Goal: Task Accomplishment & Management: Manage account settings

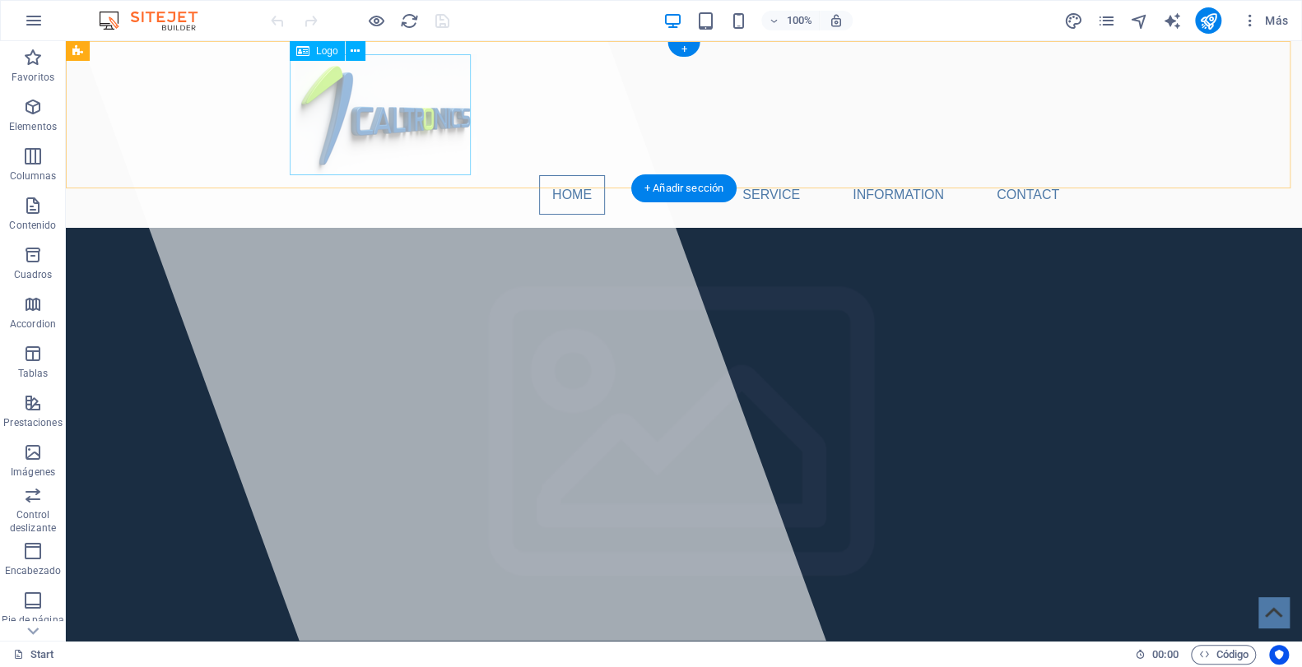
click at [394, 119] on div at bounding box center [683, 114] width 777 height 121
drag, startPoint x: 394, startPoint y: 119, endPoint x: 333, endPoint y: 116, distance: 61.8
click at [333, 116] on div at bounding box center [683, 114] width 777 height 121
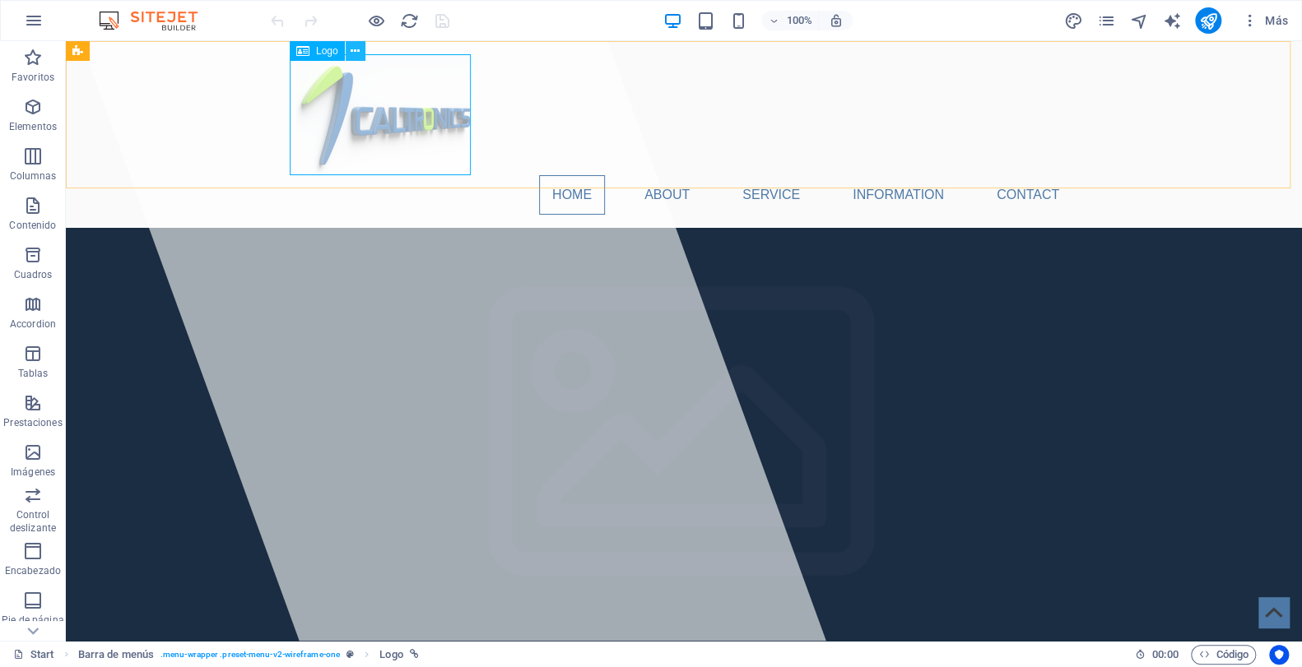
click at [356, 48] on icon at bounding box center [355, 51] width 9 height 17
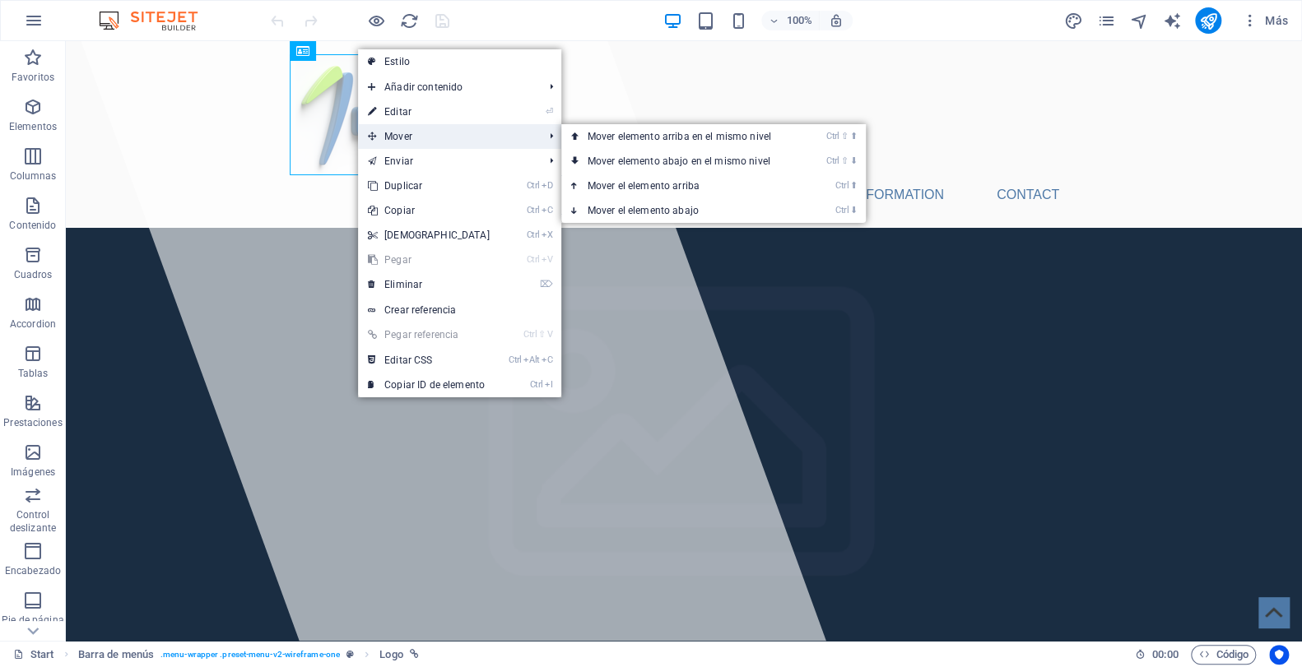
click at [408, 133] on span "Mover" at bounding box center [447, 136] width 179 height 25
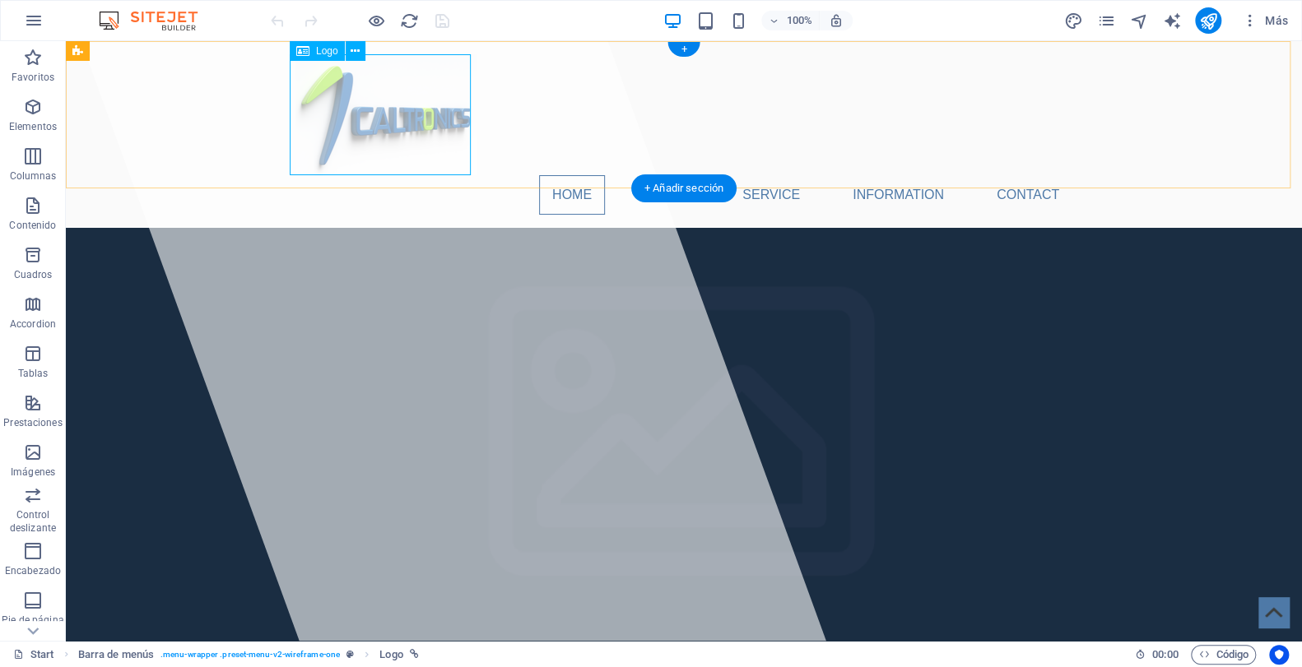
click at [313, 155] on div at bounding box center [683, 114] width 777 height 121
click at [384, 114] on div at bounding box center [683, 114] width 777 height 121
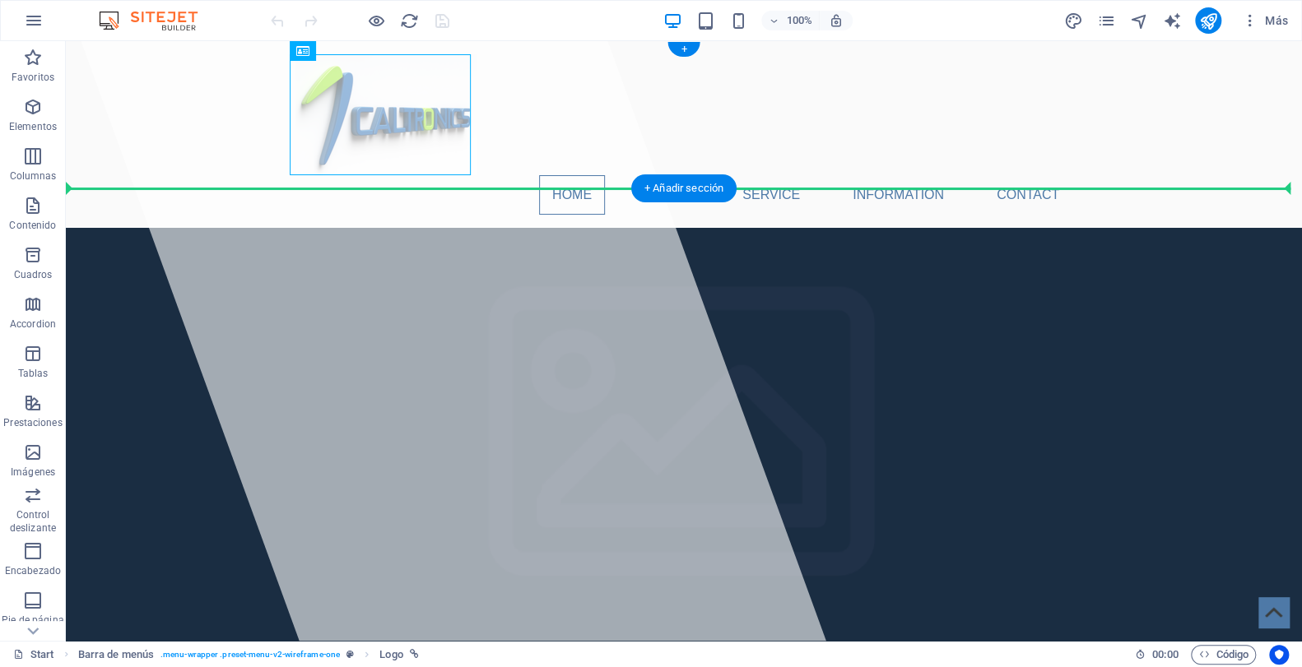
drag, startPoint x: 387, startPoint y: 115, endPoint x: 230, endPoint y: 121, distance: 156.5
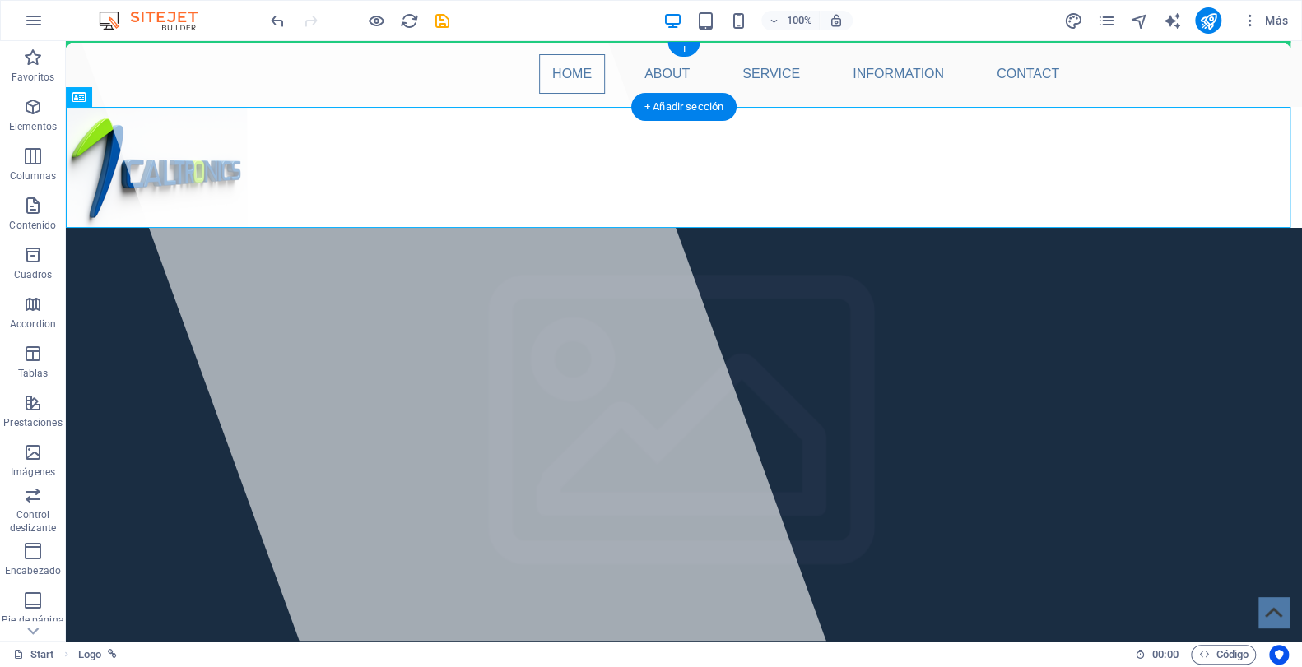
drag, startPoint x: 149, startPoint y: 165, endPoint x: 218, endPoint y: 72, distance: 115.2
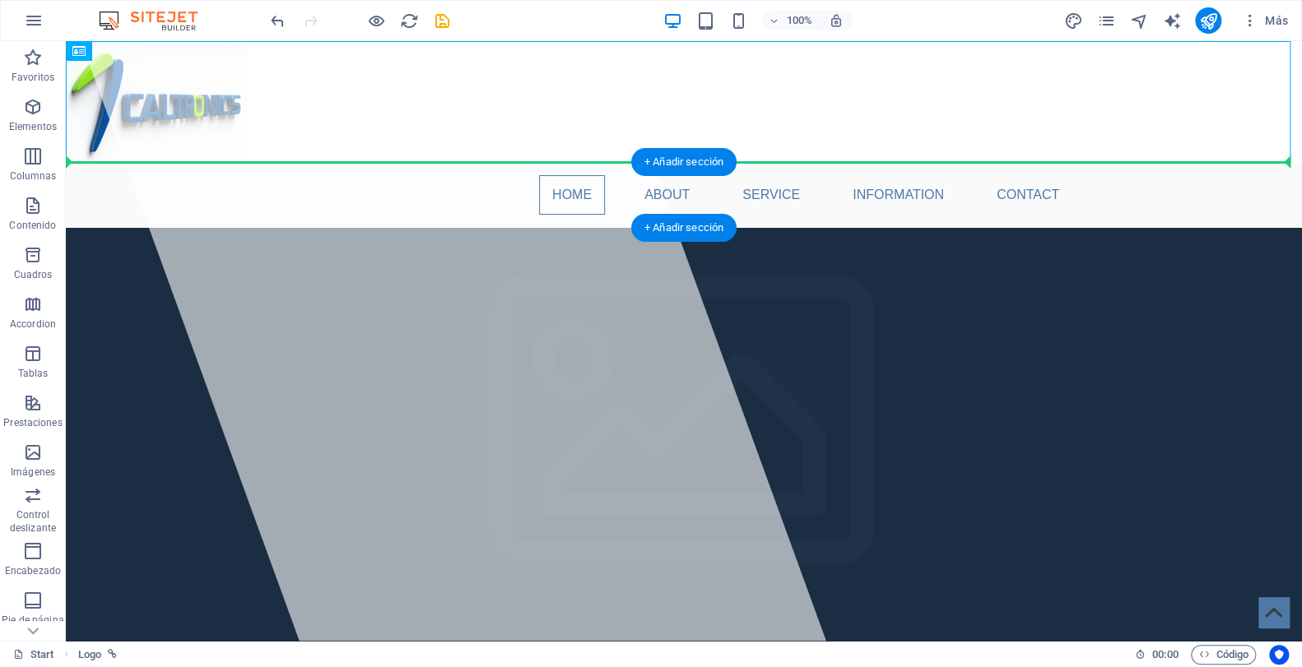
drag, startPoint x: 165, startPoint y: 101, endPoint x: 192, endPoint y: 180, distance: 83.3
drag, startPoint x: 182, startPoint y: 107, endPoint x: 437, endPoint y: 193, distance: 269.1
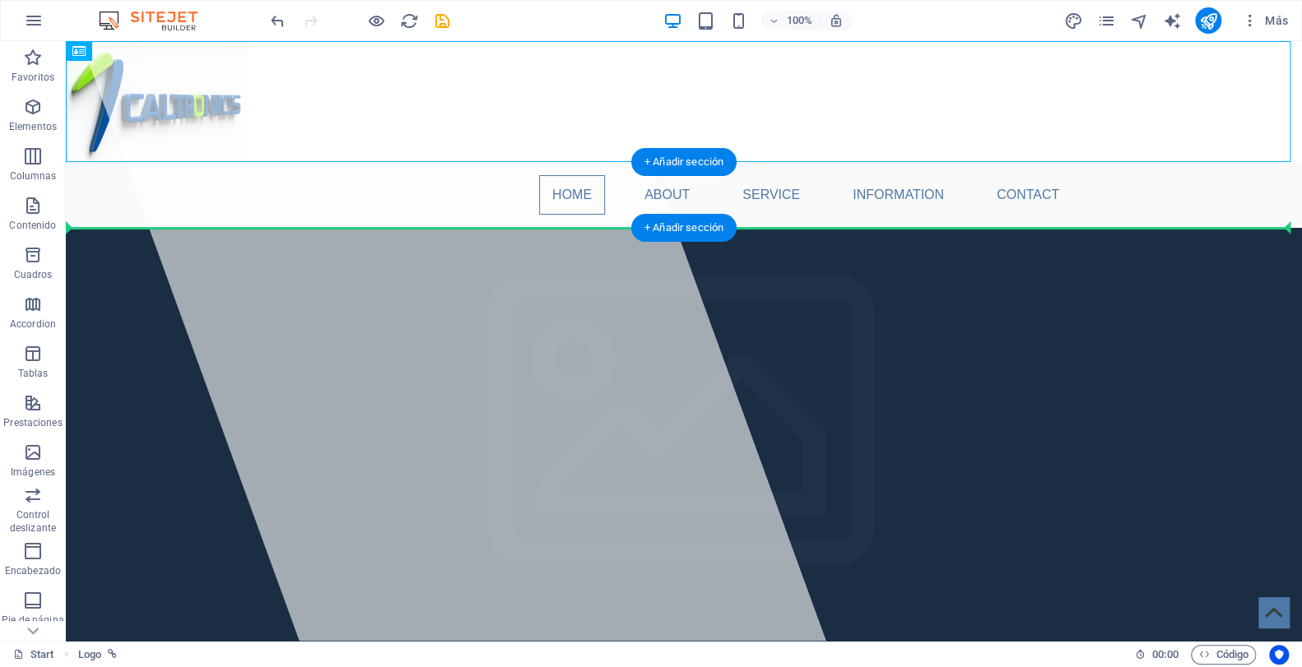
drag, startPoint x: 165, startPoint y: 98, endPoint x: 172, endPoint y: 196, distance: 98.2
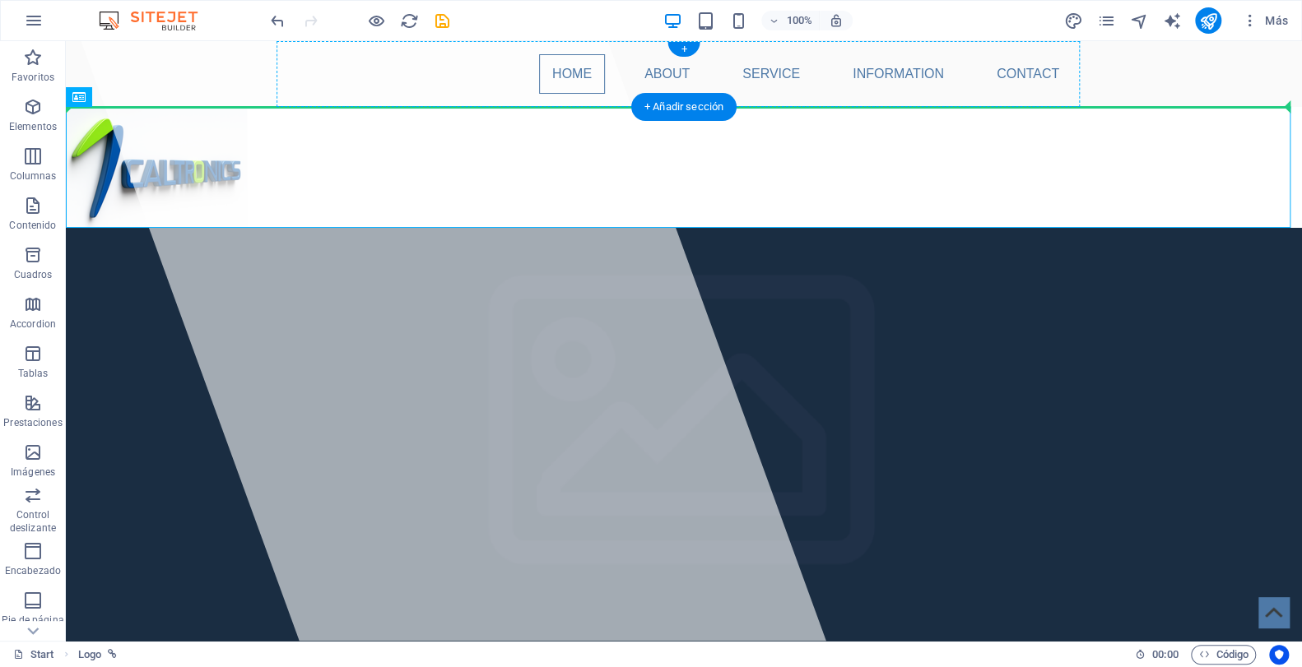
drag, startPoint x: 157, startPoint y: 162, endPoint x: 398, endPoint y: 79, distance: 255.1
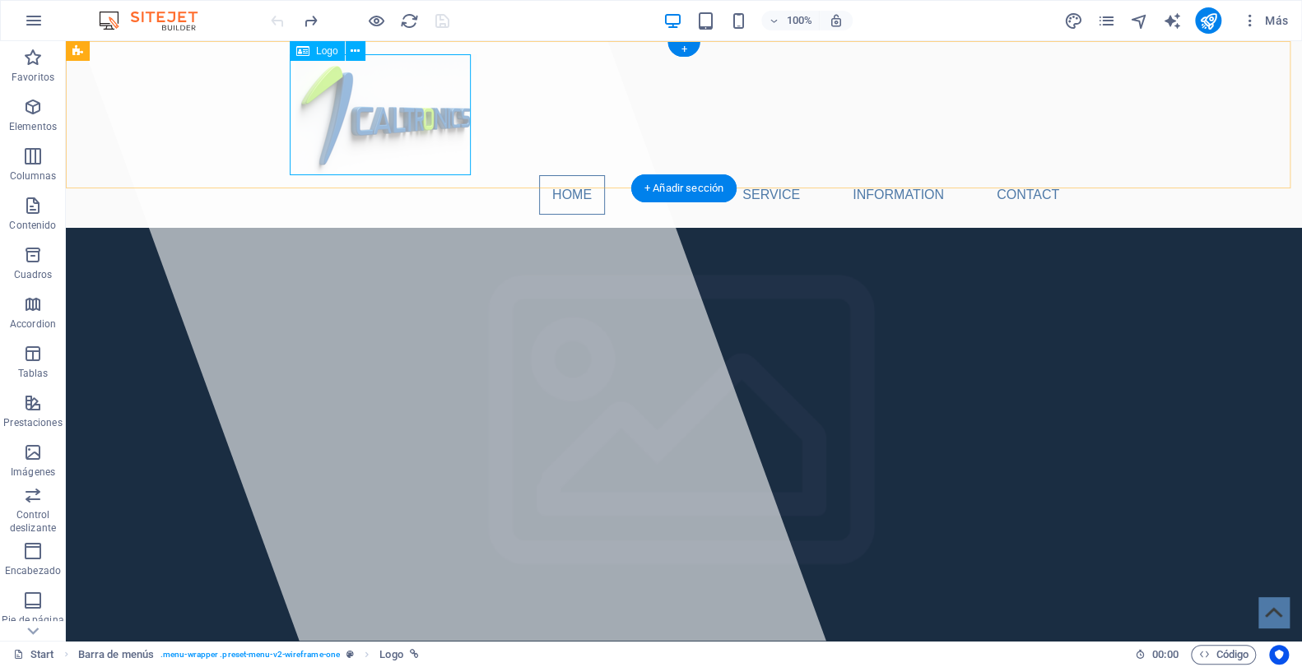
click at [379, 105] on div at bounding box center [683, 114] width 777 height 121
click at [365, 114] on div at bounding box center [683, 114] width 777 height 121
select select "px"
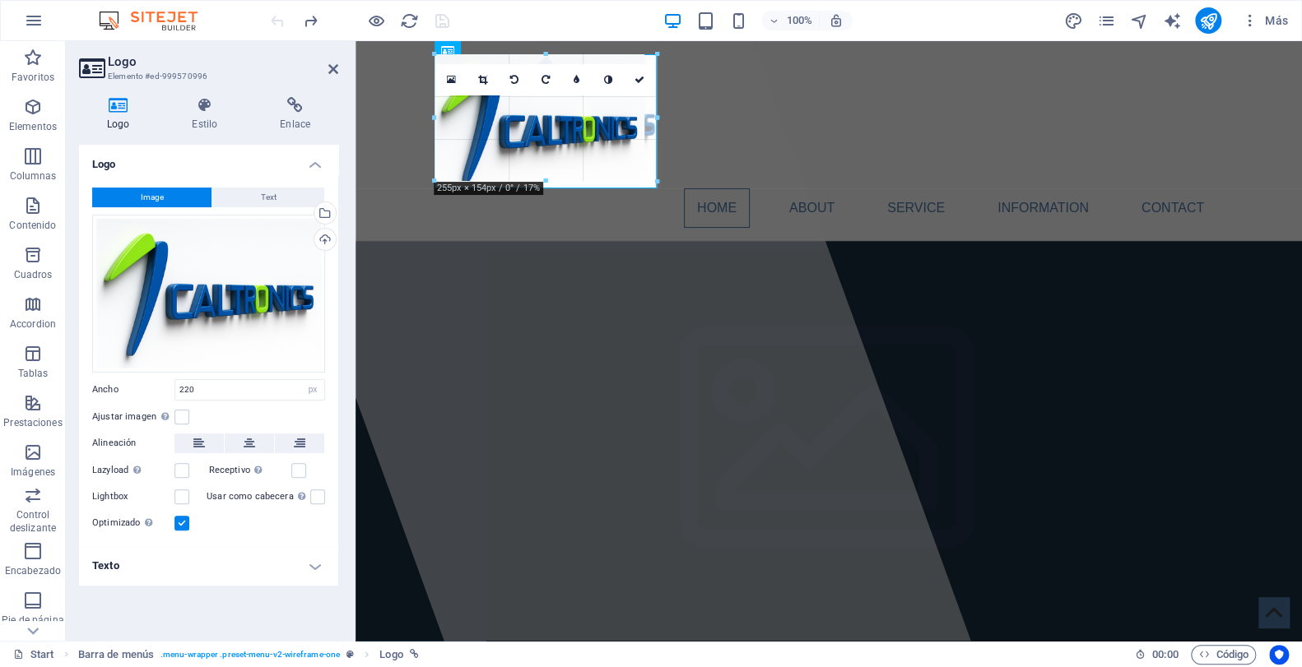
drag, startPoint x: 433, startPoint y: 172, endPoint x: 73, endPoint y: 147, distance: 360.6
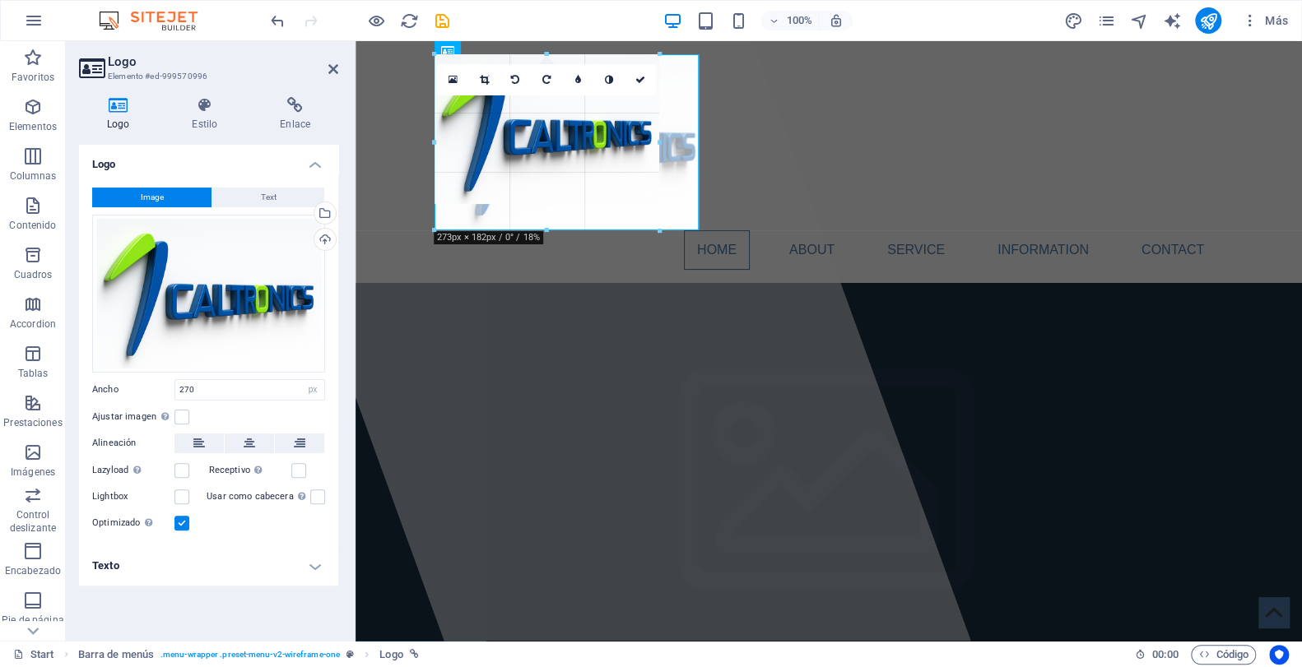
drag, startPoint x: 433, startPoint y: 128, endPoint x: 35, endPoint y: 88, distance: 399.5
type input "321"
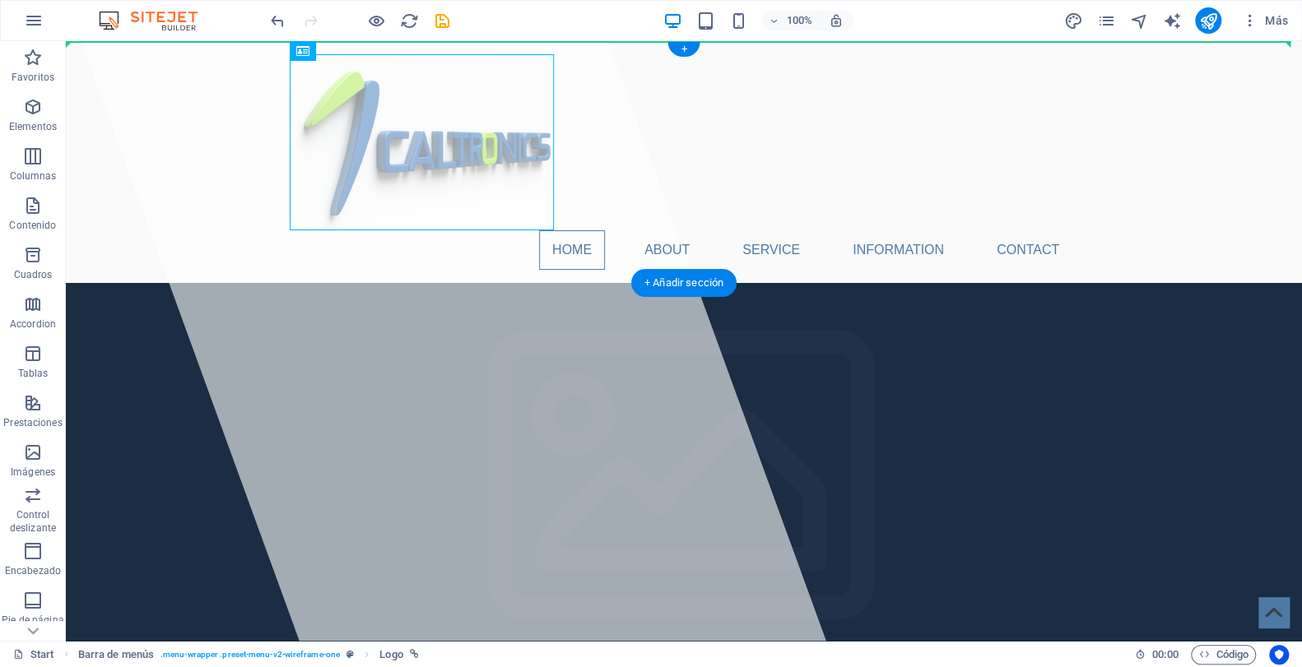
drag, startPoint x: 441, startPoint y: 145, endPoint x: 216, endPoint y: 148, distance: 224.7
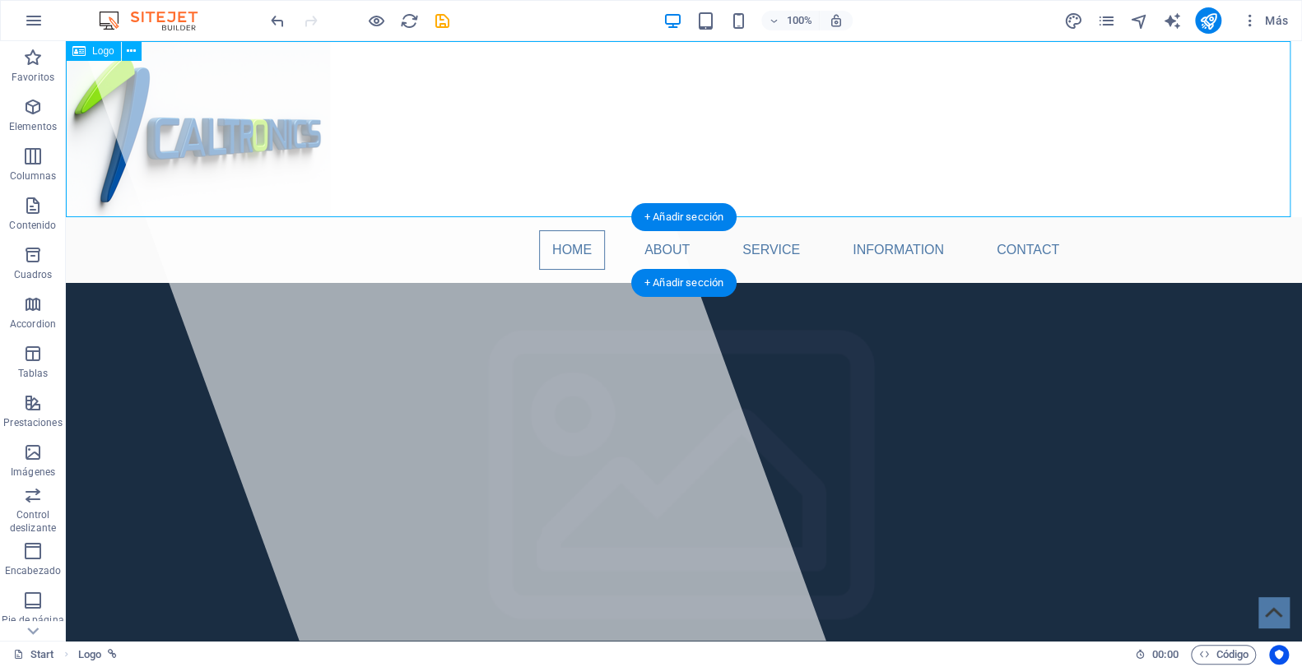
drag, startPoint x: 232, startPoint y: 136, endPoint x: 519, endPoint y: 137, distance: 286.4
click at [519, 137] on div at bounding box center [684, 129] width 1236 height 176
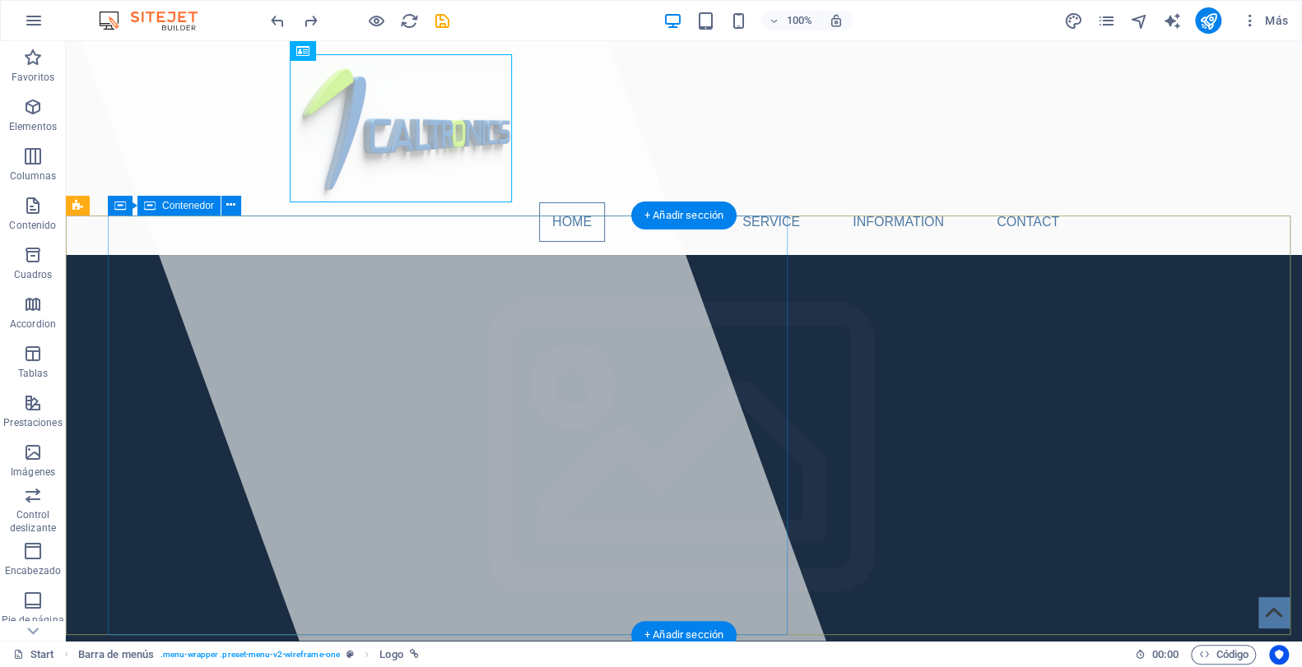
click at [463, 294] on div at bounding box center [453, 341] width 745 height 600
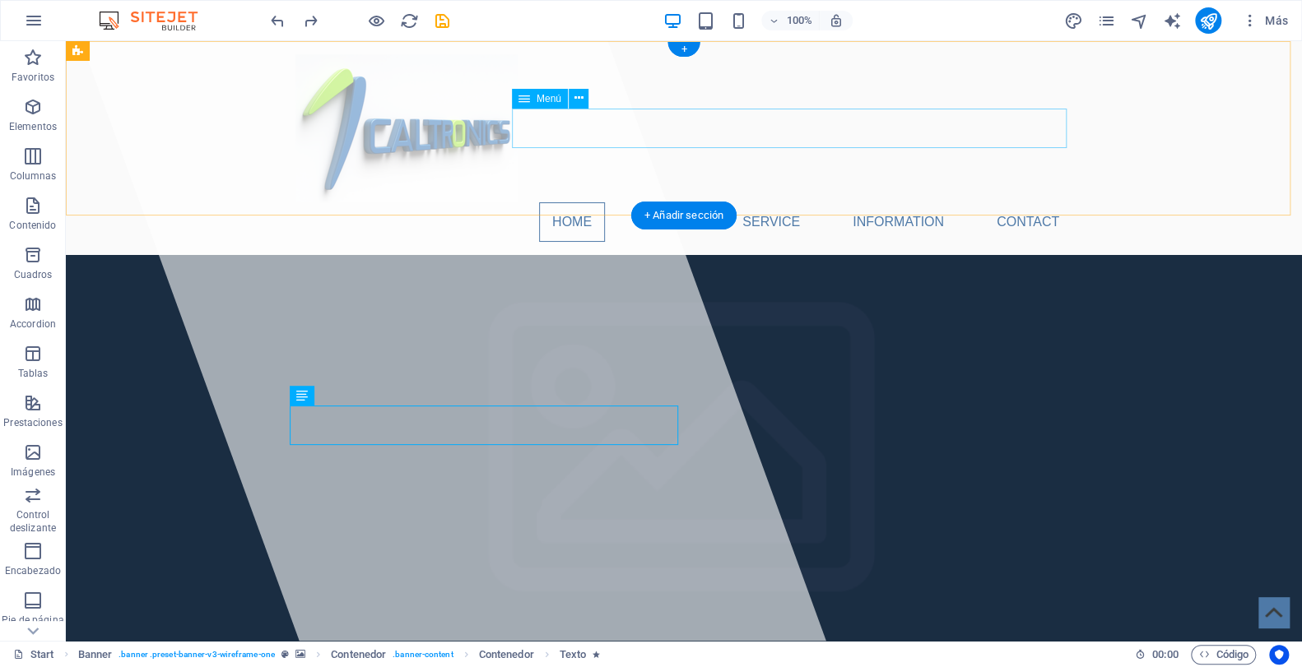
click at [561, 202] on nav "Home About Service Information Contact" at bounding box center [683, 222] width 777 height 40
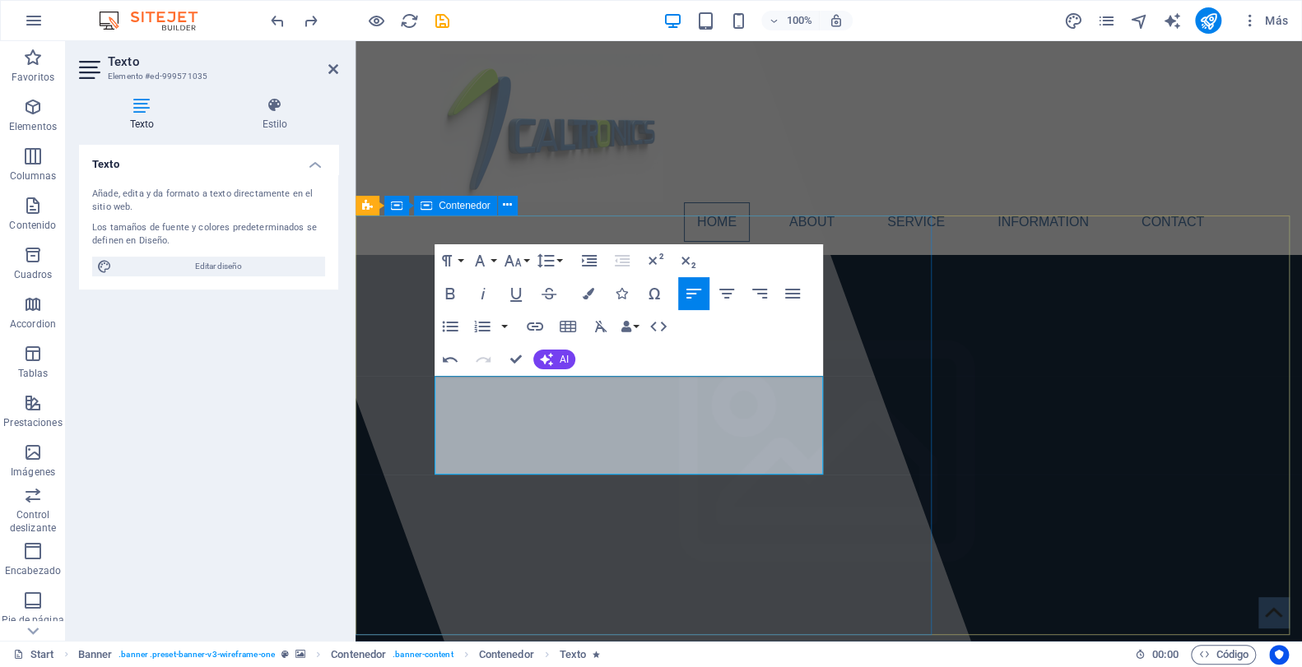
drag, startPoint x: 440, startPoint y: 384, endPoint x: 430, endPoint y: 384, distance: 9.9
drag, startPoint x: 736, startPoint y: 385, endPoint x: 440, endPoint y: 383, distance: 296.3
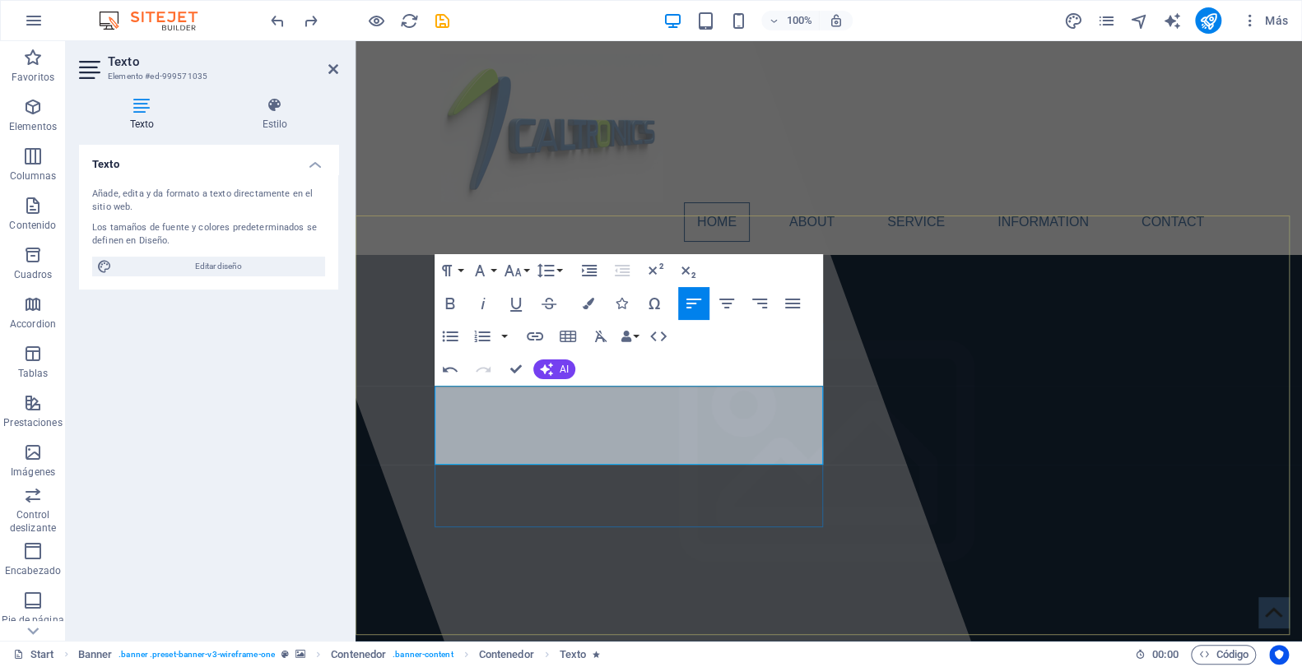
drag, startPoint x: 602, startPoint y: 394, endPoint x: 760, endPoint y: 394, distance: 157.2
drag, startPoint x: 756, startPoint y: 396, endPoint x: 583, endPoint y: 397, distance: 172.8
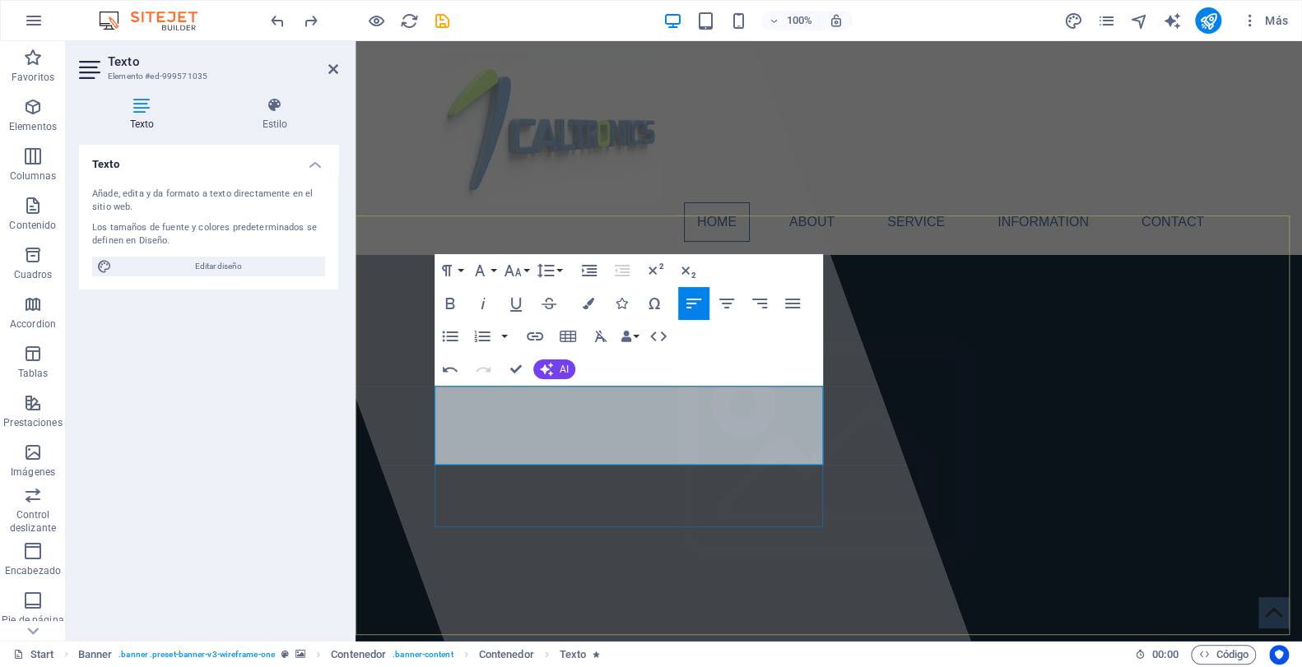
drag, startPoint x: 514, startPoint y: 413, endPoint x: 786, endPoint y: 451, distance: 275.0
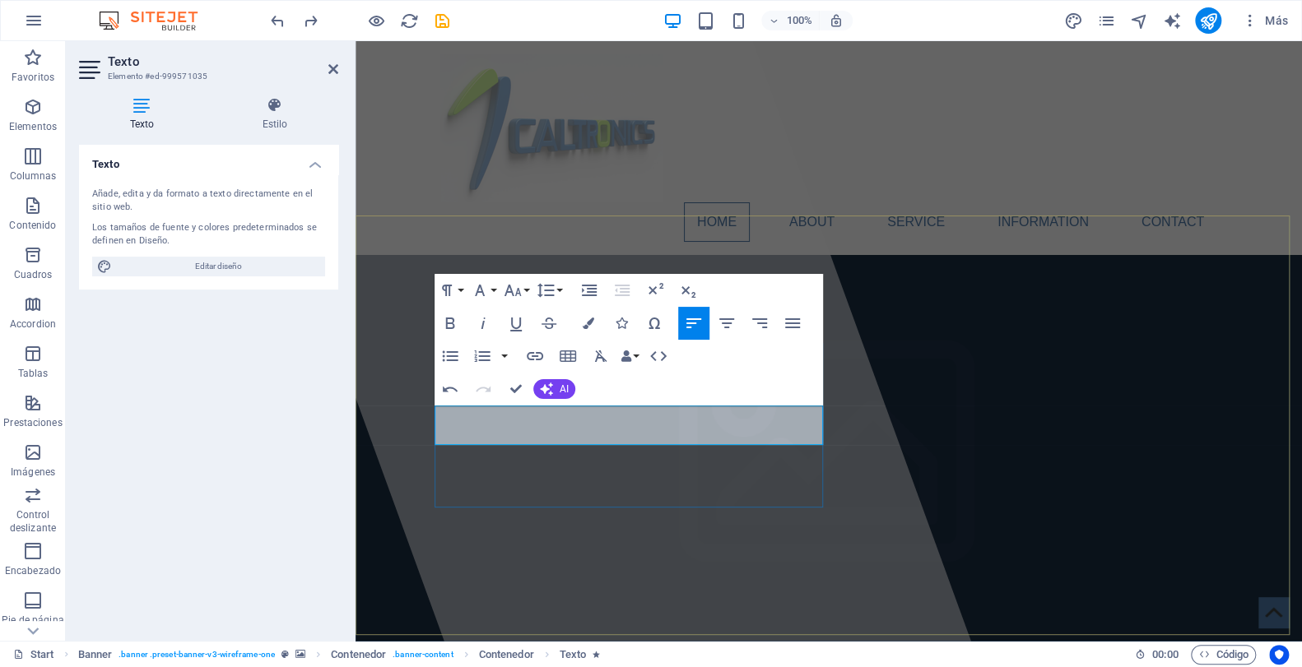
drag, startPoint x: 507, startPoint y: 417, endPoint x: 583, endPoint y: 417, distance: 75.7
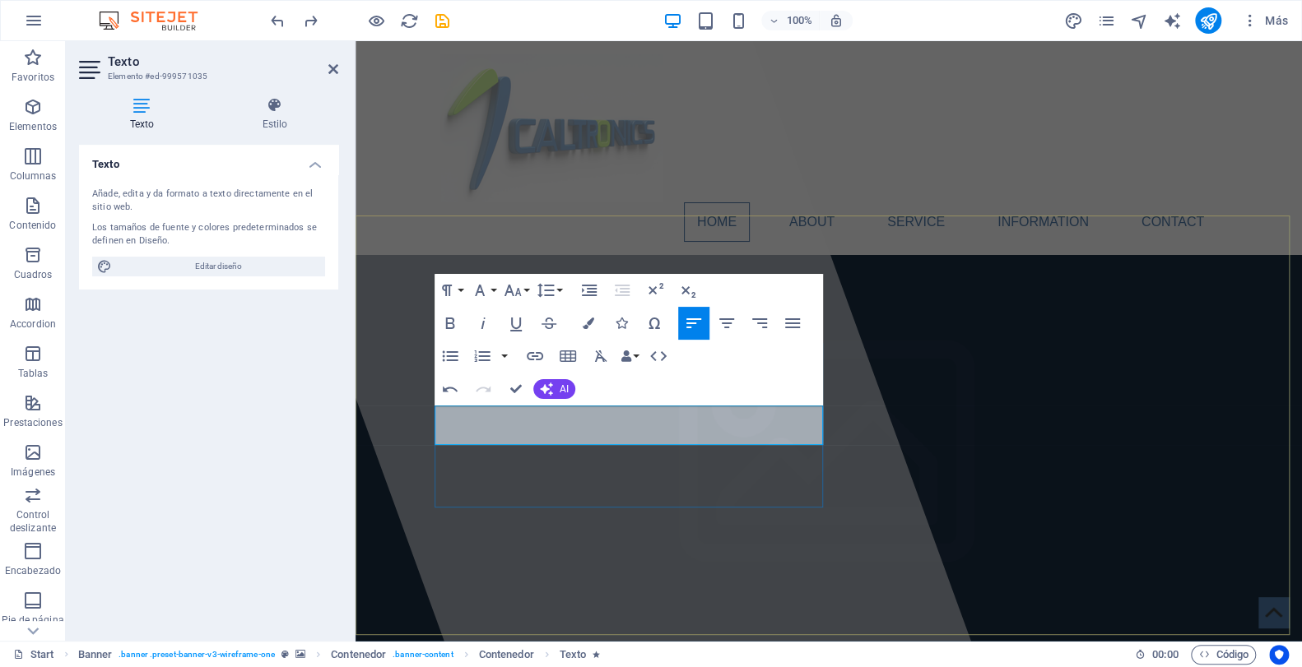
drag, startPoint x: 534, startPoint y: 437, endPoint x: 454, endPoint y: 421, distance: 82.3
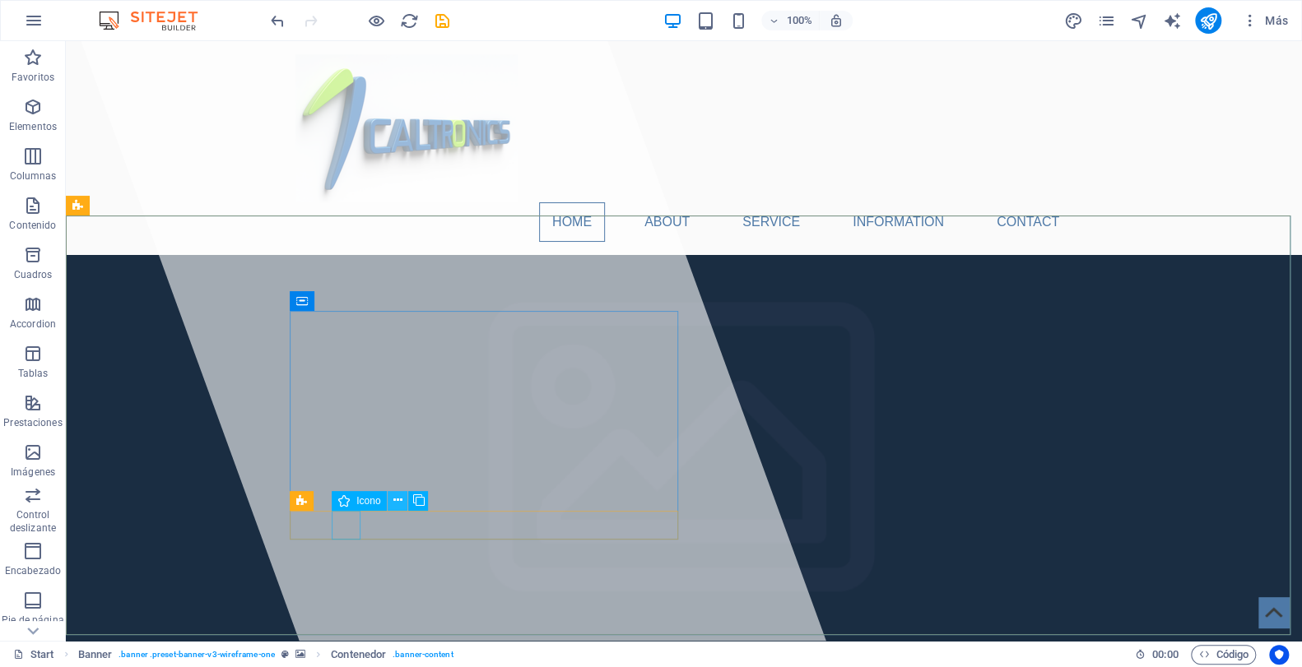
click at [398, 500] on icon at bounding box center [397, 500] width 9 height 17
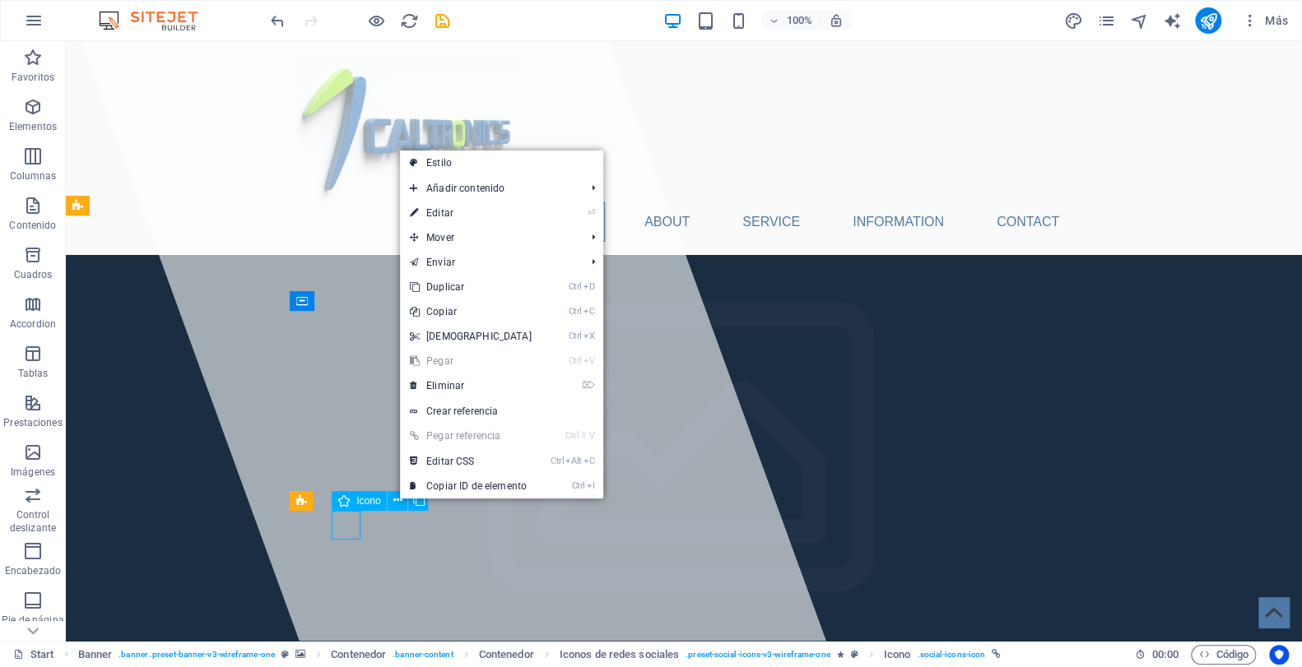
click at [345, 500] on icon at bounding box center [344, 501] width 12 height 20
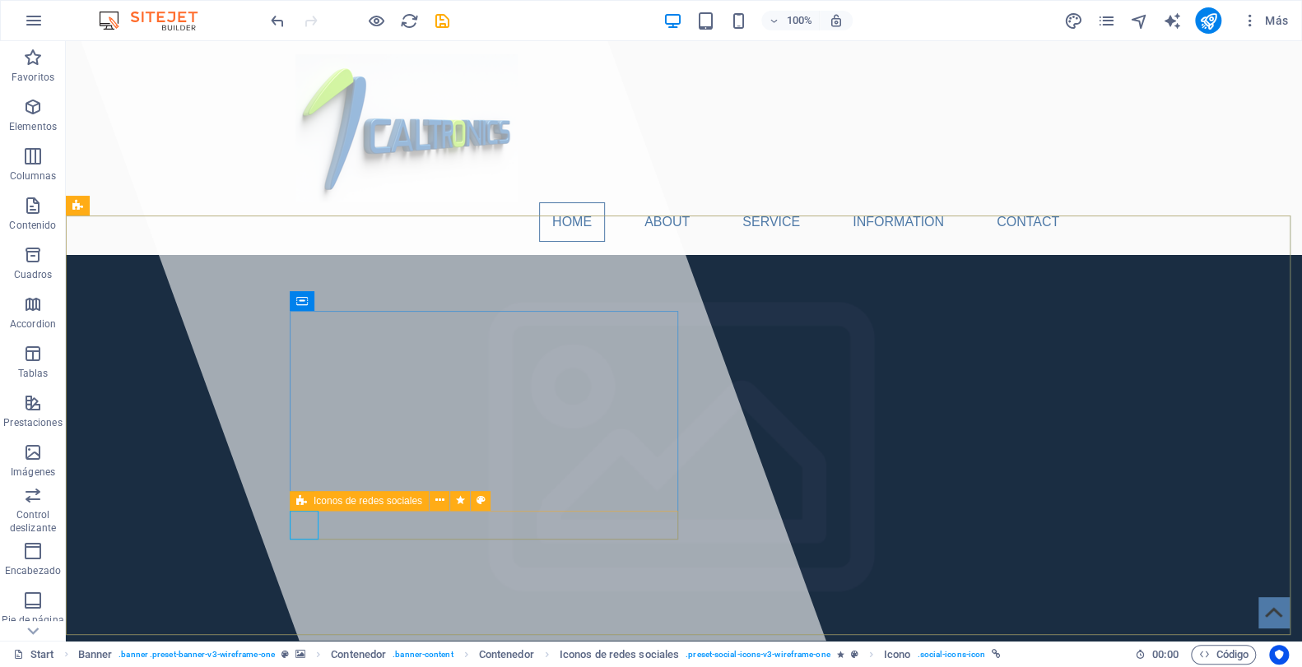
click at [303, 502] on icon at bounding box center [301, 501] width 11 height 20
click at [440, 501] on icon at bounding box center [439, 500] width 9 height 17
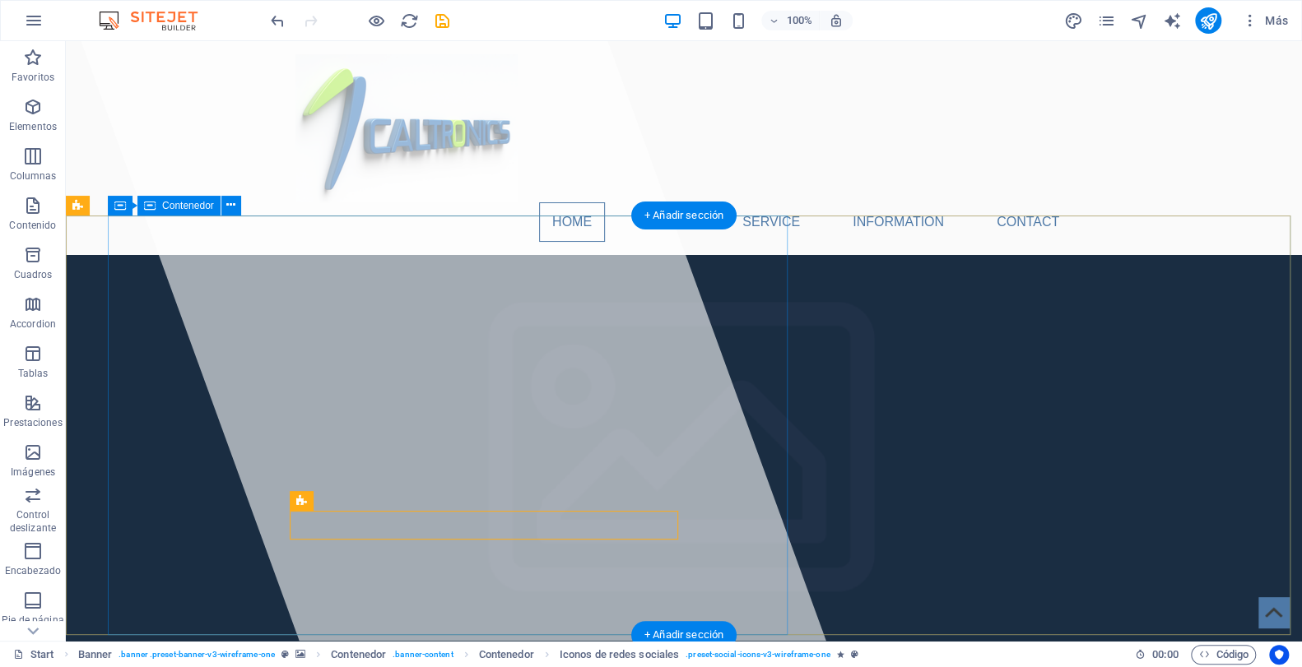
click at [470, 559] on div at bounding box center [453, 341] width 745 height 600
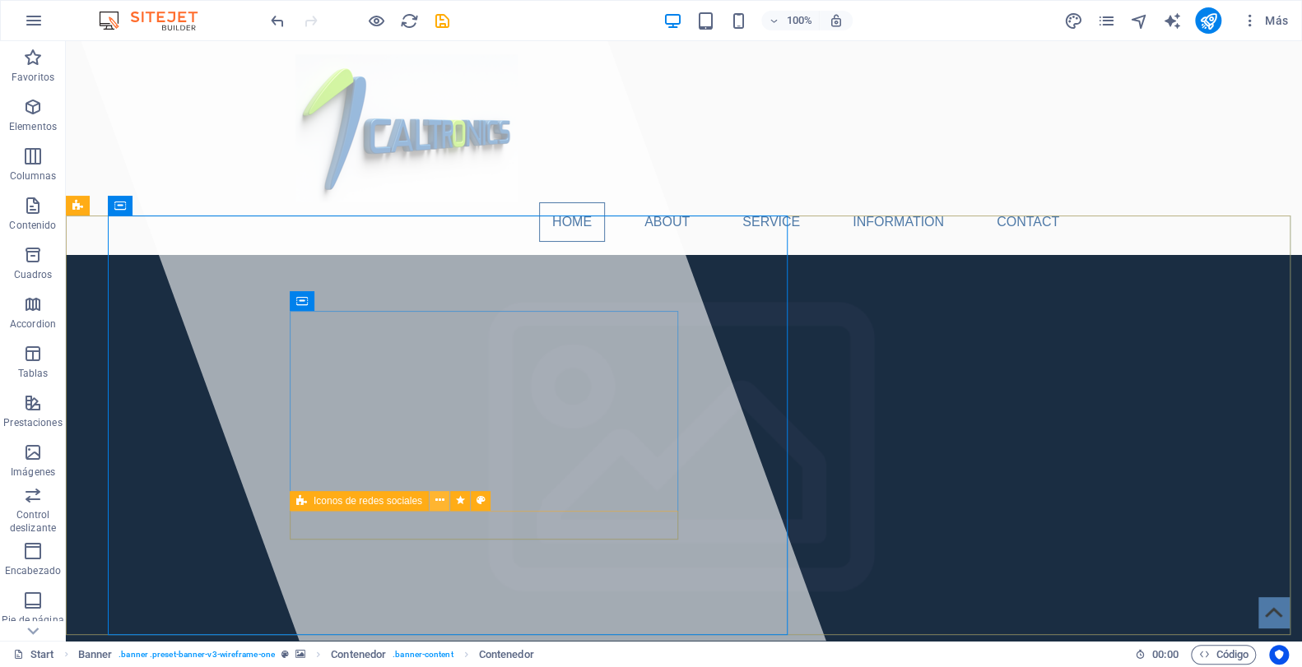
click at [437, 500] on icon at bounding box center [439, 500] width 9 height 17
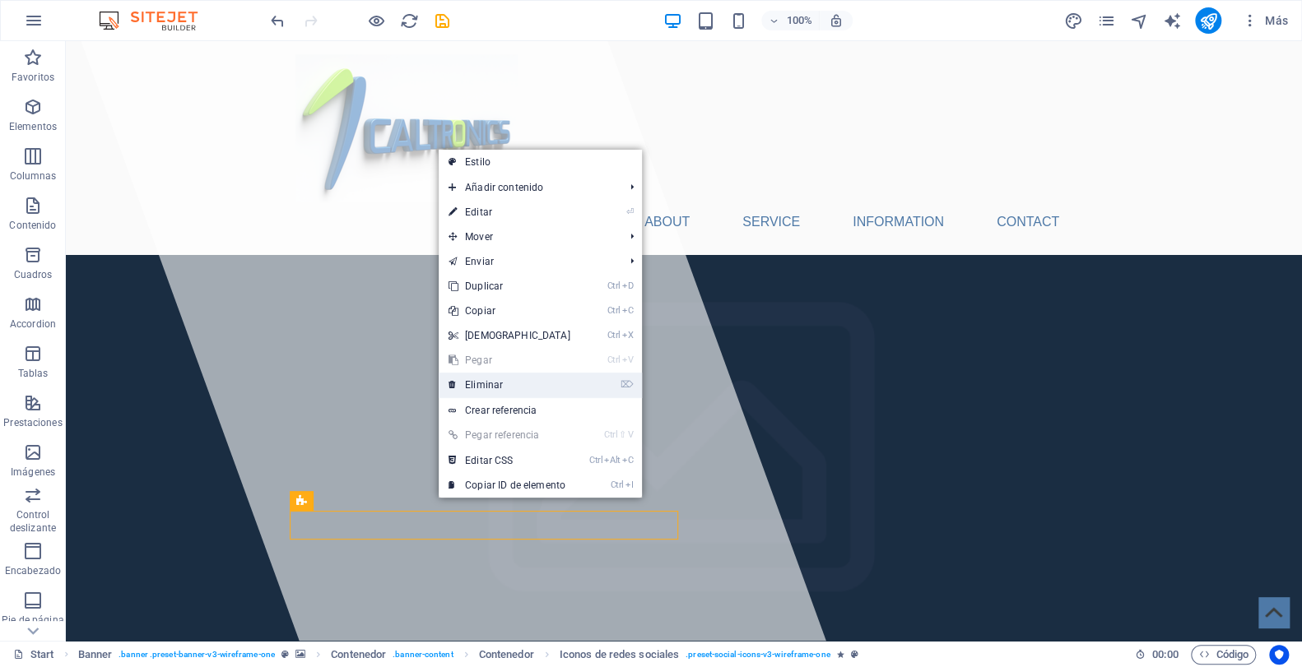
click at [491, 386] on link "⌦ Eliminar" at bounding box center [510, 385] width 142 height 25
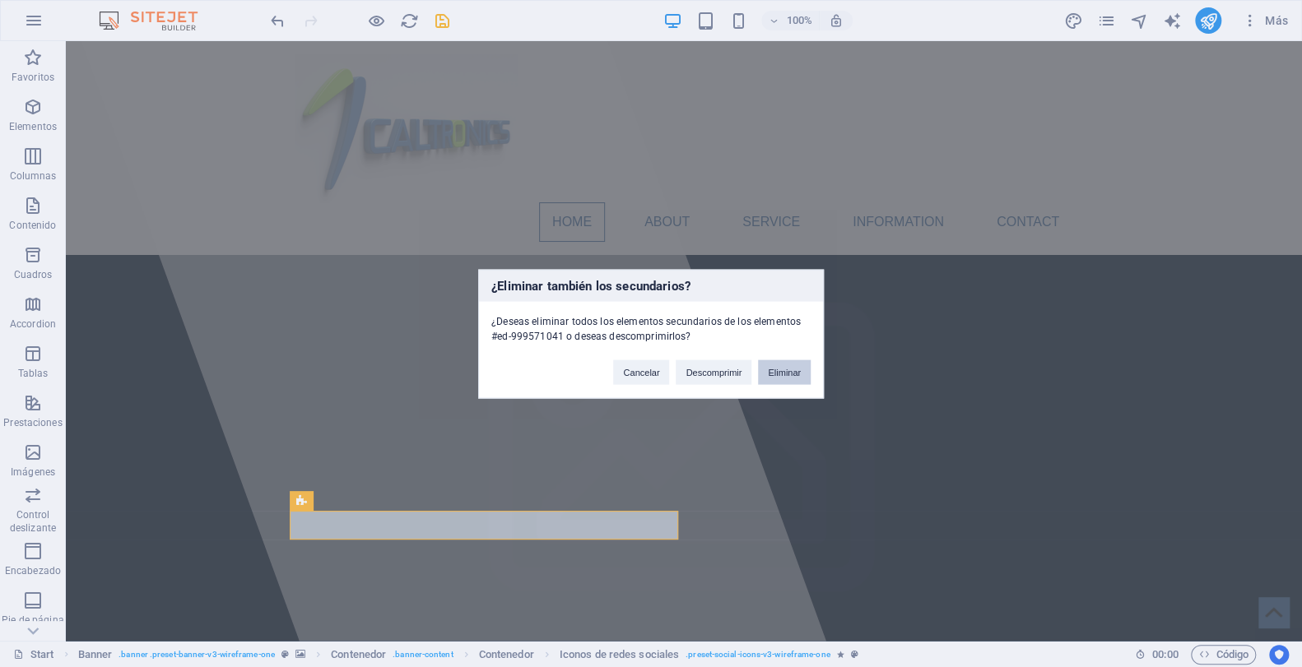
click at [779, 373] on button "Eliminar" at bounding box center [784, 372] width 53 height 25
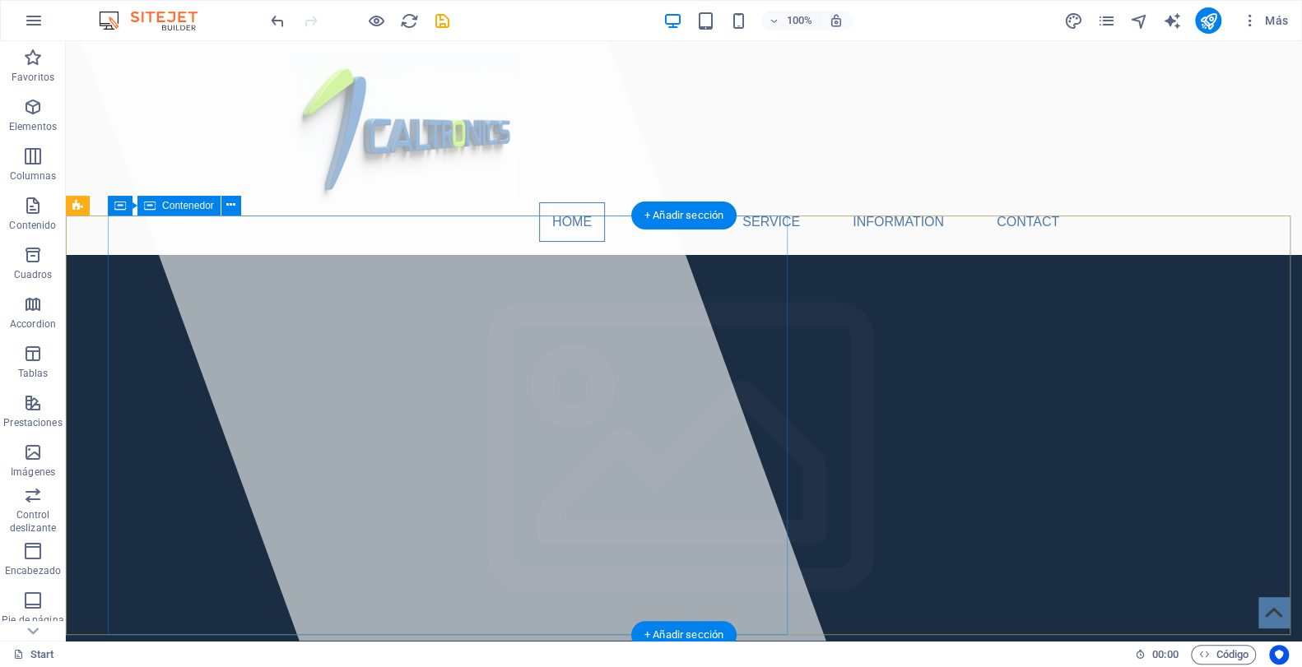
click at [472, 546] on div at bounding box center [453, 341] width 745 height 600
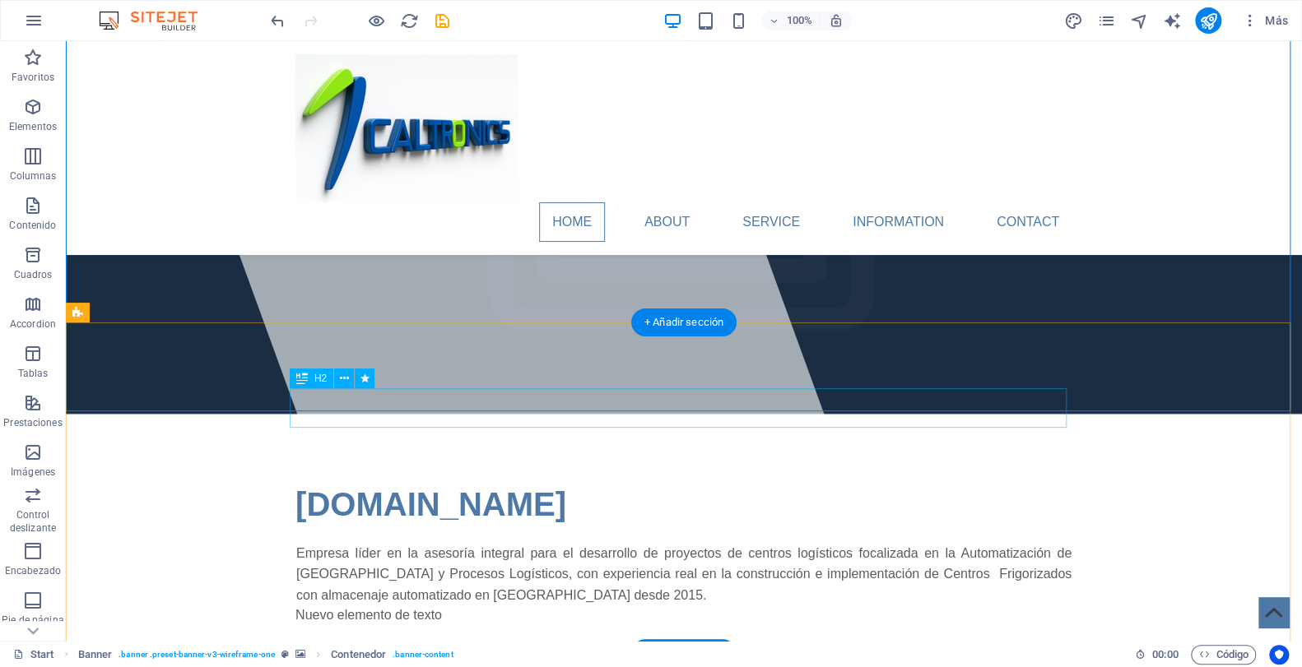
scroll to position [224, 0]
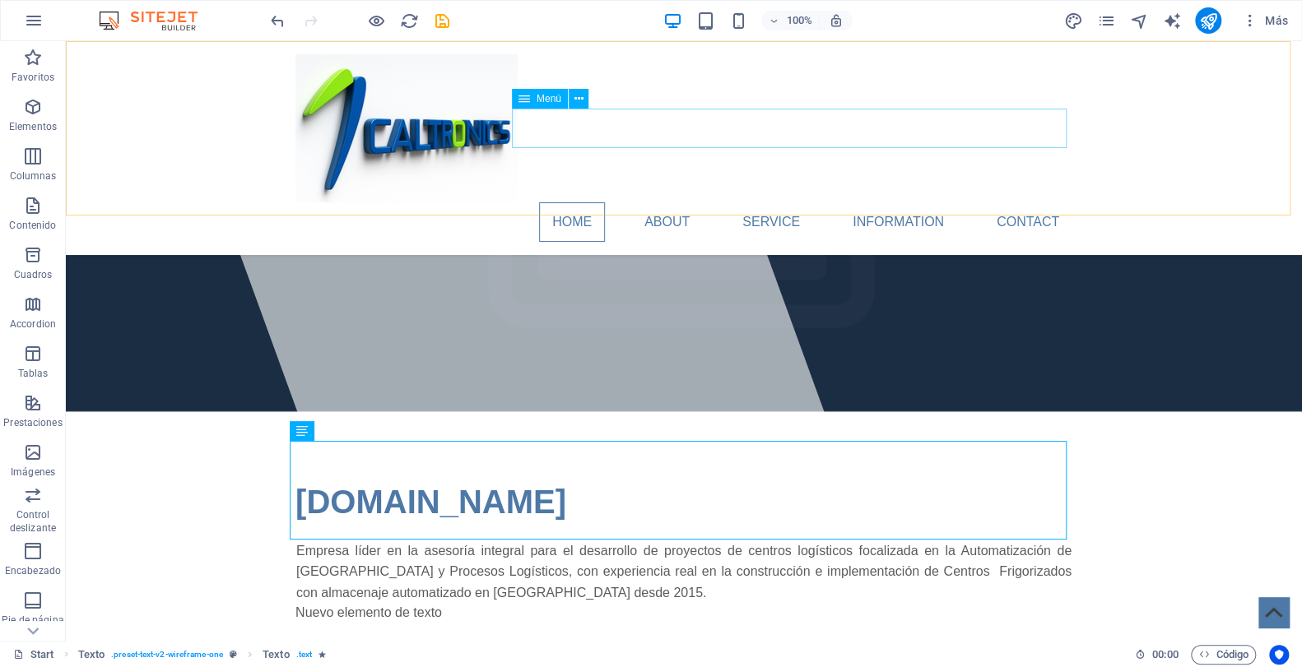
click at [664, 202] on nav "Home About Service Information Contact" at bounding box center [683, 222] width 777 height 40
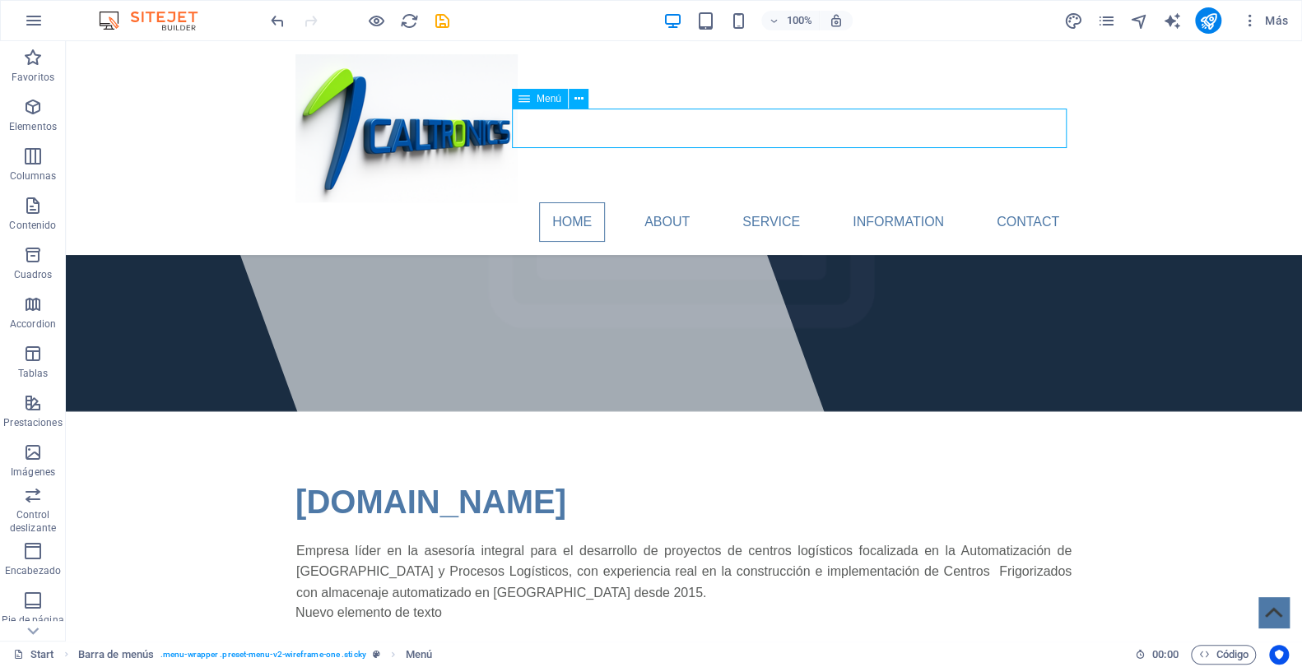
click at [664, 202] on nav "Home About Service Information Contact" at bounding box center [683, 222] width 777 height 40
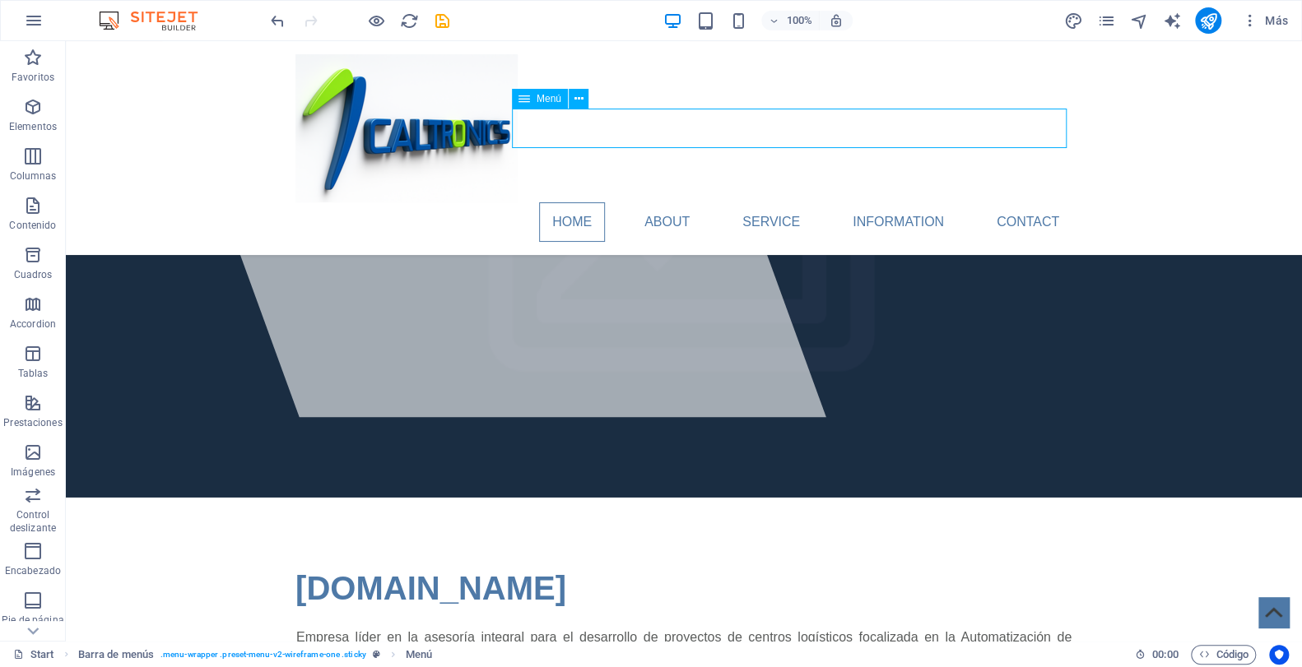
select select
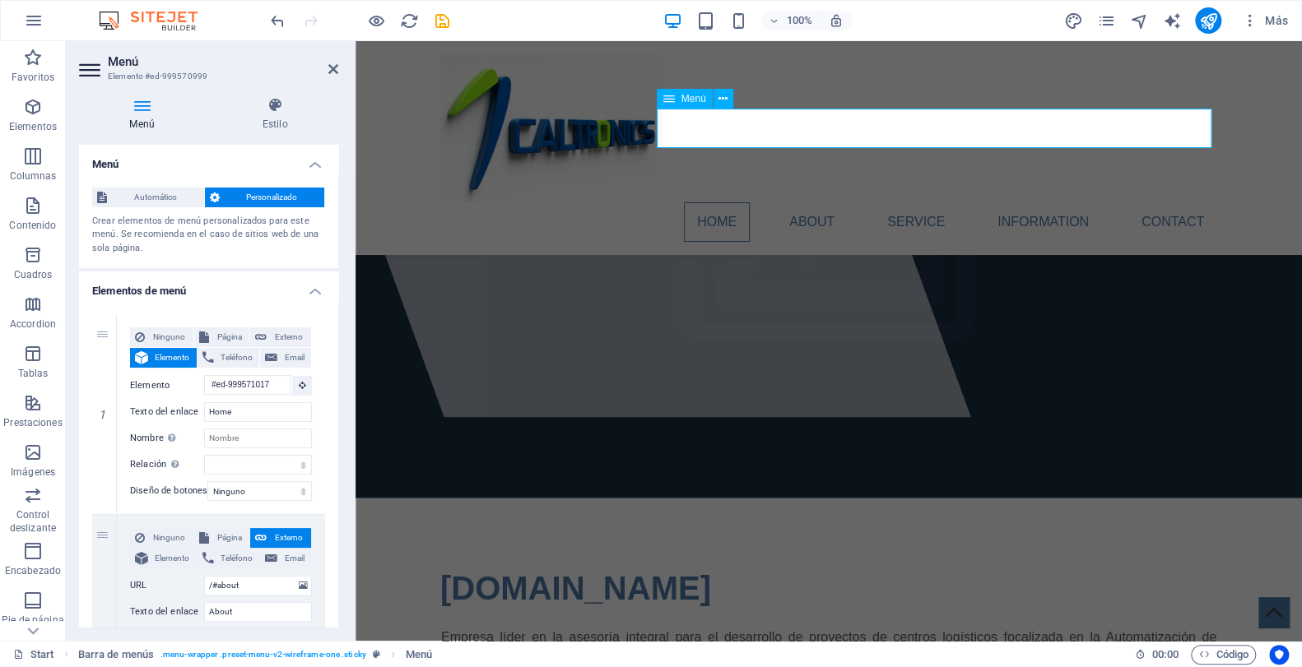
click at [705, 202] on nav "Home About Service Information Contact" at bounding box center [828, 222] width 777 height 40
click at [809, 202] on nav "Home About Service Information Contact" at bounding box center [828, 222] width 777 height 40
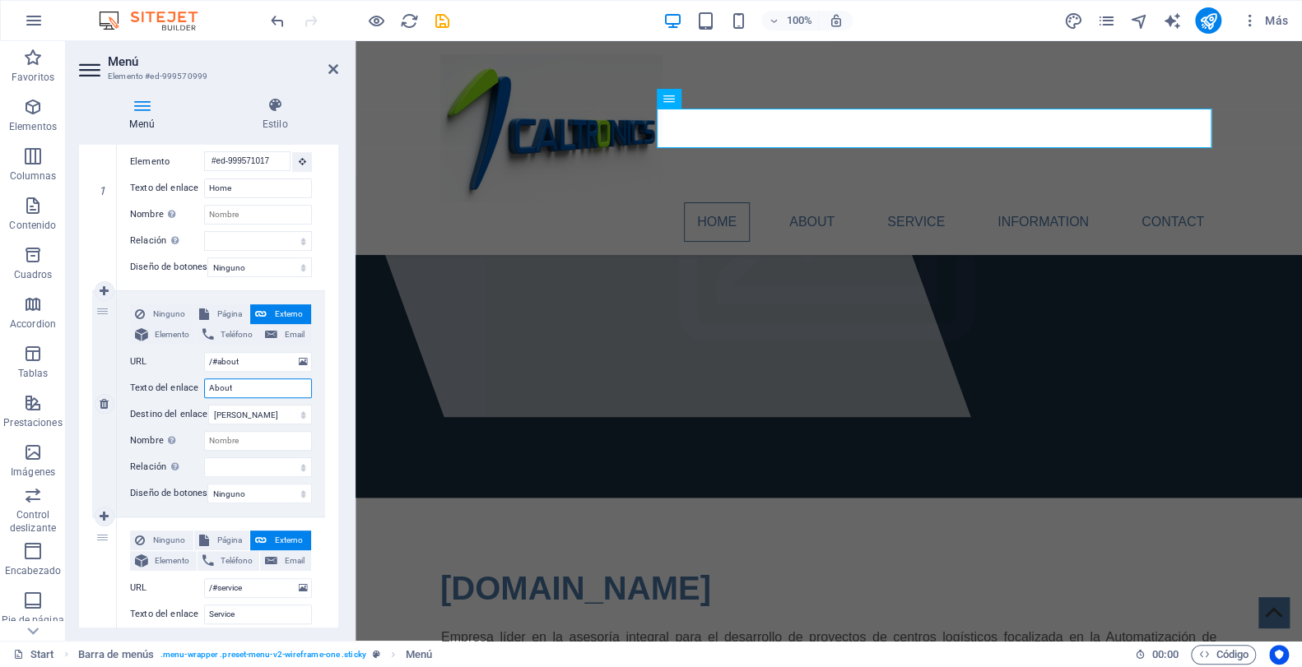
click at [244, 387] on input "About" at bounding box center [258, 389] width 108 height 20
drag, startPoint x: 244, startPoint y: 387, endPoint x: 198, endPoint y: 384, distance: 47.0
click at [198, 384] on div "Texto del enlace About" at bounding box center [221, 389] width 182 height 20
type input "So"
select select
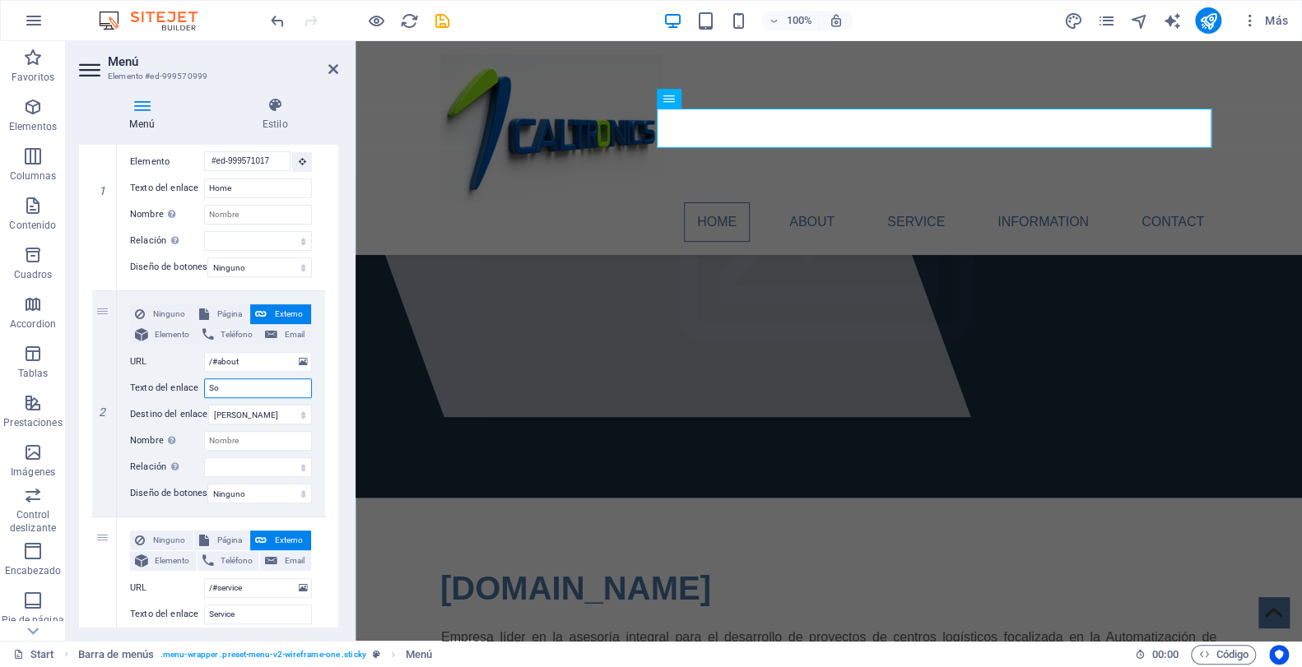
select select
type input "Somos"
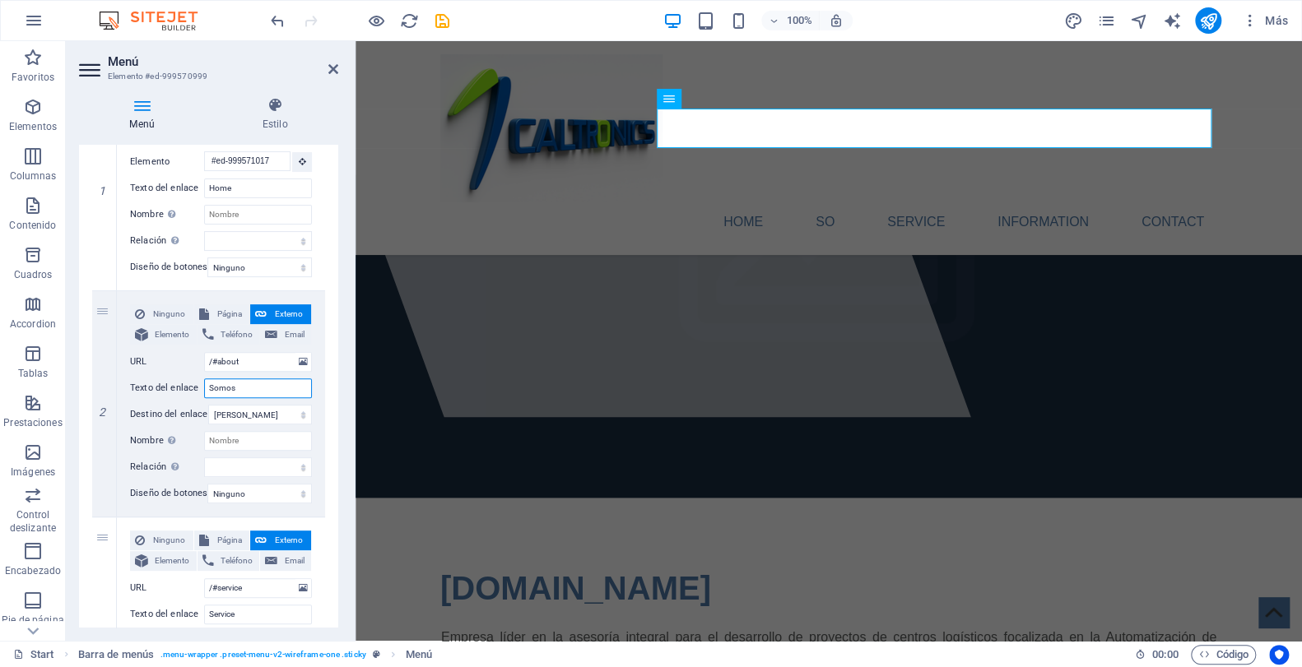
select select
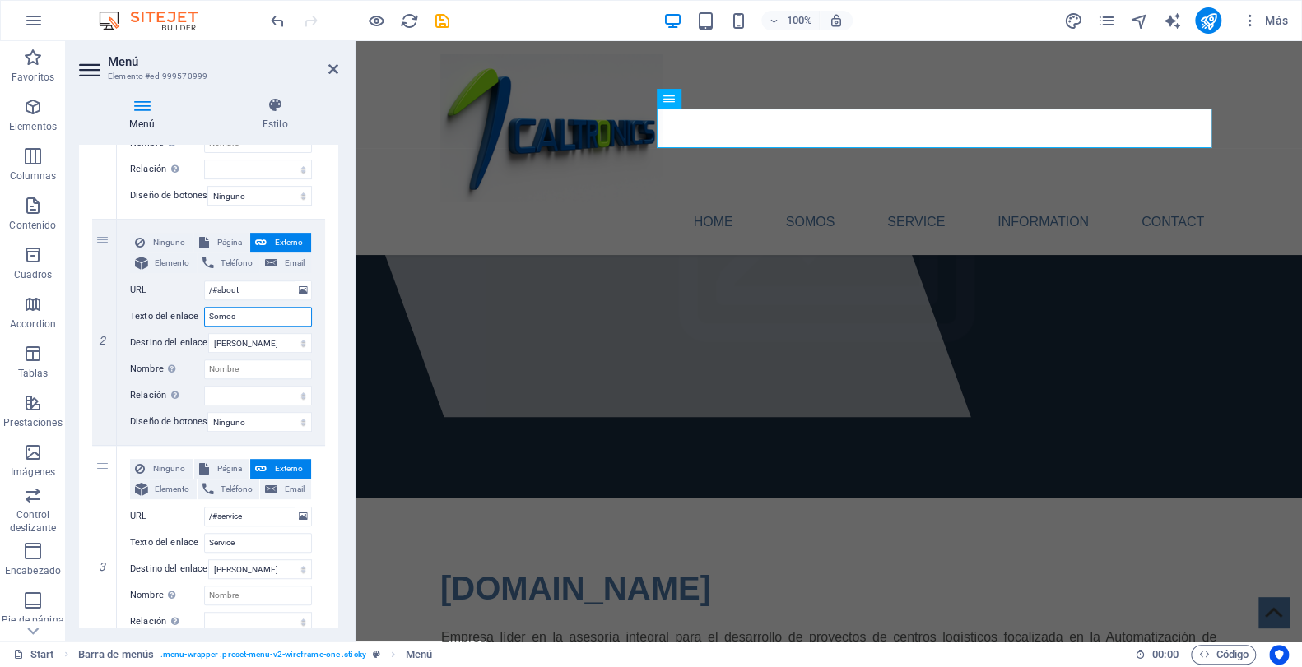
scroll to position [449, 0]
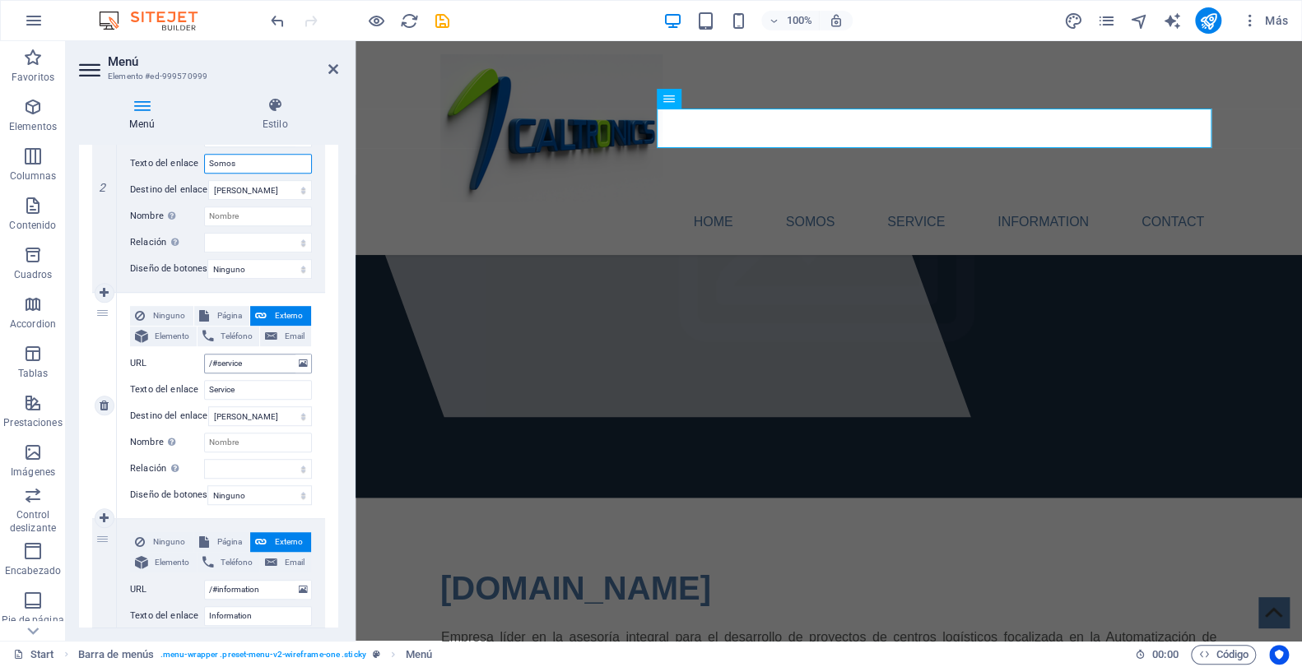
type input "Somos"
click at [247, 364] on input "/#service" at bounding box center [258, 364] width 108 height 20
drag, startPoint x: 248, startPoint y: 387, endPoint x: 190, endPoint y: 387, distance: 57.6
click at [190, 387] on div "Texto del enlace Service" at bounding box center [221, 390] width 182 height 20
type input "Serv"
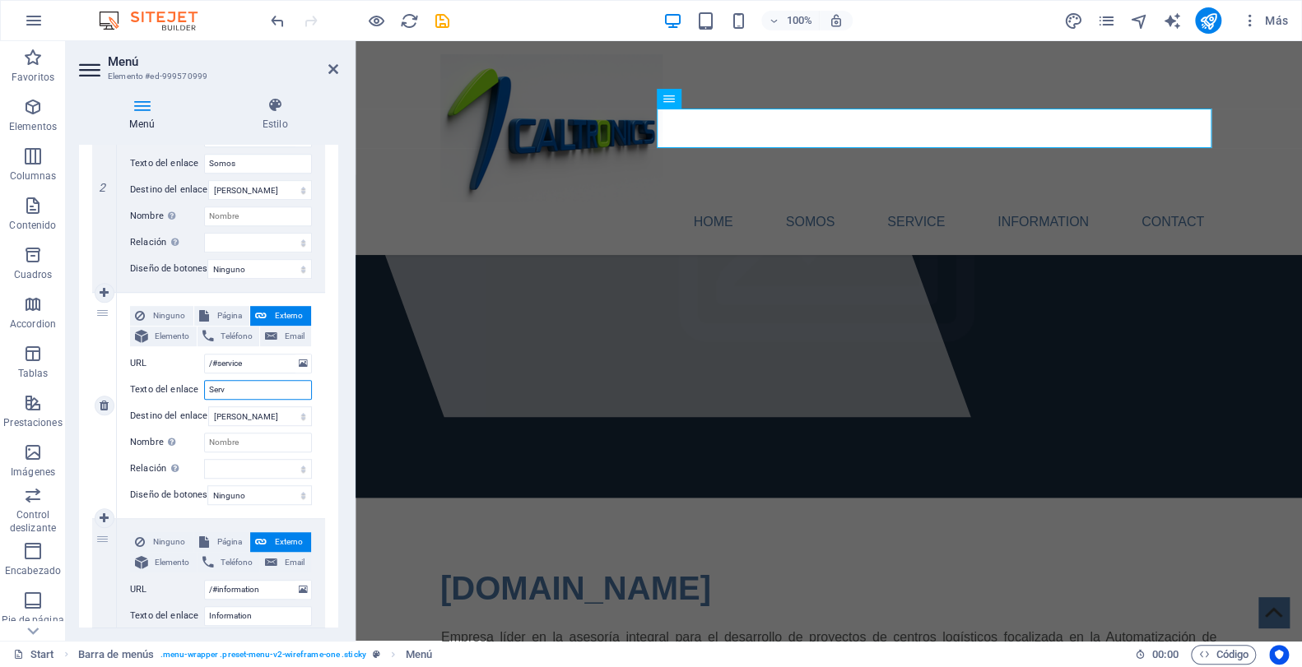
select select
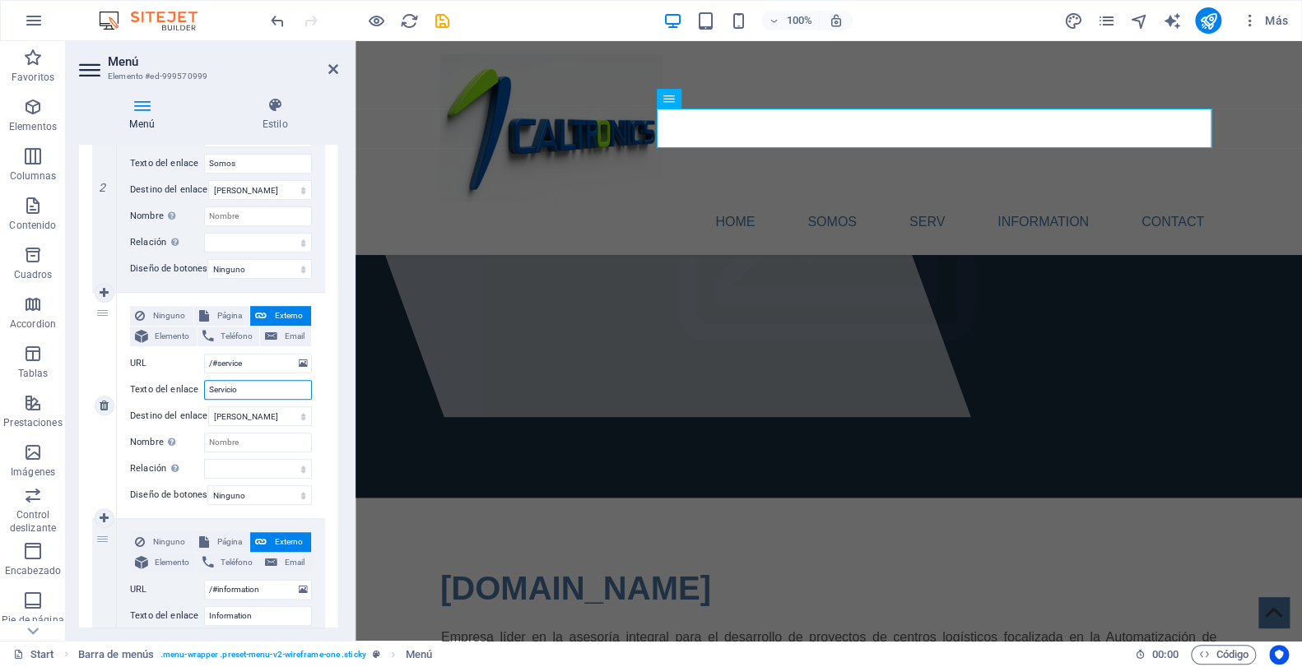
type input "Servicios"
select select
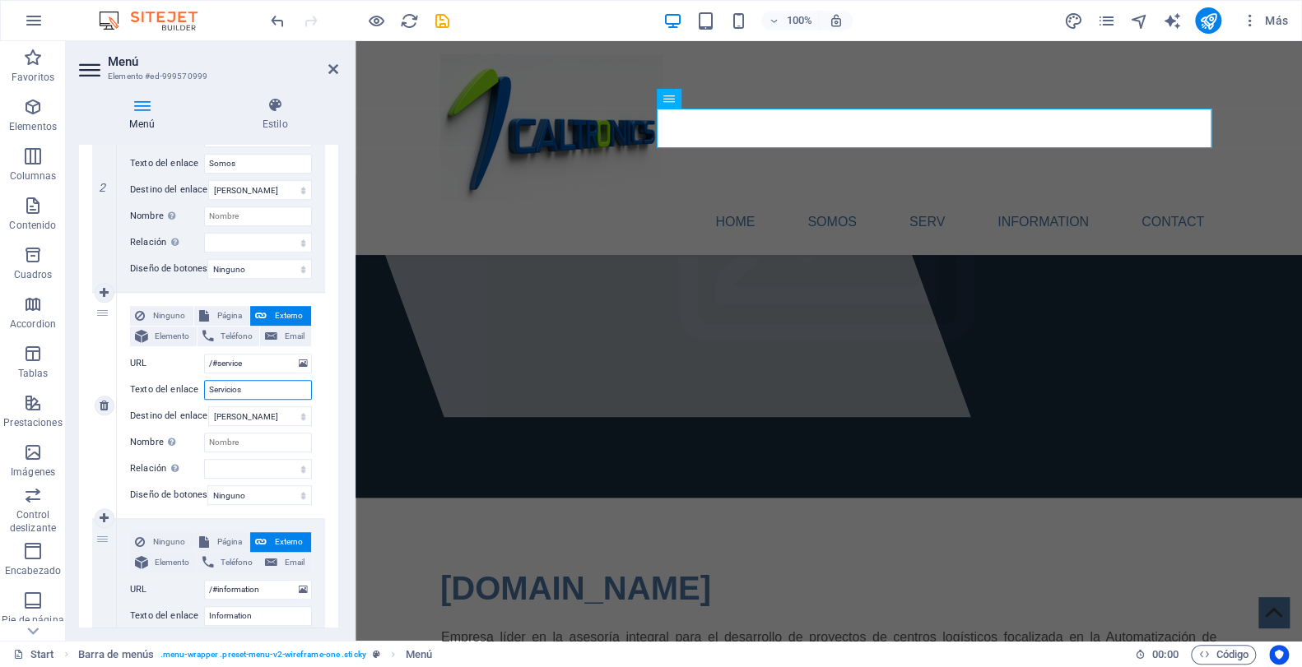
select select
type input "Servicios"
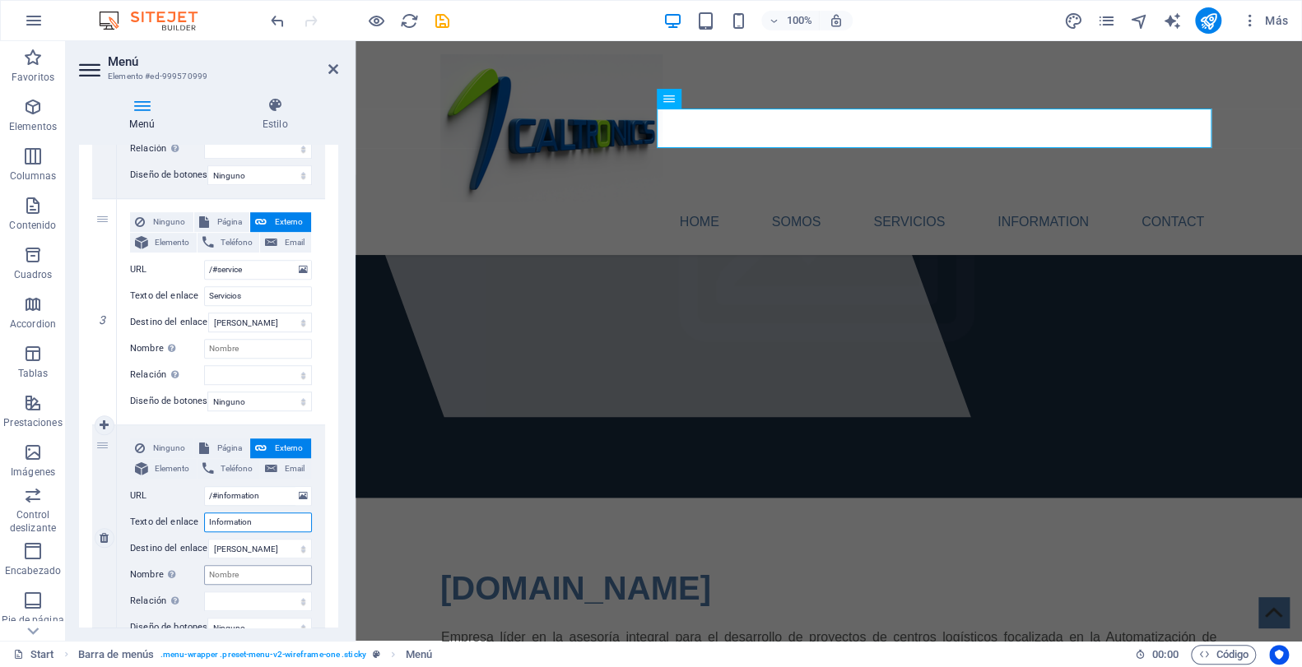
scroll to position [548, 0]
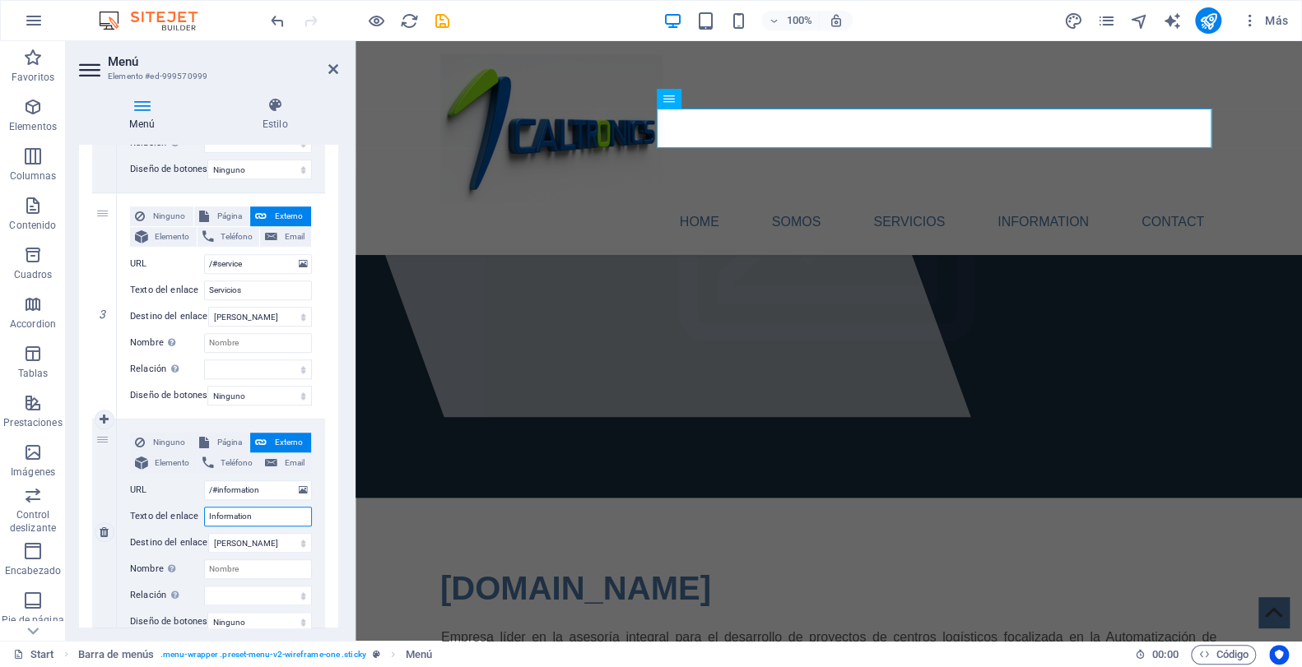
drag, startPoint x: 261, startPoint y: 616, endPoint x: 237, endPoint y: 515, distance: 103.2
click at [237, 515] on input "Information" at bounding box center [258, 517] width 108 height 20
type input "Informacion"
select select
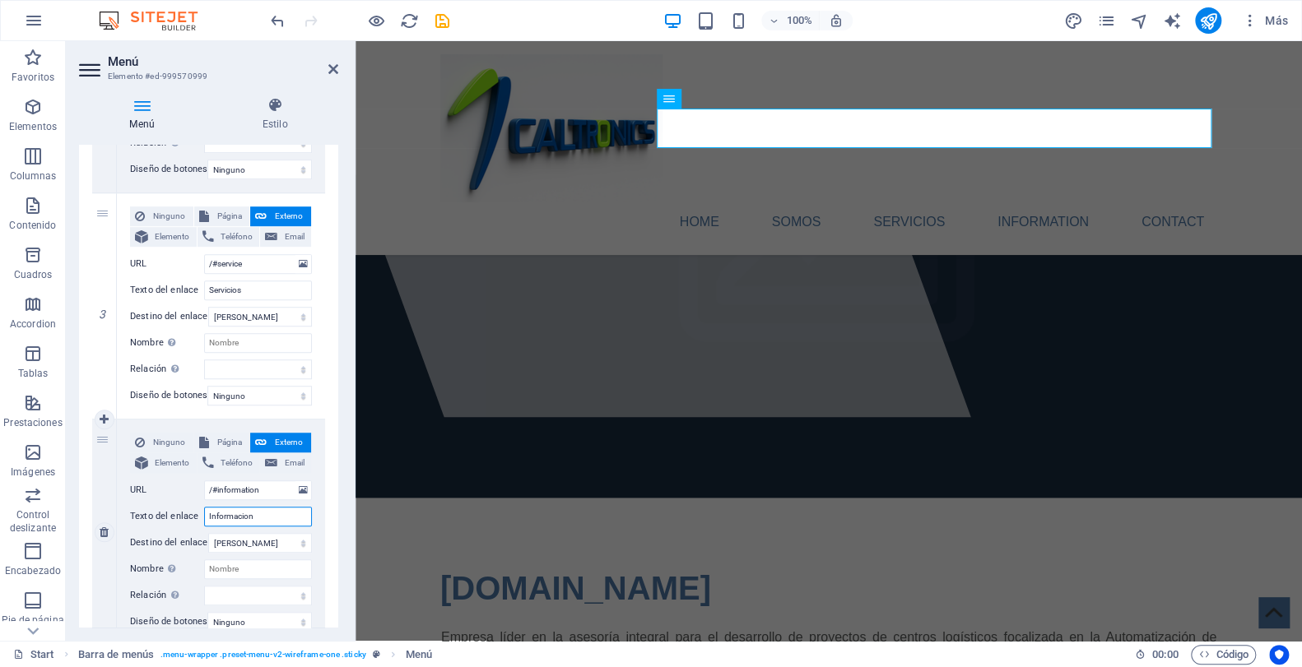
select select
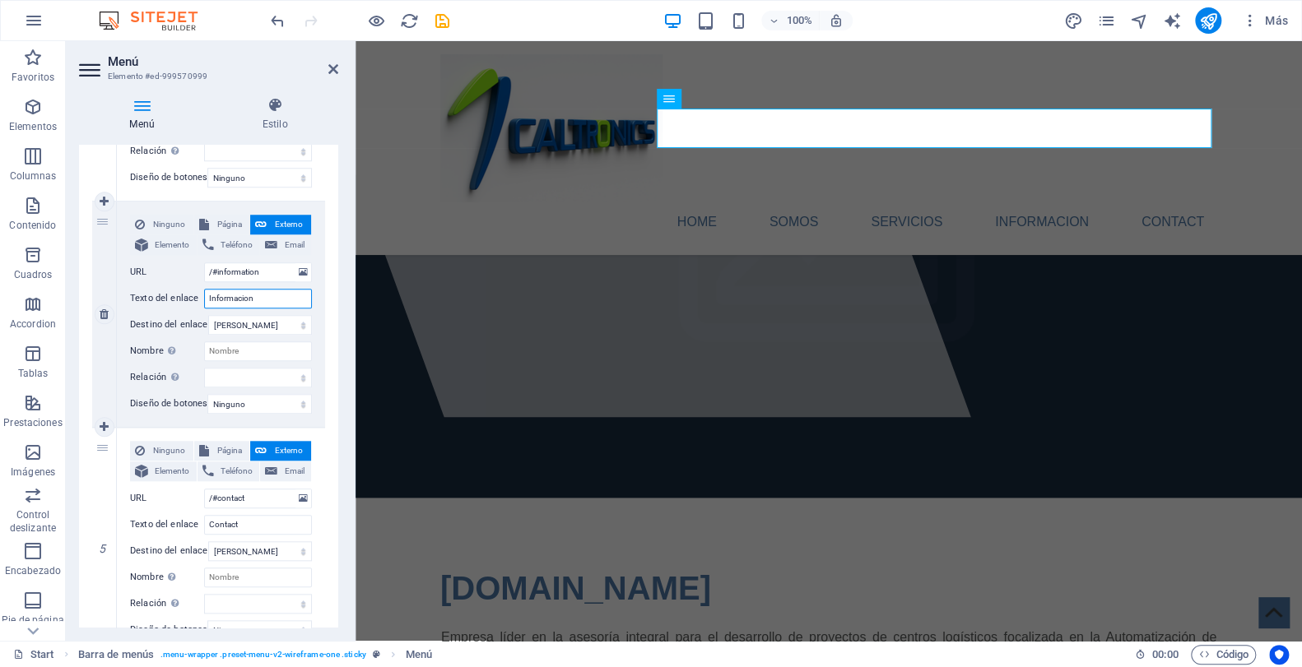
scroll to position [773, 0]
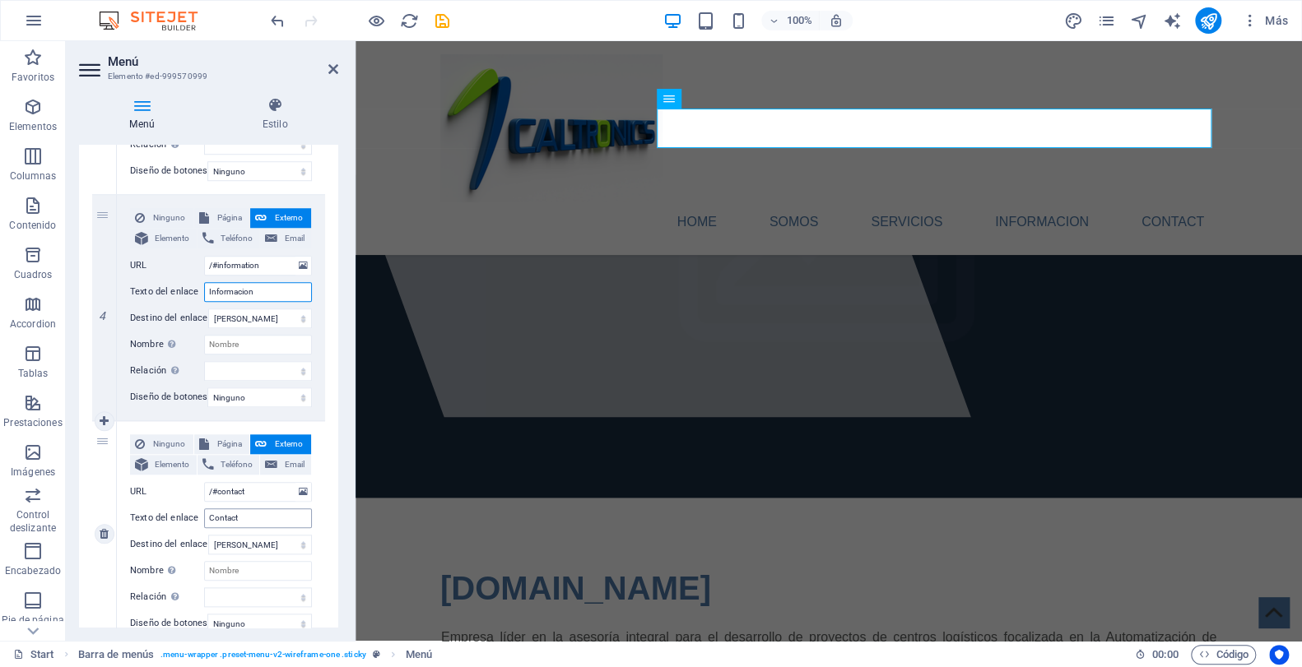
type input "Informacion"
click at [243, 517] on input "Contact" at bounding box center [258, 519] width 108 height 20
type input "Contacto"
select select
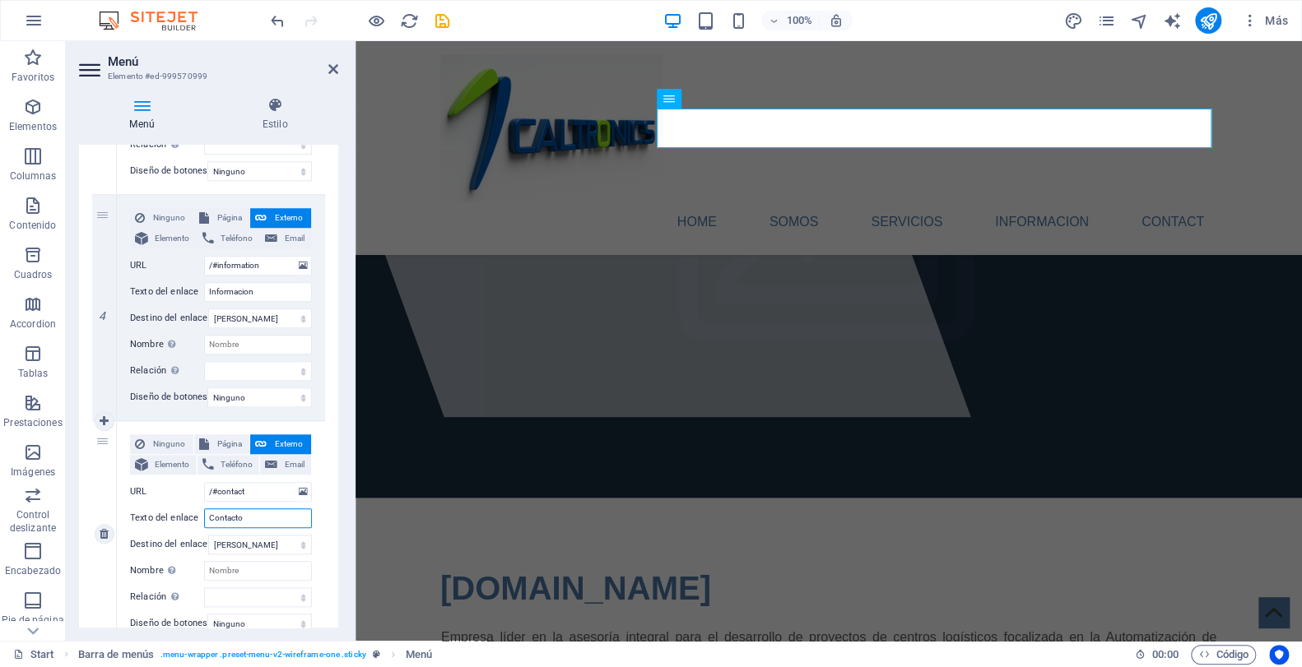
select select
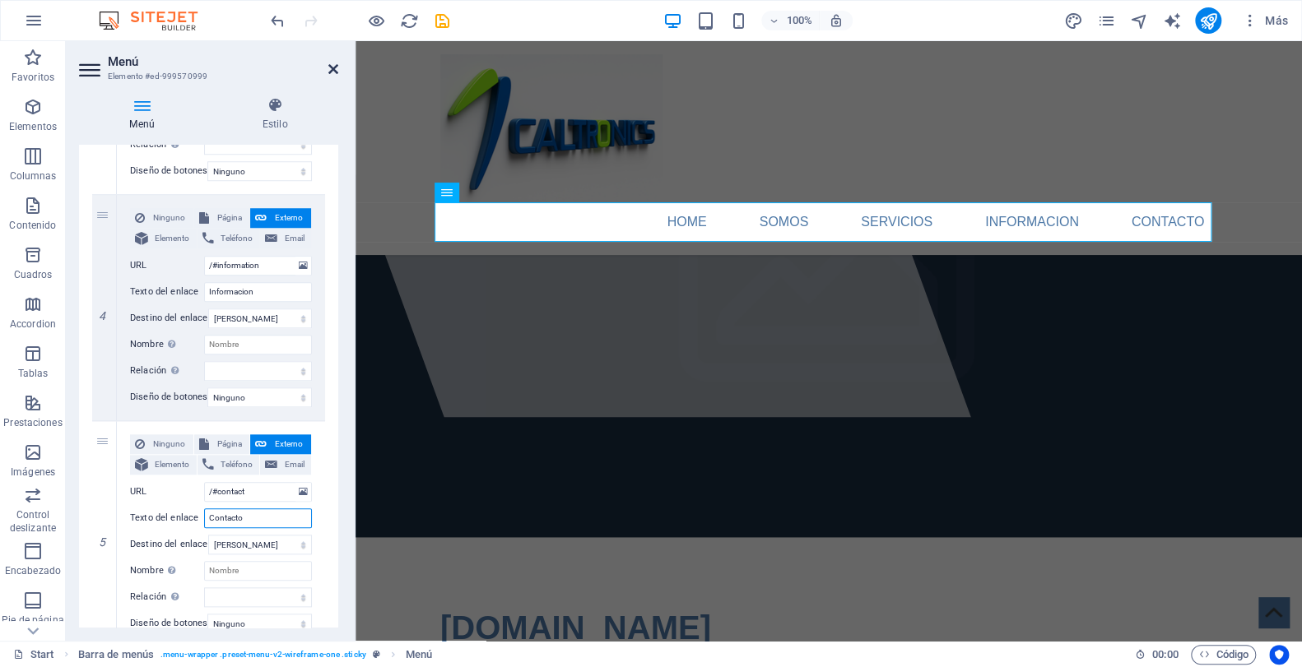
type input "Contacto"
click at [333, 68] on icon at bounding box center [333, 69] width 10 height 13
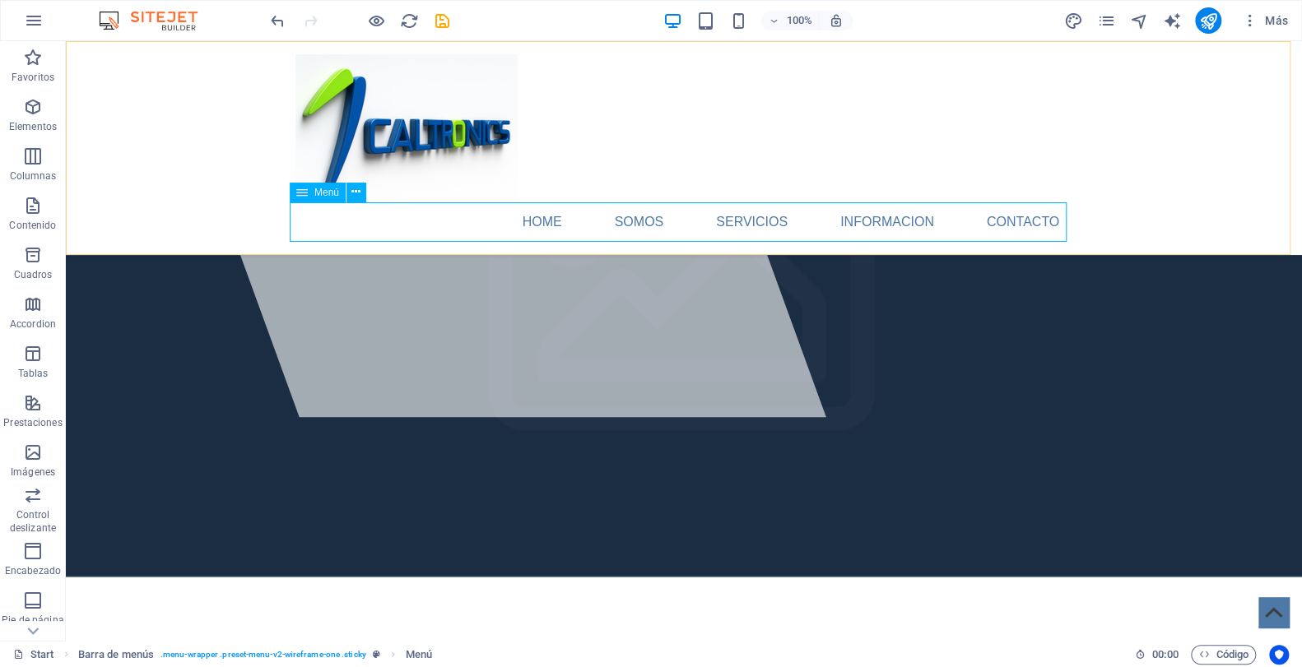
click at [539, 224] on nav "Home Somos Servicios Informacion Contacto" at bounding box center [683, 222] width 777 height 40
click at [625, 228] on nav "Home Somos Servicios Informacion Contacto" at bounding box center [683, 222] width 777 height 40
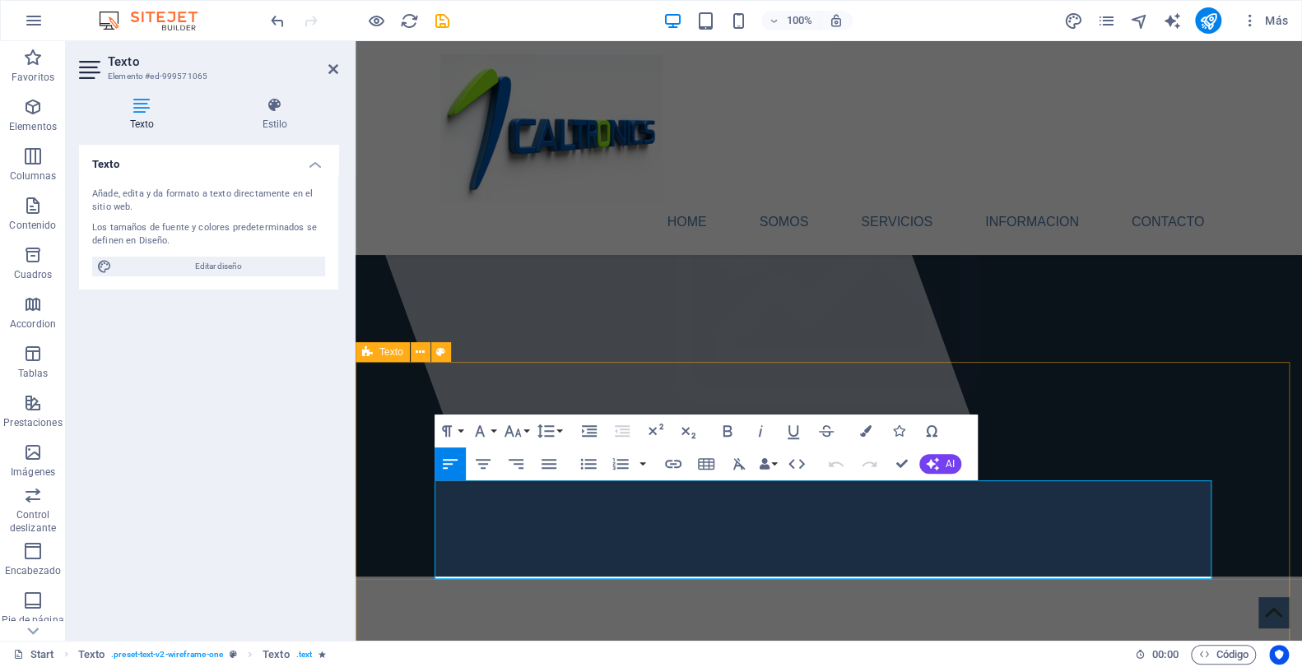
drag, startPoint x: 951, startPoint y: 573, endPoint x: 404, endPoint y: 491, distance: 552.7
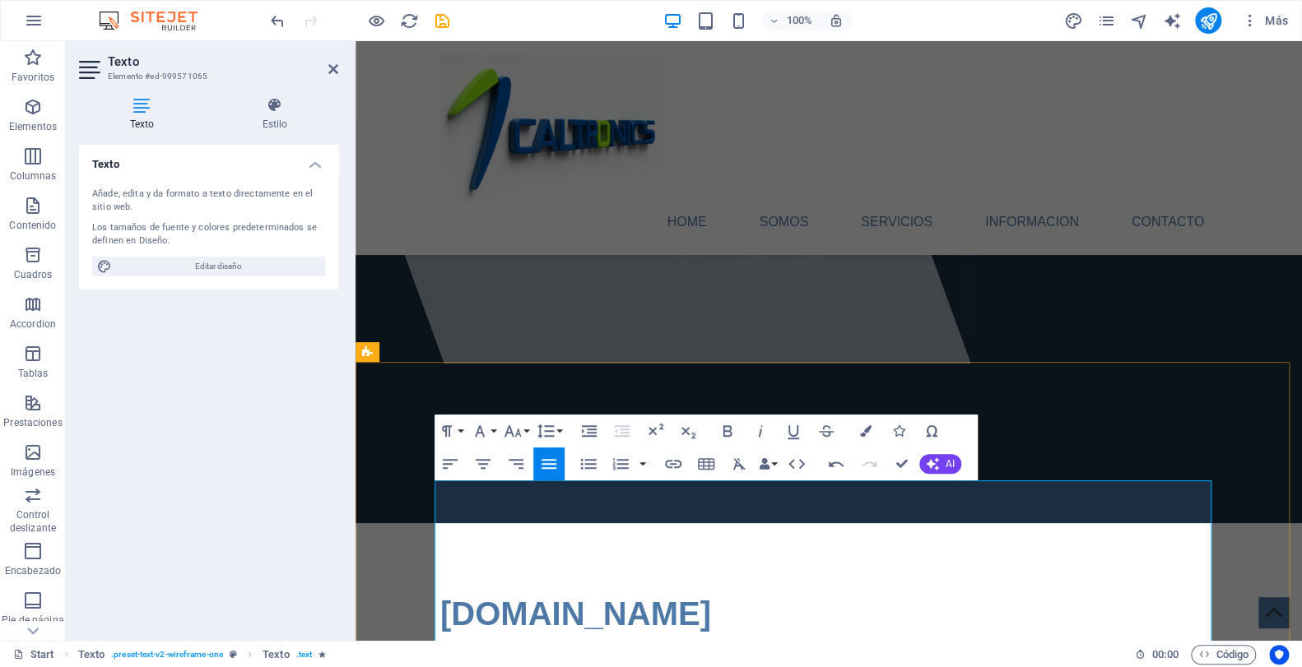
scroll to position [299, 0]
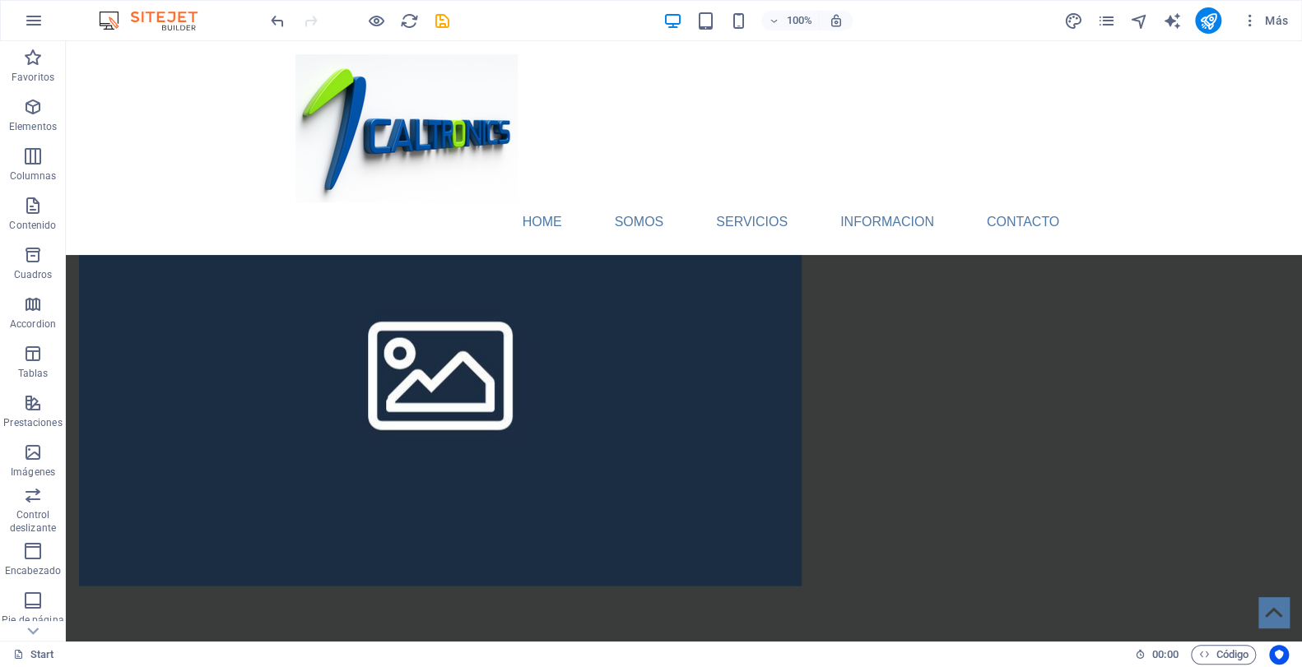
scroll to position [1571, 0]
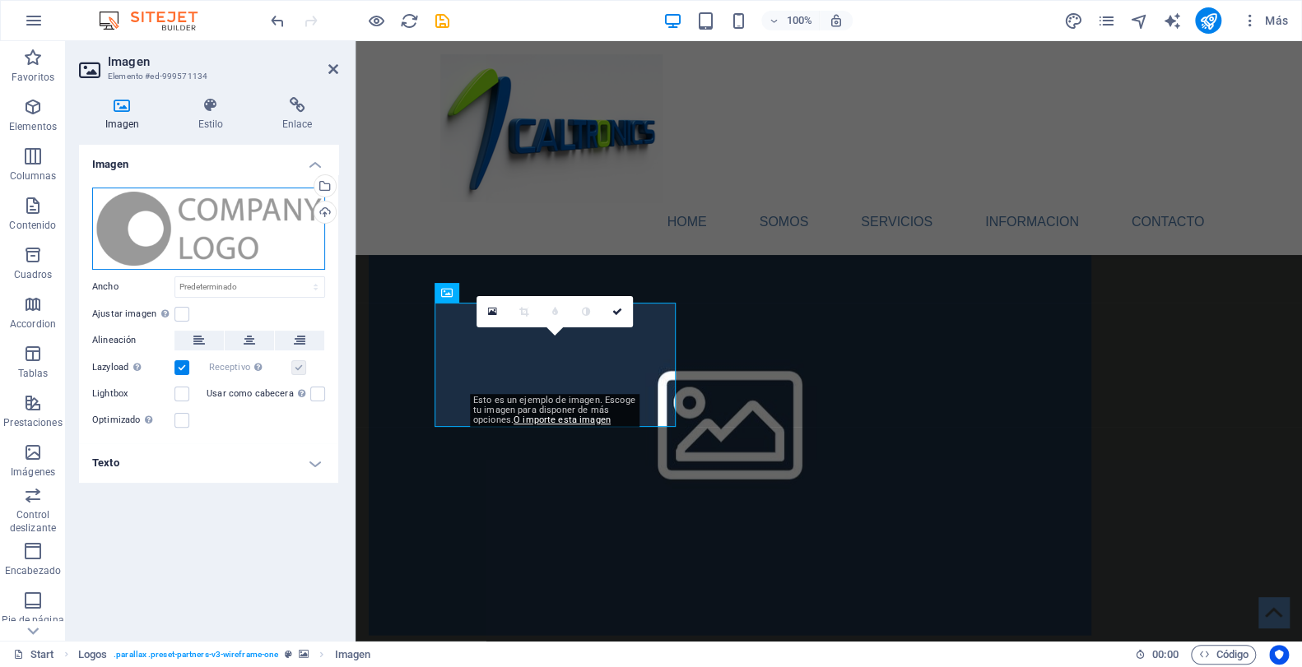
click at [183, 211] on div "Arrastra archivos aquí, haz clic para escoger archivos o selecciona archivos de…" at bounding box center [208, 229] width 233 height 82
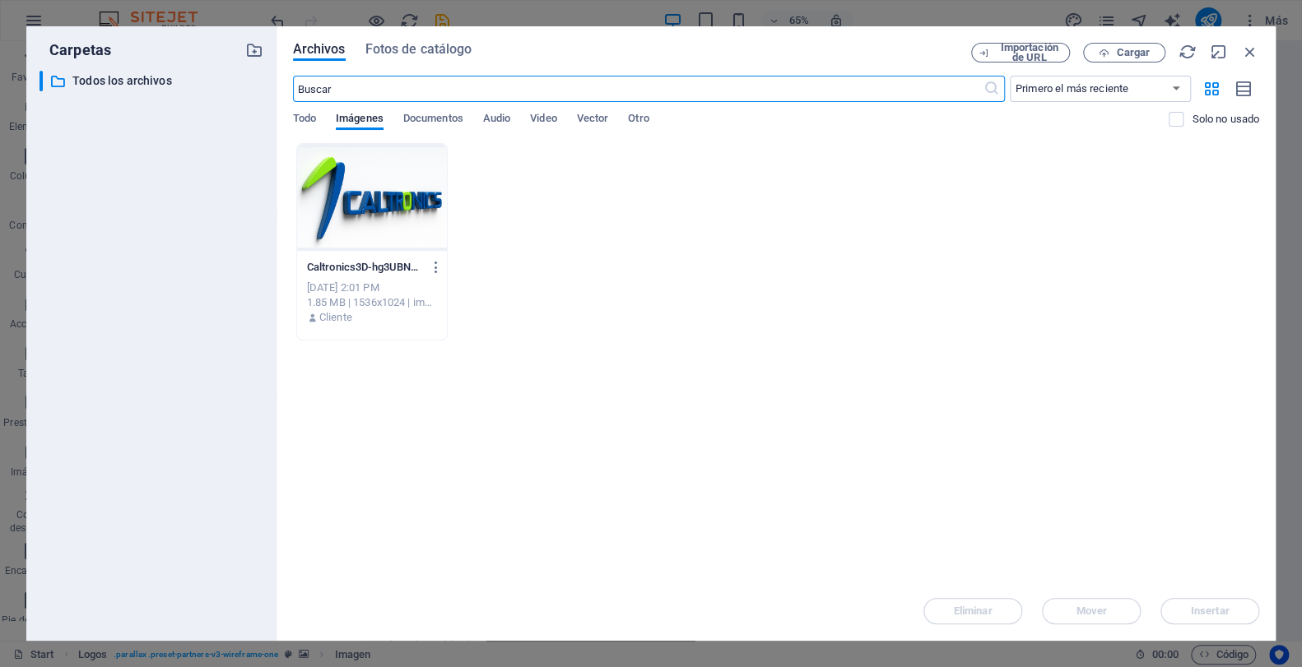
click at [514, 205] on div "Caltronics3D-hg3UBNeSLmp9JDhf1iN1yg.png Caltronics3D-hg3UBNeSLmp9JDhf1iN1yg.png…" at bounding box center [776, 242] width 966 height 198
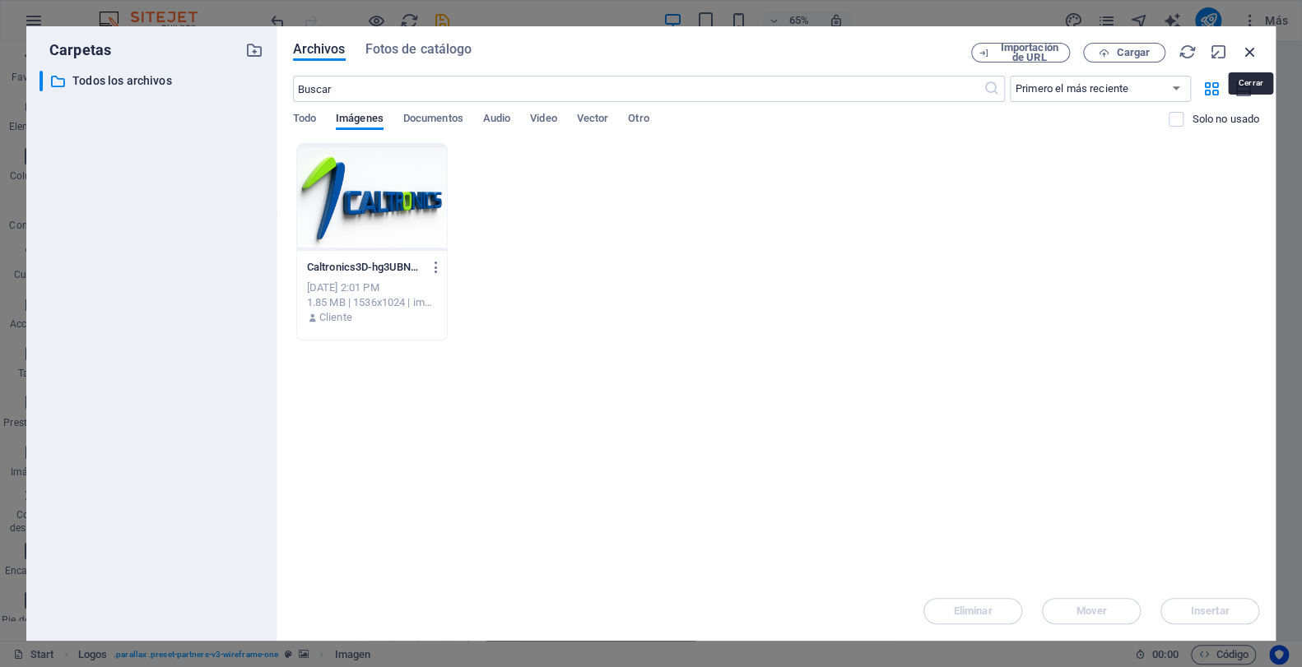
drag, startPoint x: 1250, startPoint y: 47, endPoint x: 878, endPoint y: 6, distance: 374.3
click at [1250, 47] on icon "button" at bounding box center [1250, 52] width 18 height 18
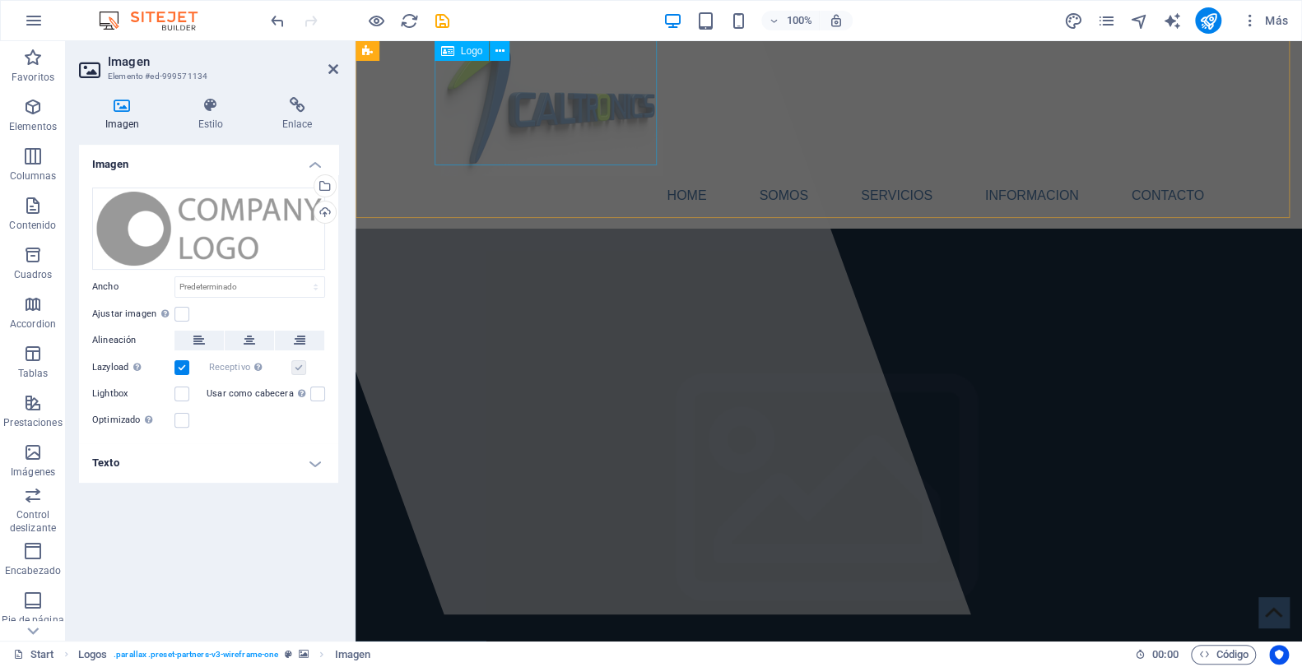
scroll to position [0, 0]
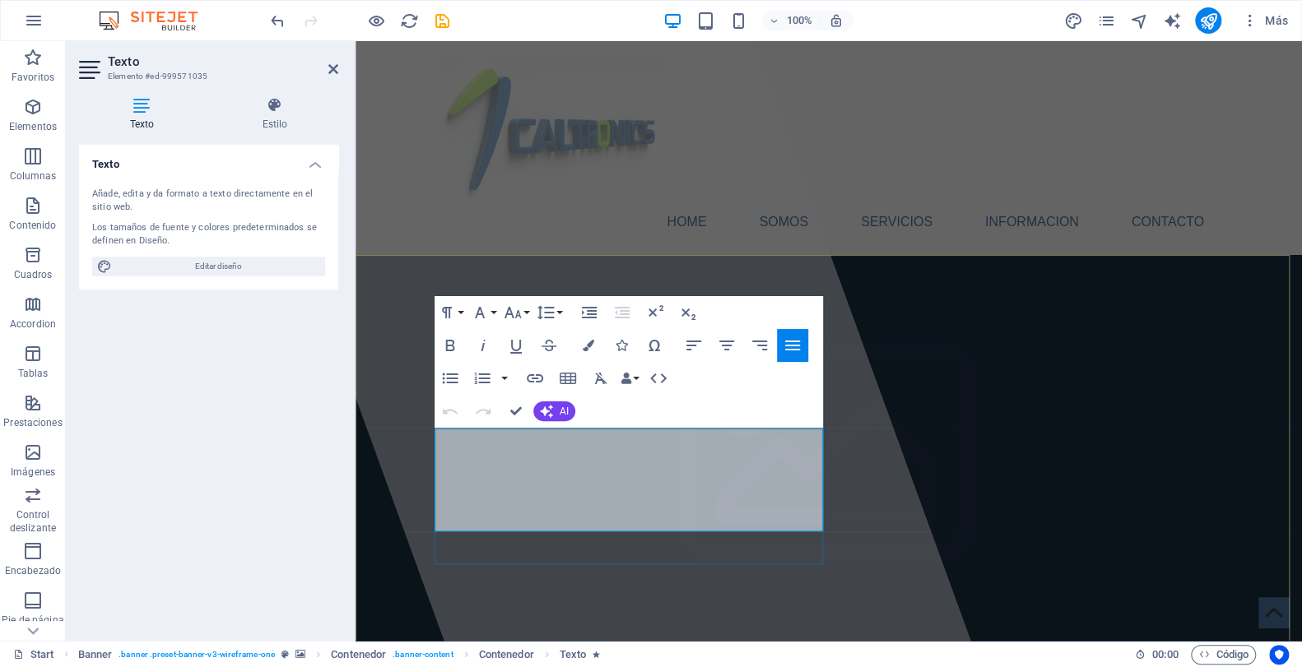
drag, startPoint x: 724, startPoint y: 522, endPoint x: 435, endPoint y: 437, distance: 301.9
copy p "Empresa líder en la asesoría integral para el desarrollo de proyectos de centro…"
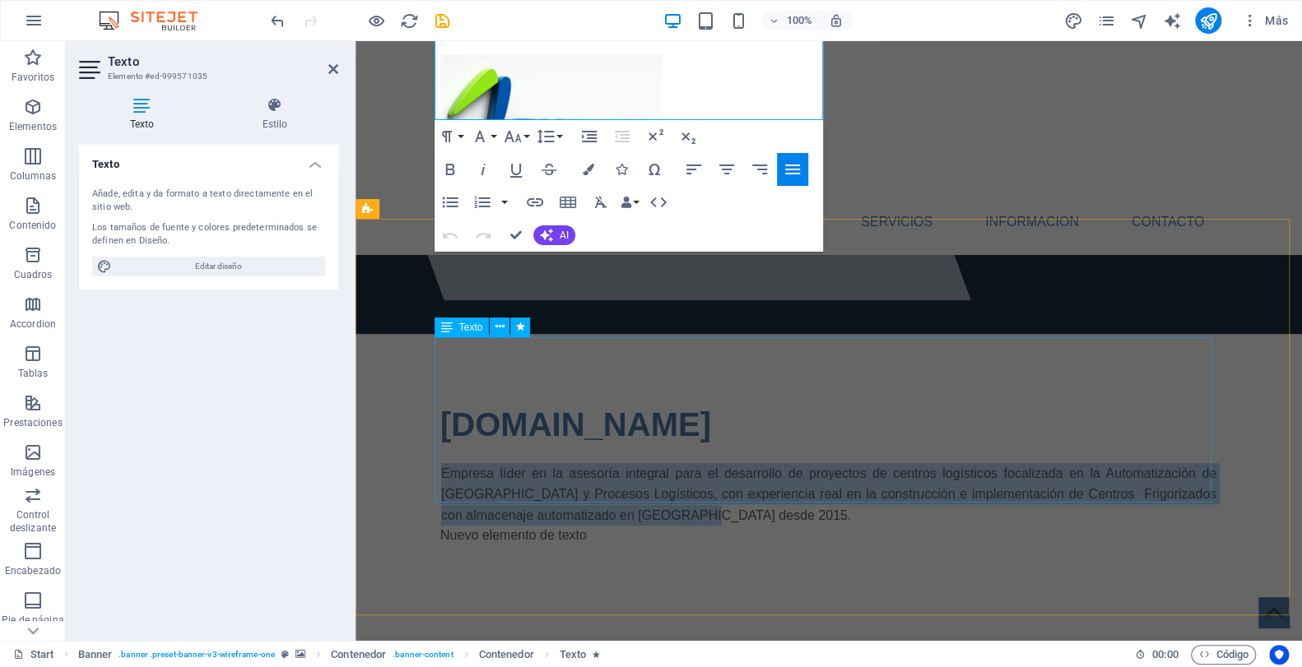
scroll to position [374, 0]
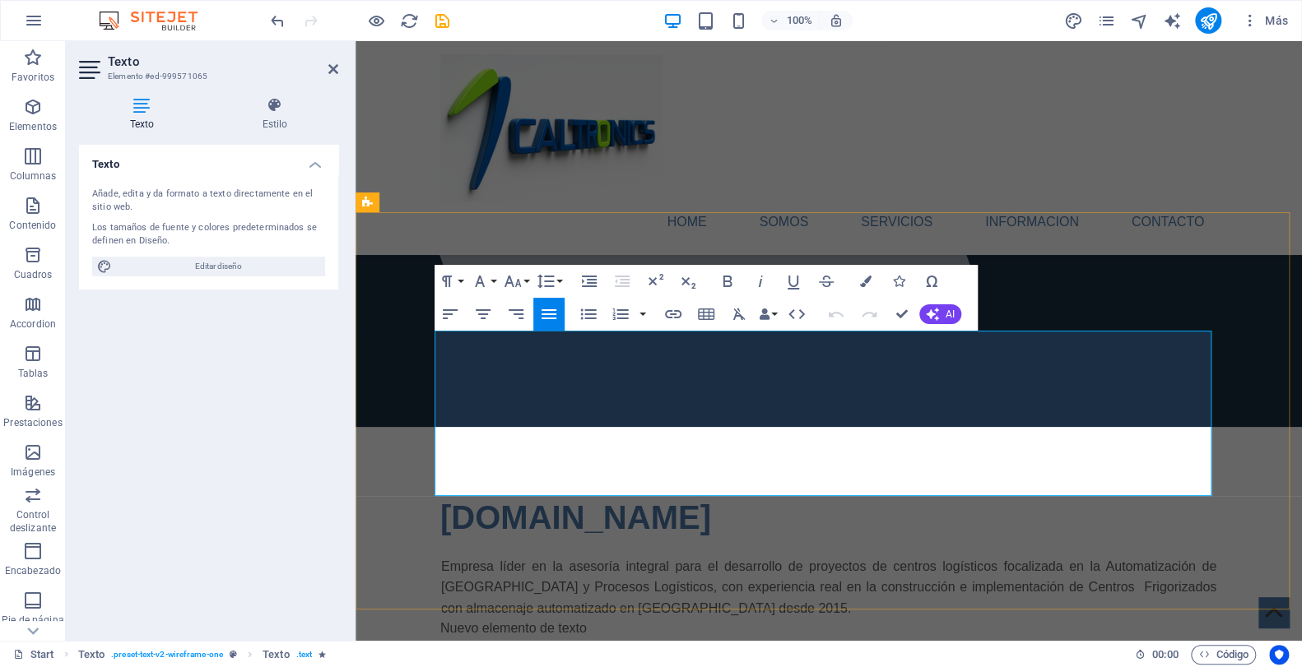
drag, startPoint x: 1147, startPoint y: 486, endPoint x: 433, endPoint y: 338, distance: 729.6
copy div "Caltronics nace con la integración y capitalización de la experiencia de varios…"
click at [440, 222] on nav "Home Somos Servicios Informacion Contacto" at bounding box center [828, 222] width 777 height 40
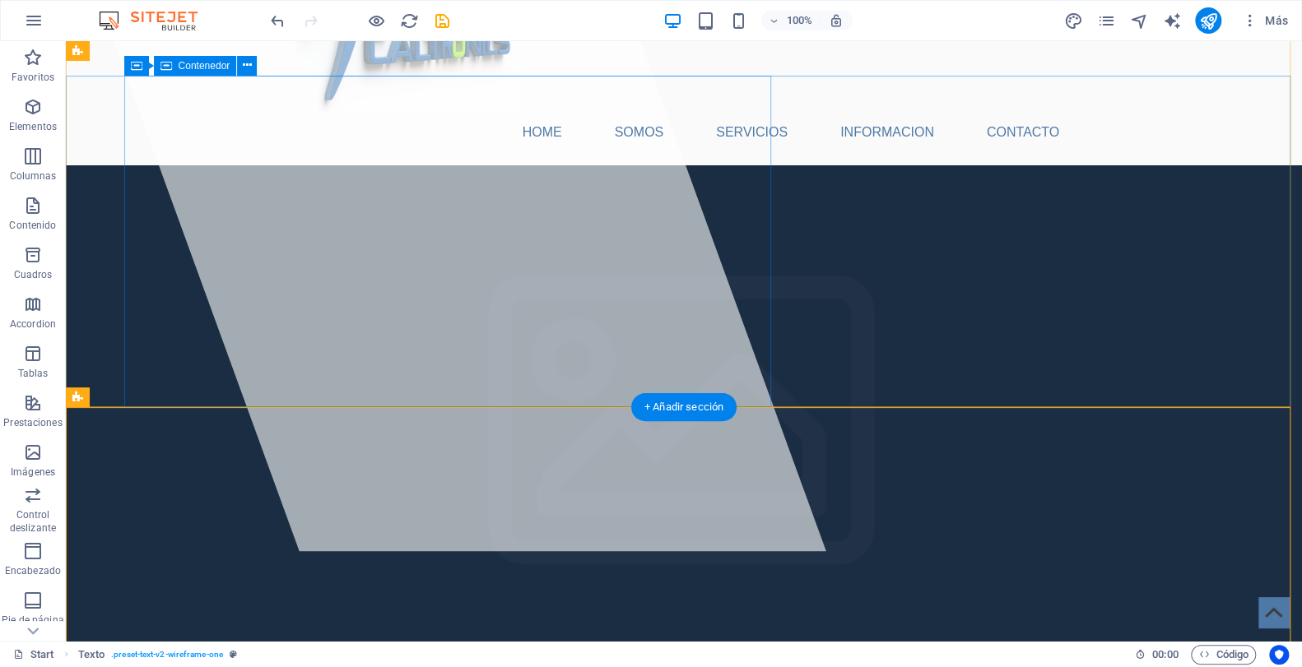
scroll to position [0, 0]
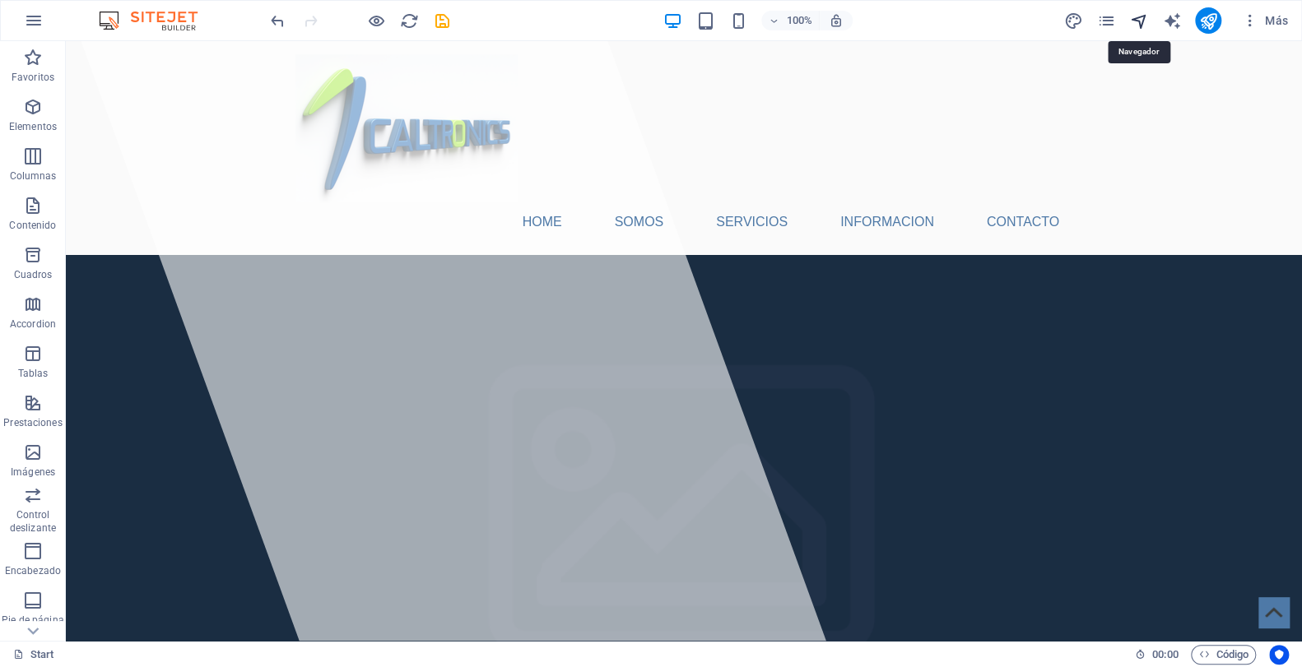
click at [1143, 18] on icon "navigator" at bounding box center [1139, 21] width 19 height 19
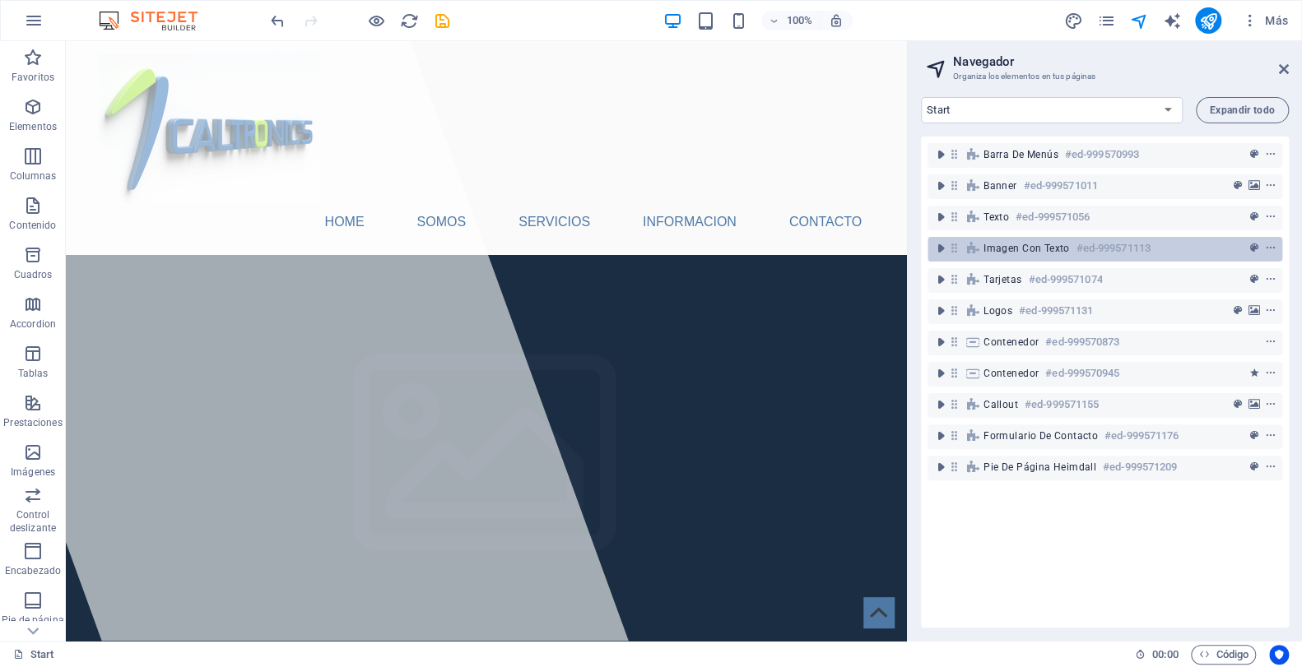
click at [1007, 249] on span "Imagen con texto" at bounding box center [1027, 248] width 86 height 13
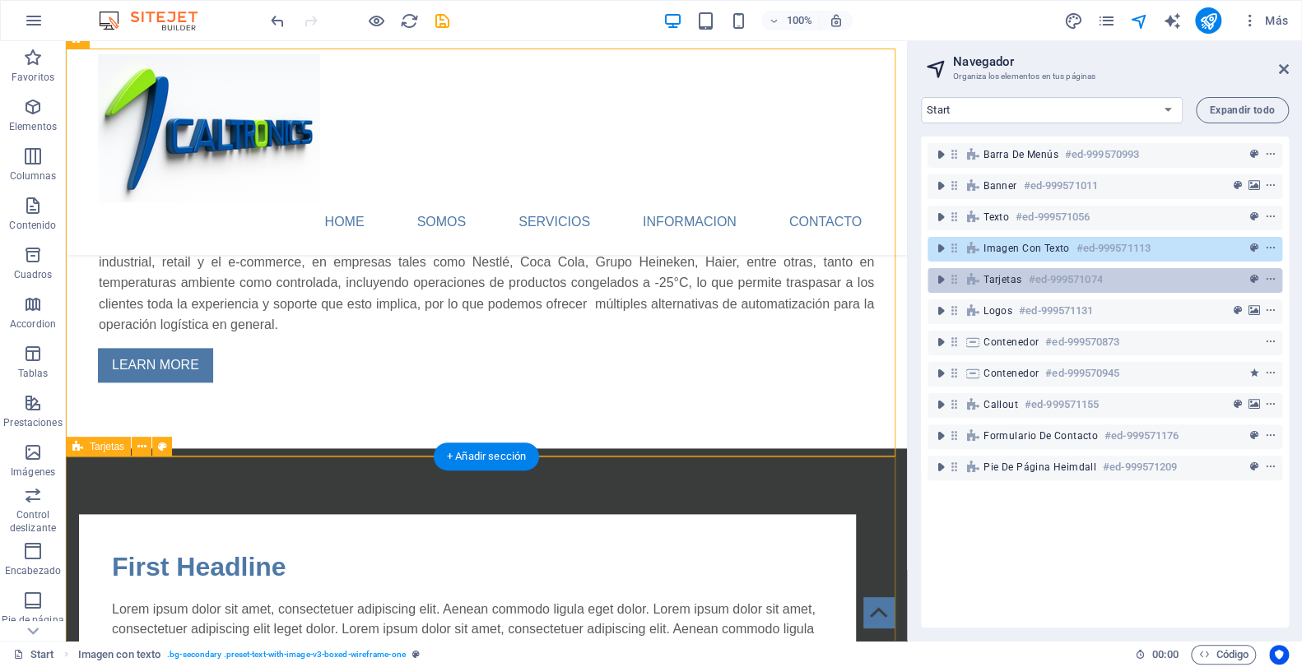
click at [1002, 281] on span "Tarjetas" at bounding box center [1003, 279] width 38 height 13
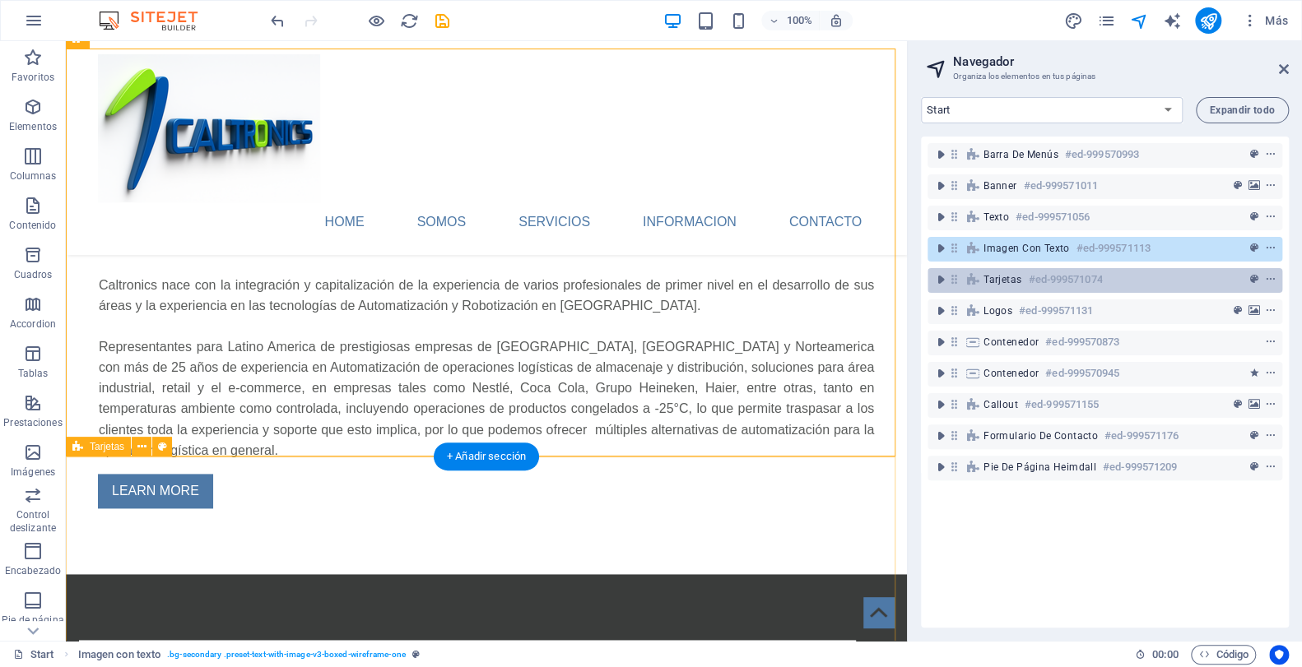
scroll to position [1258, 0]
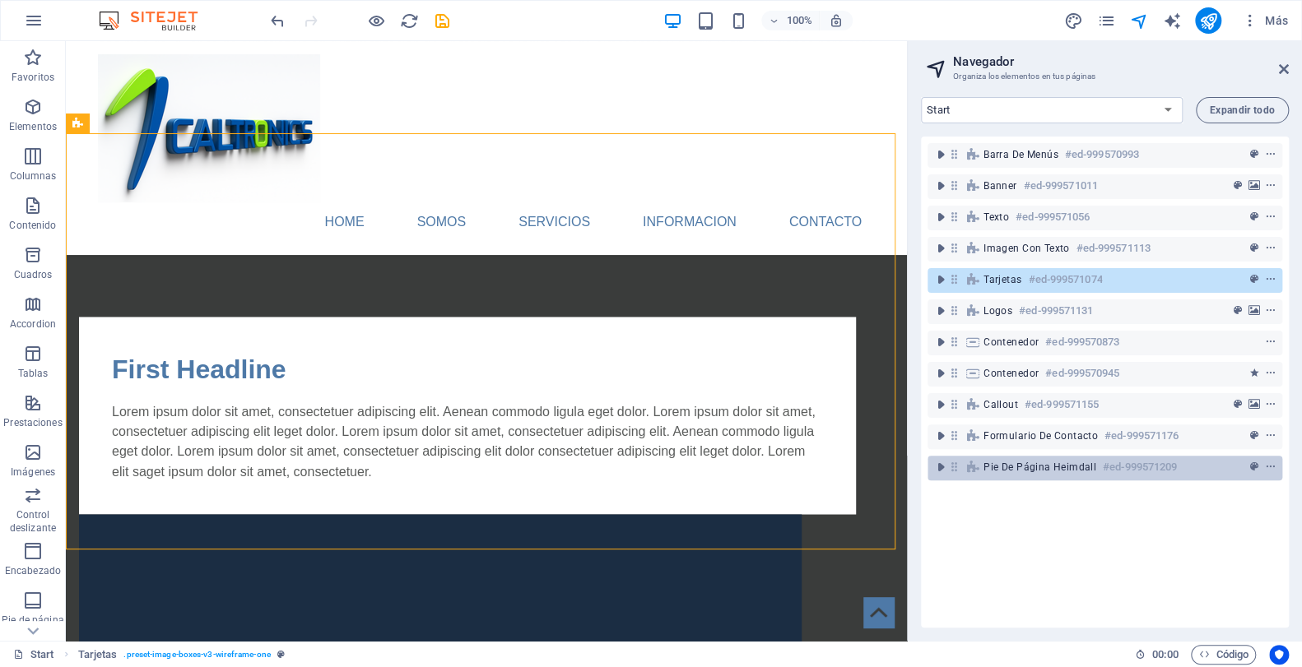
click at [1022, 467] on span "Pie de página Heimdall" at bounding box center [1040, 467] width 113 height 13
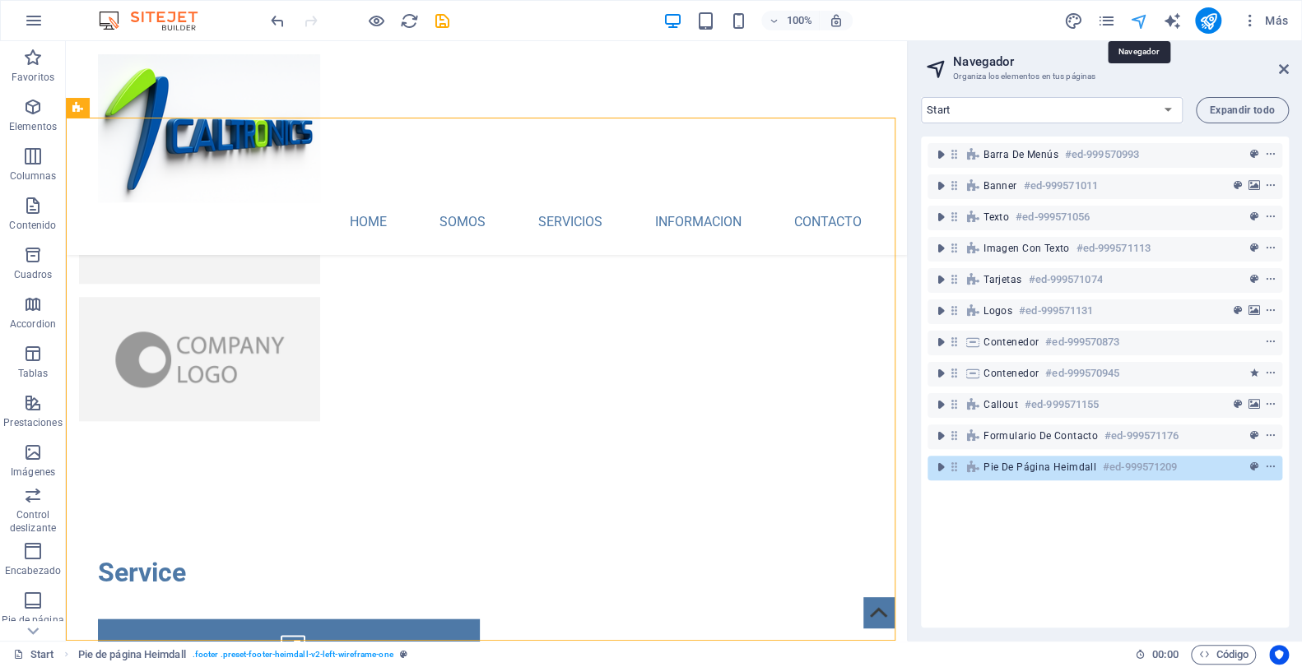
scroll to position [4105, 0]
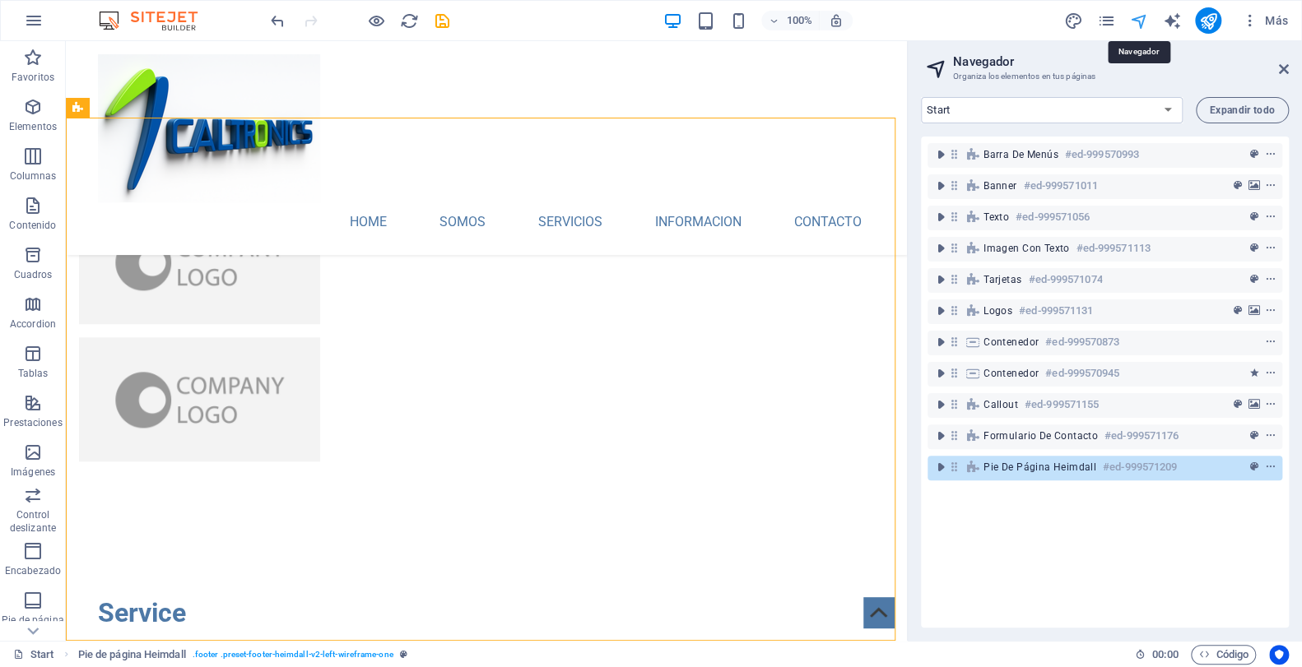
click at [1140, 18] on icon "navigator" at bounding box center [1139, 21] width 19 height 19
click at [1277, 67] on h2 "Navegador" at bounding box center [1121, 61] width 336 height 15
click at [1285, 71] on icon at bounding box center [1284, 69] width 10 height 13
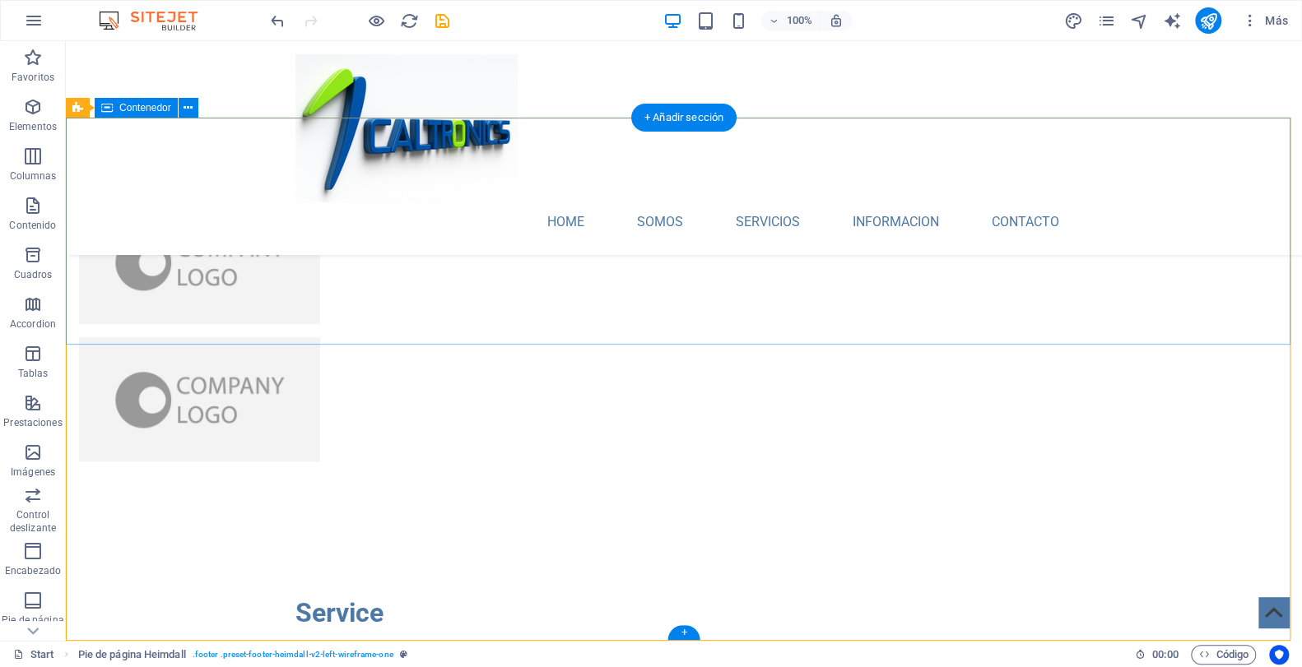
scroll to position [4106, 0]
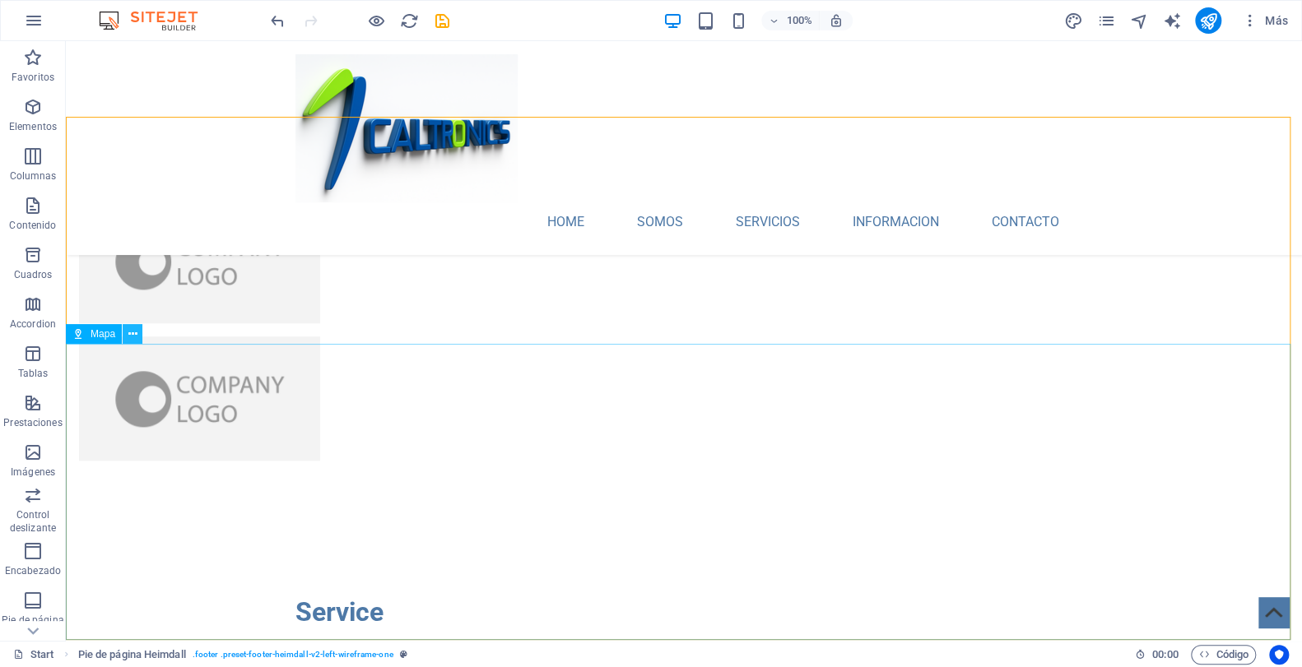
click at [131, 330] on icon at bounding box center [132, 334] width 9 height 17
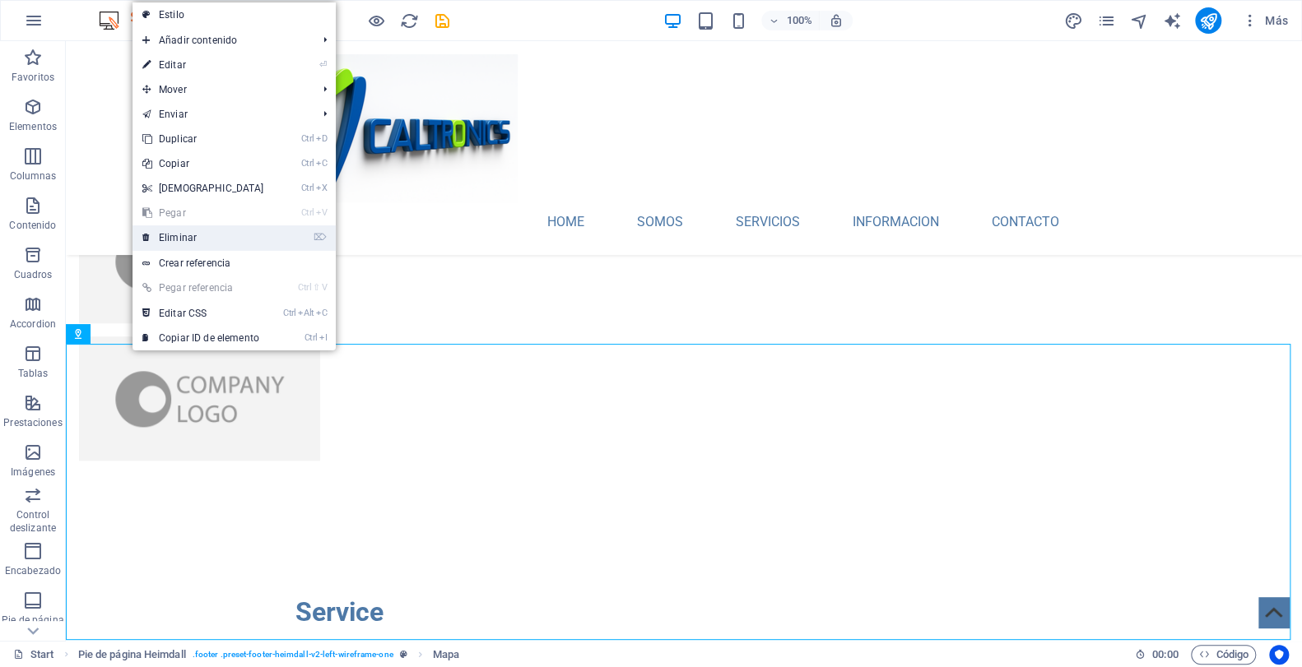
click at [181, 239] on link "⌦ Eliminar" at bounding box center [204, 238] width 142 height 25
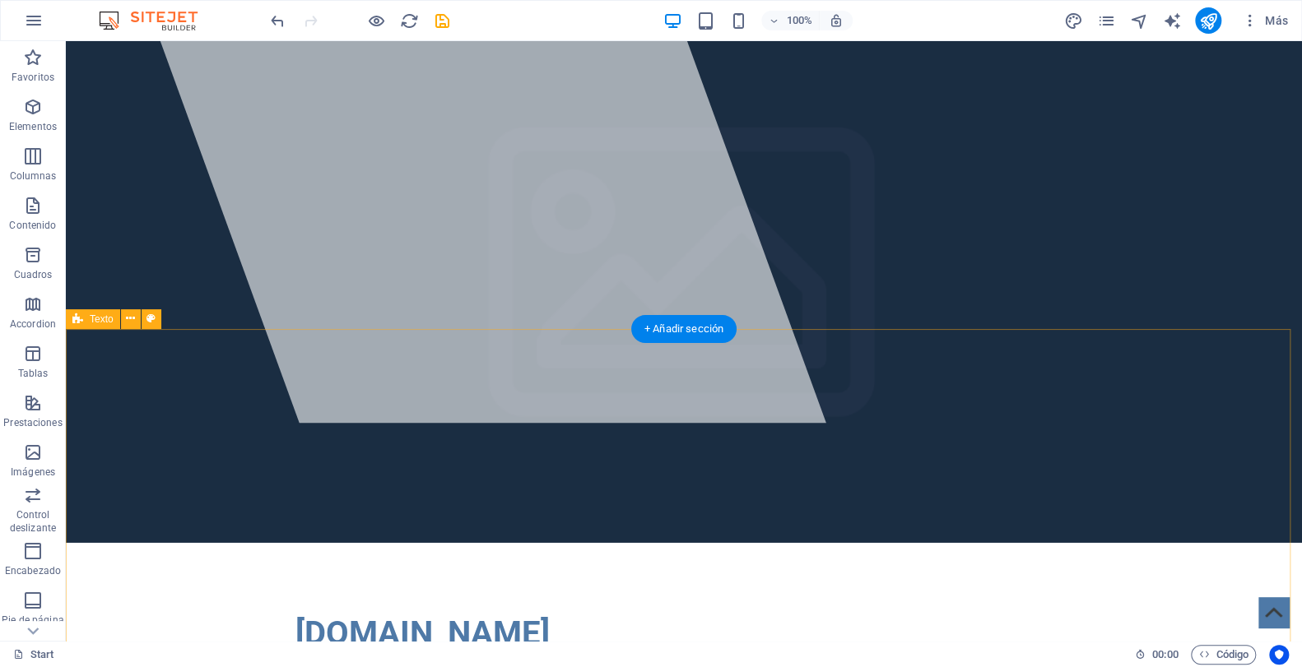
scroll to position [0, 0]
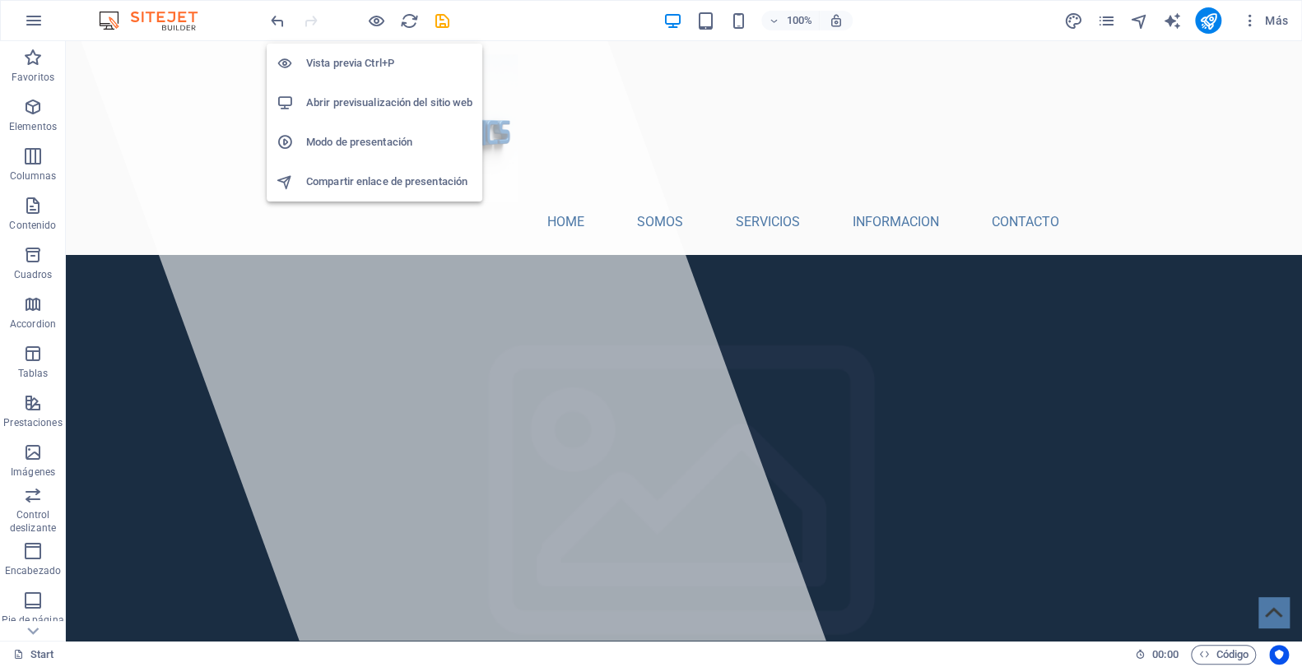
click at [349, 67] on h6 "Vista previa Ctrl+P" at bounding box center [389, 63] width 166 height 20
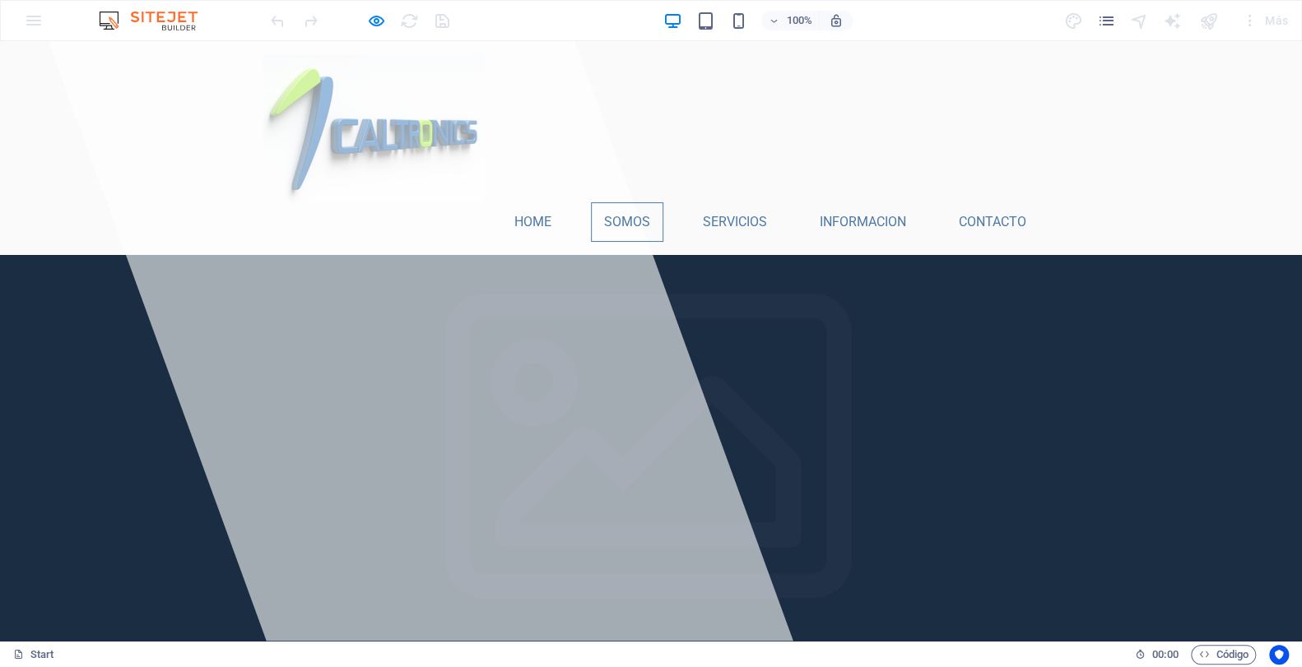
click at [625, 202] on link "Somos" at bounding box center [627, 222] width 72 height 40
click at [732, 202] on link "Servicios" at bounding box center [735, 222] width 91 height 40
click at [858, 202] on link "Informacion" at bounding box center [863, 222] width 113 height 40
click at [989, 202] on link "Contacto" at bounding box center [993, 222] width 94 height 40
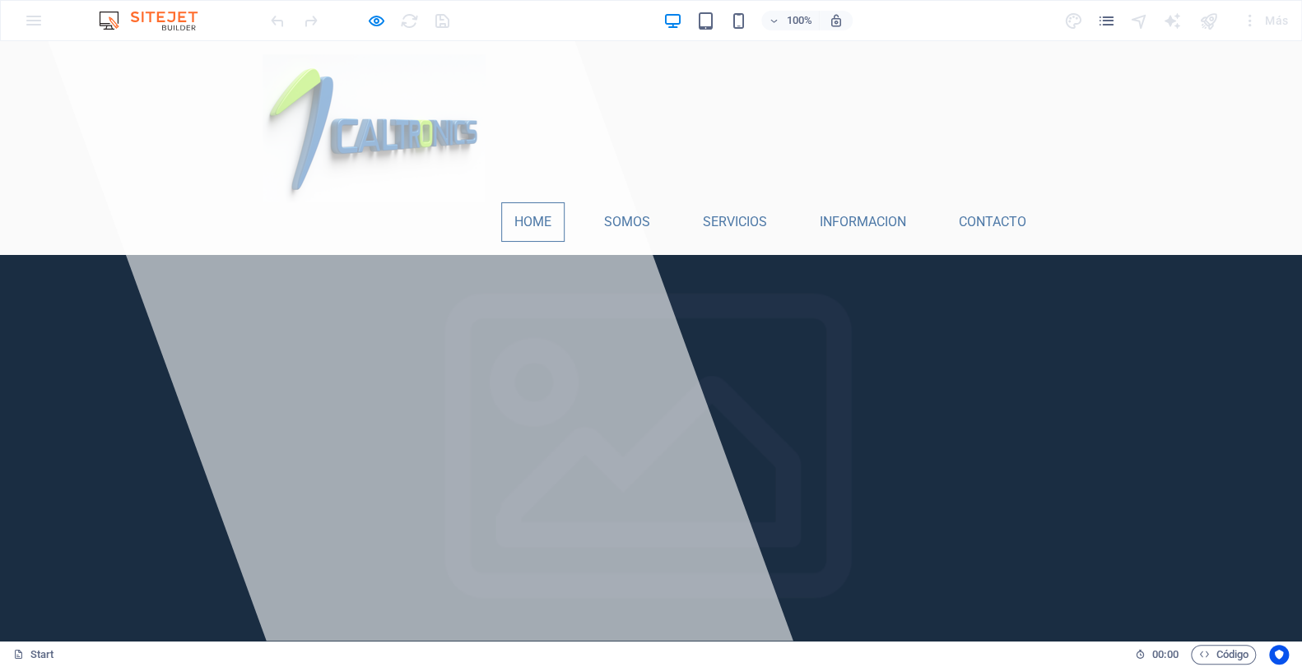
click at [535, 202] on link "Home" at bounding box center [532, 222] width 63 height 40
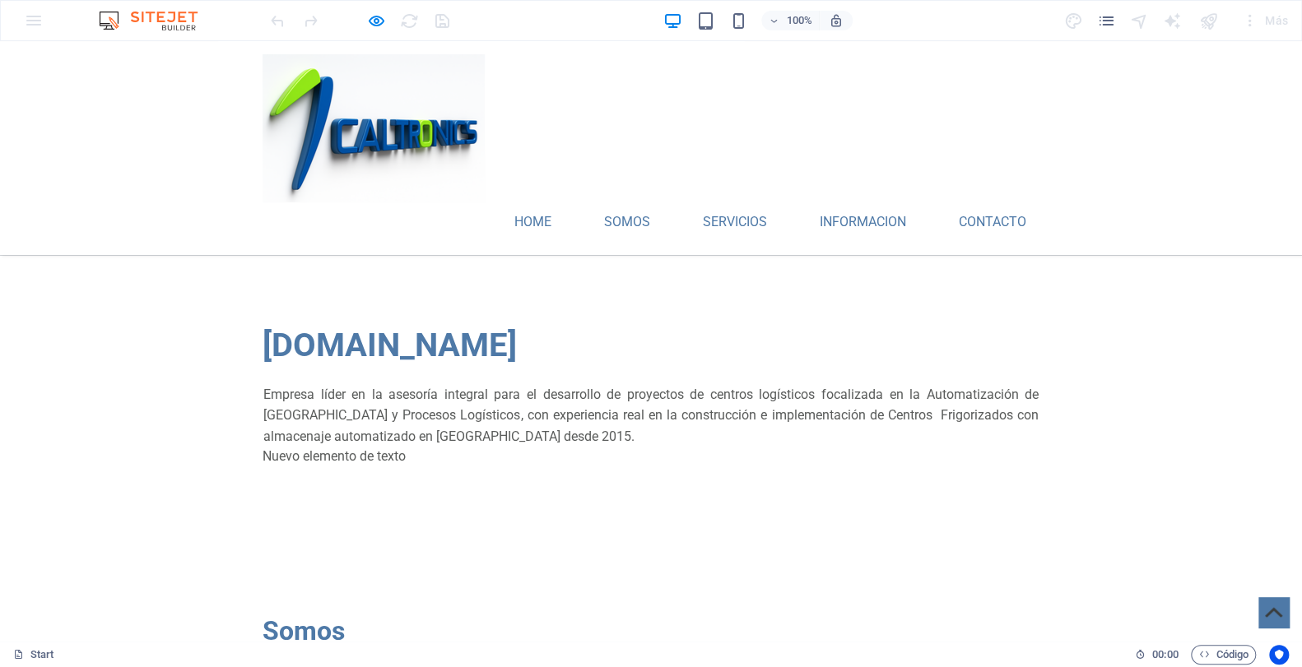
scroll to position [398, 0]
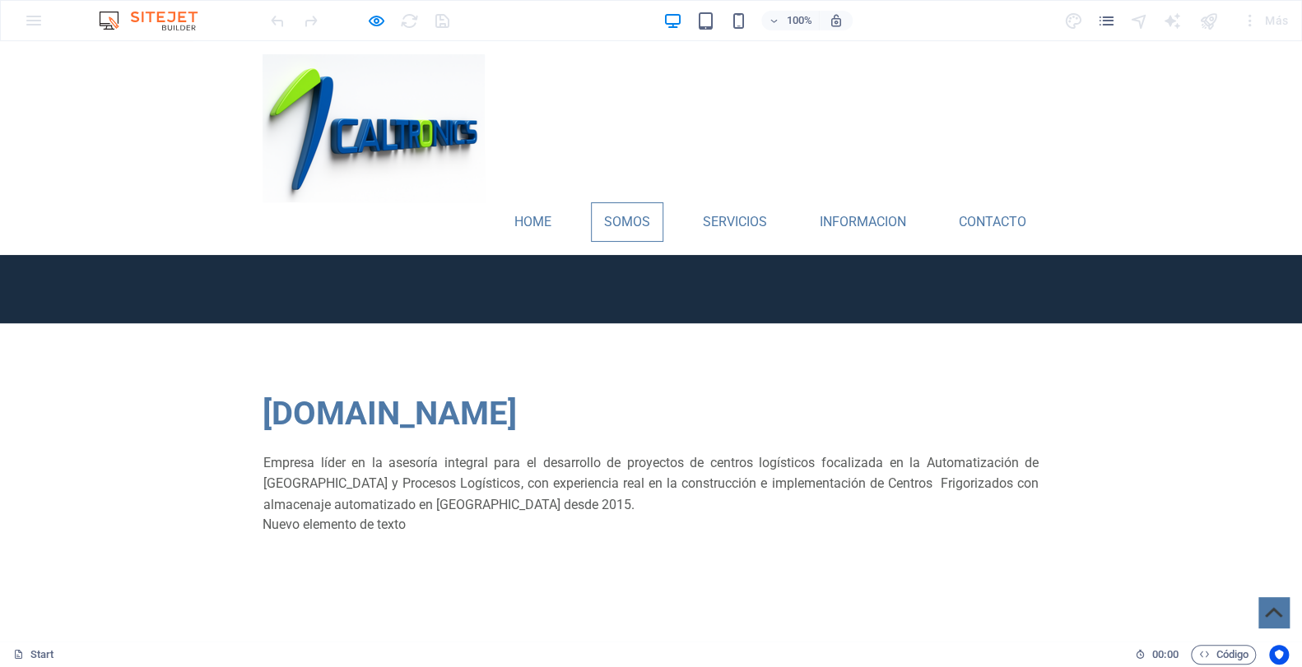
click at [621, 202] on link "Somos" at bounding box center [627, 222] width 72 height 40
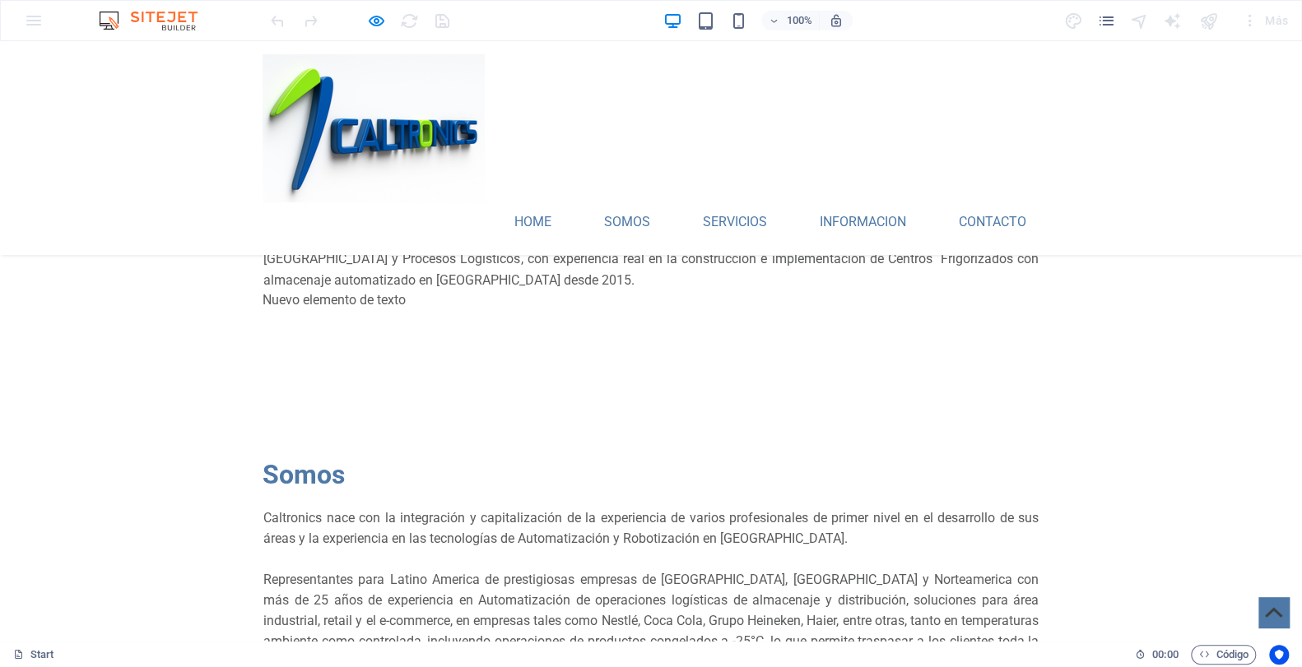
scroll to position [698, 0]
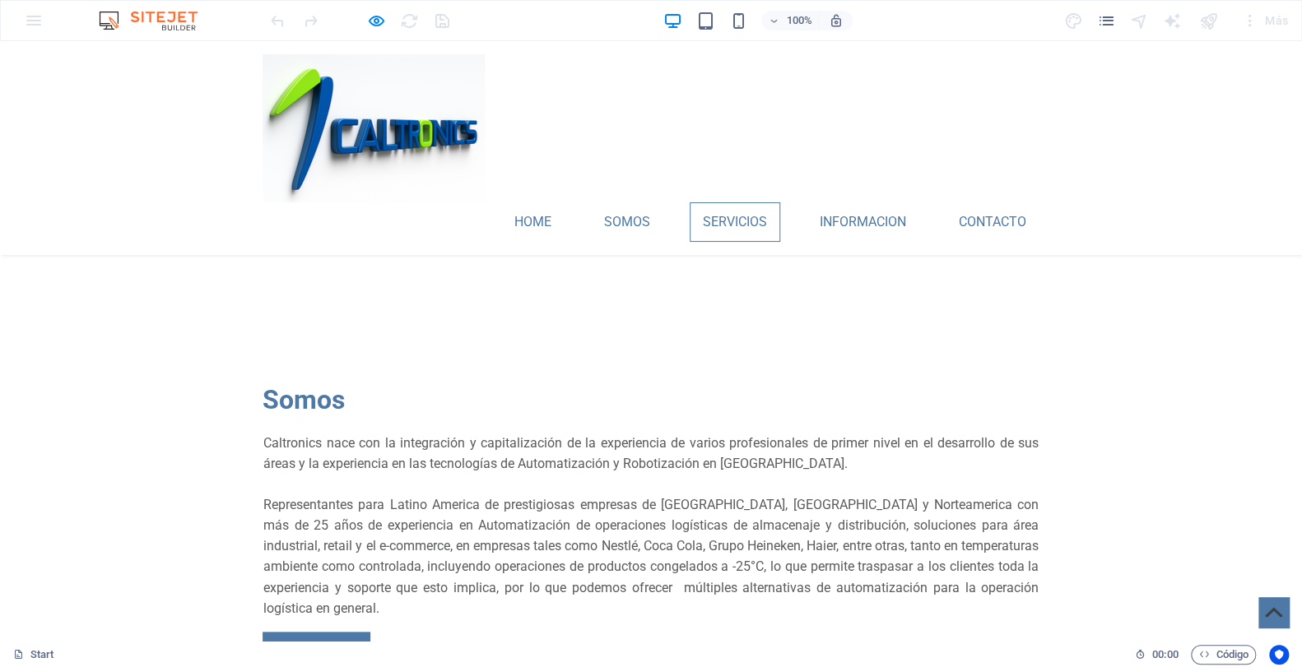
click at [724, 202] on link "Servicios" at bounding box center [735, 222] width 91 height 40
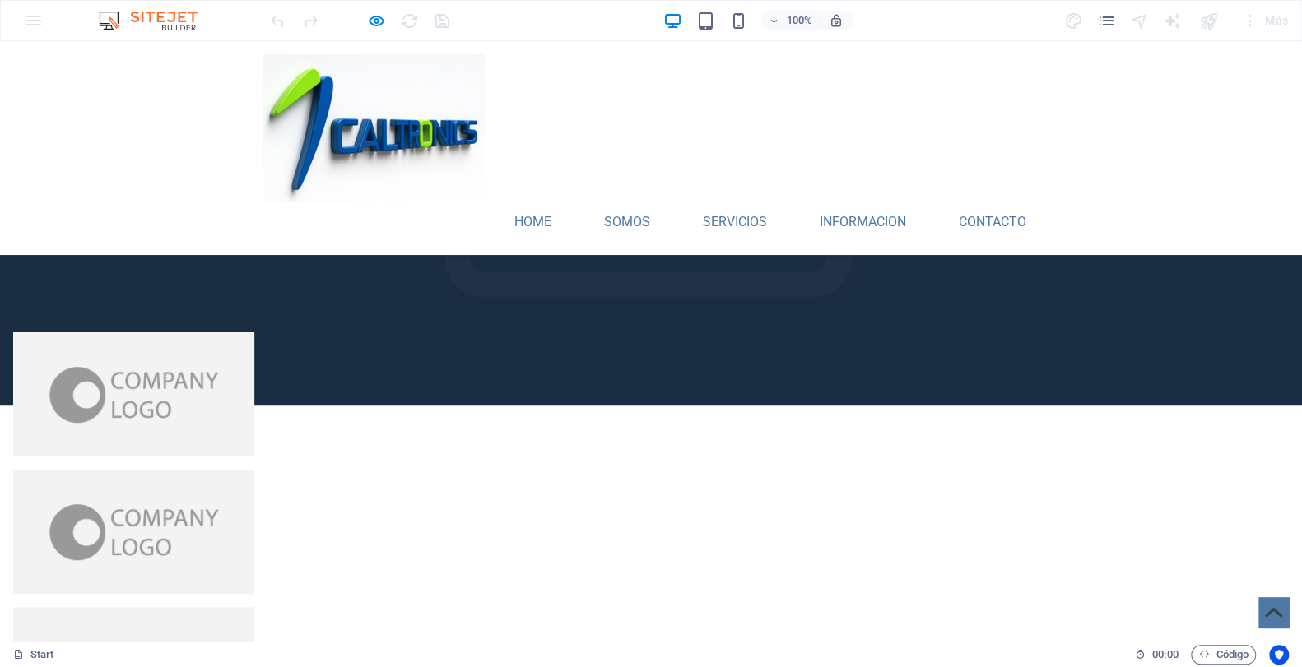
scroll to position [3362, 0]
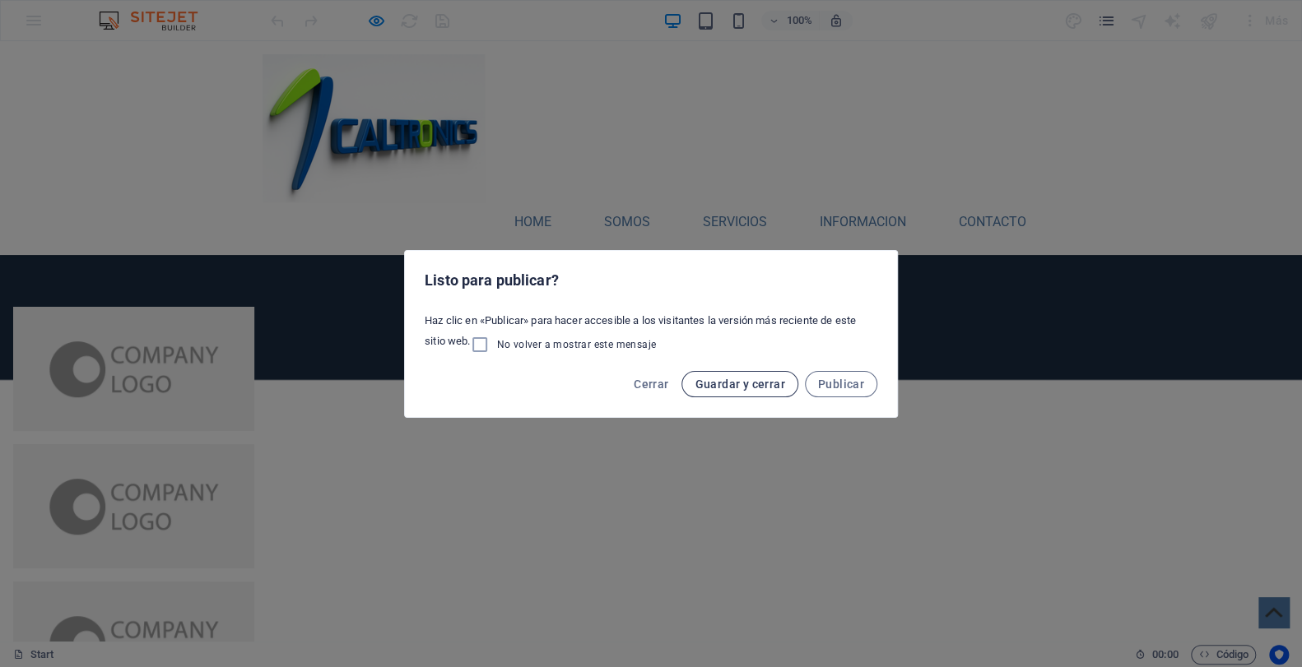
click at [750, 380] on span "Guardar y cerrar" at bounding box center [740, 384] width 90 height 13
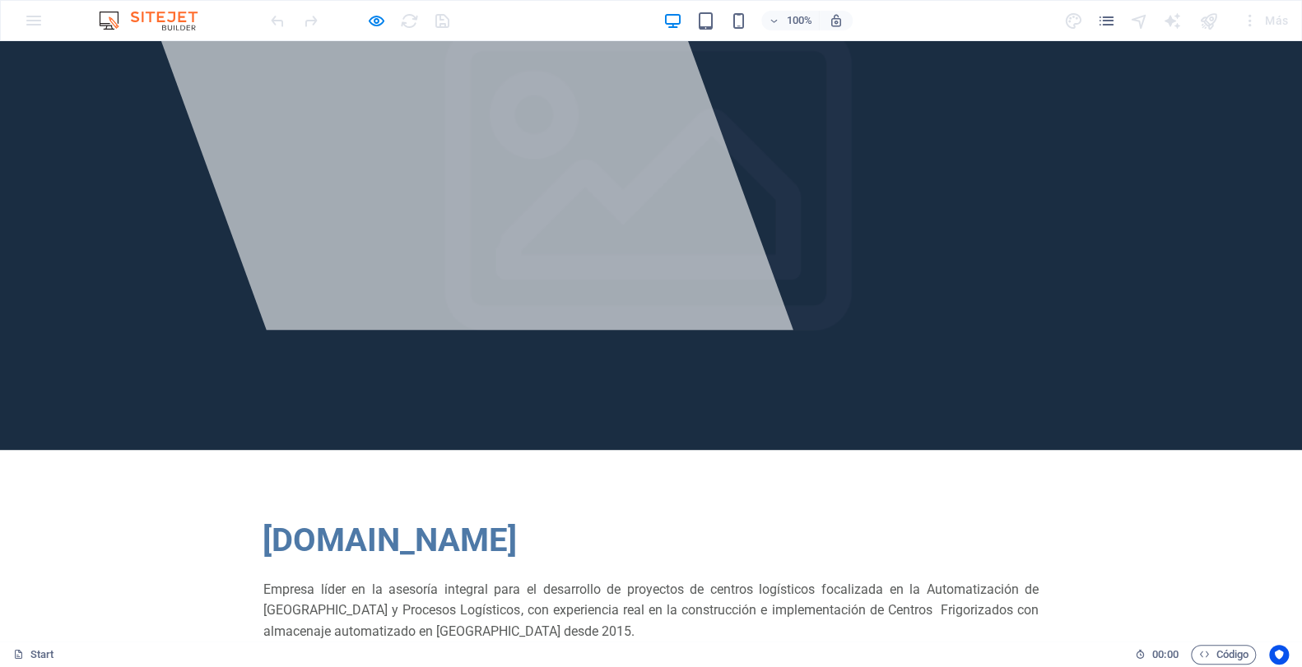
scroll to position [0, 0]
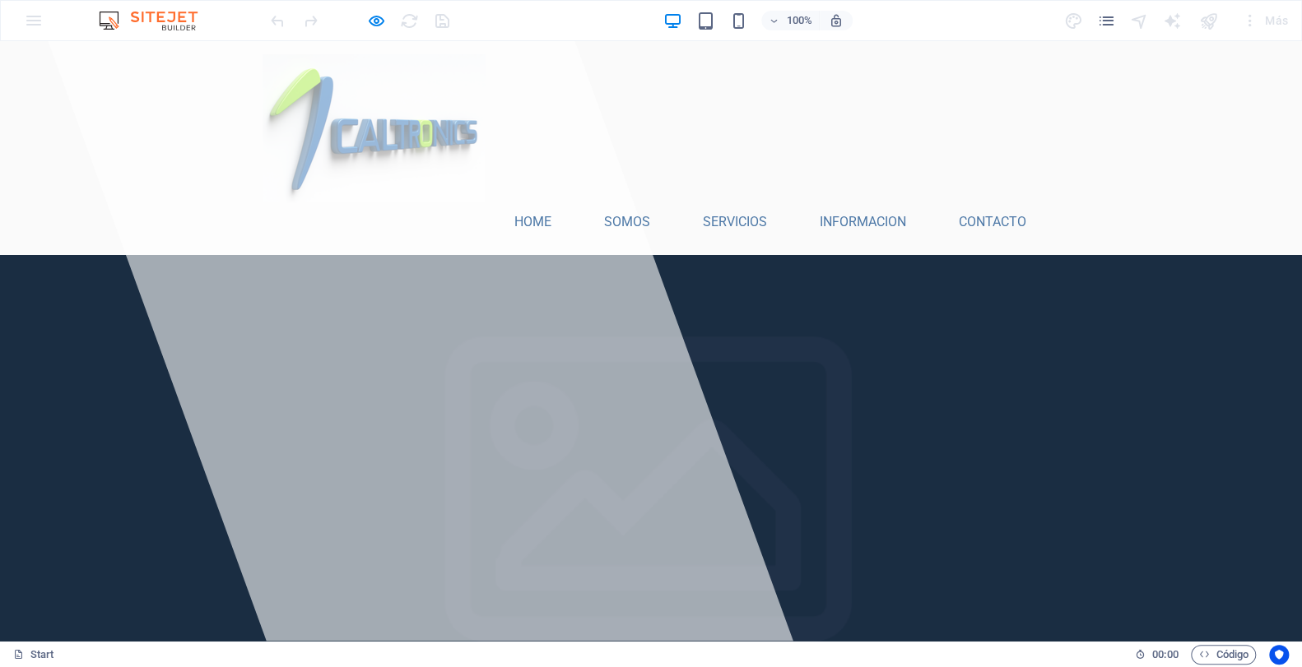
click at [442, 17] on div at bounding box center [359, 20] width 184 height 26
click at [441, 17] on div at bounding box center [359, 20] width 184 height 26
click at [444, 18] on div at bounding box center [359, 20] width 184 height 26
click at [511, 8] on div "100% Más" at bounding box center [780, 20] width 1027 height 26
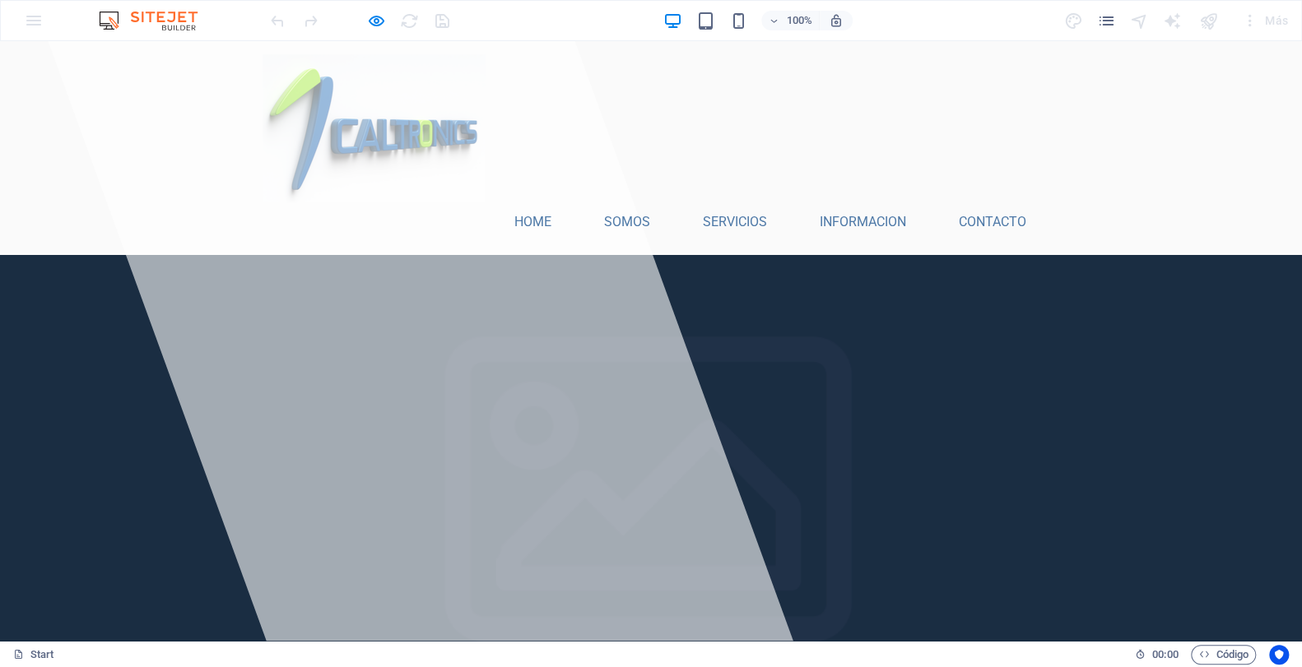
click at [511, 8] on div "100% Más" at bounding box center [780, 20] width 1027 height 26
